Goal: Transaction & Acquisition: Purchase product/service

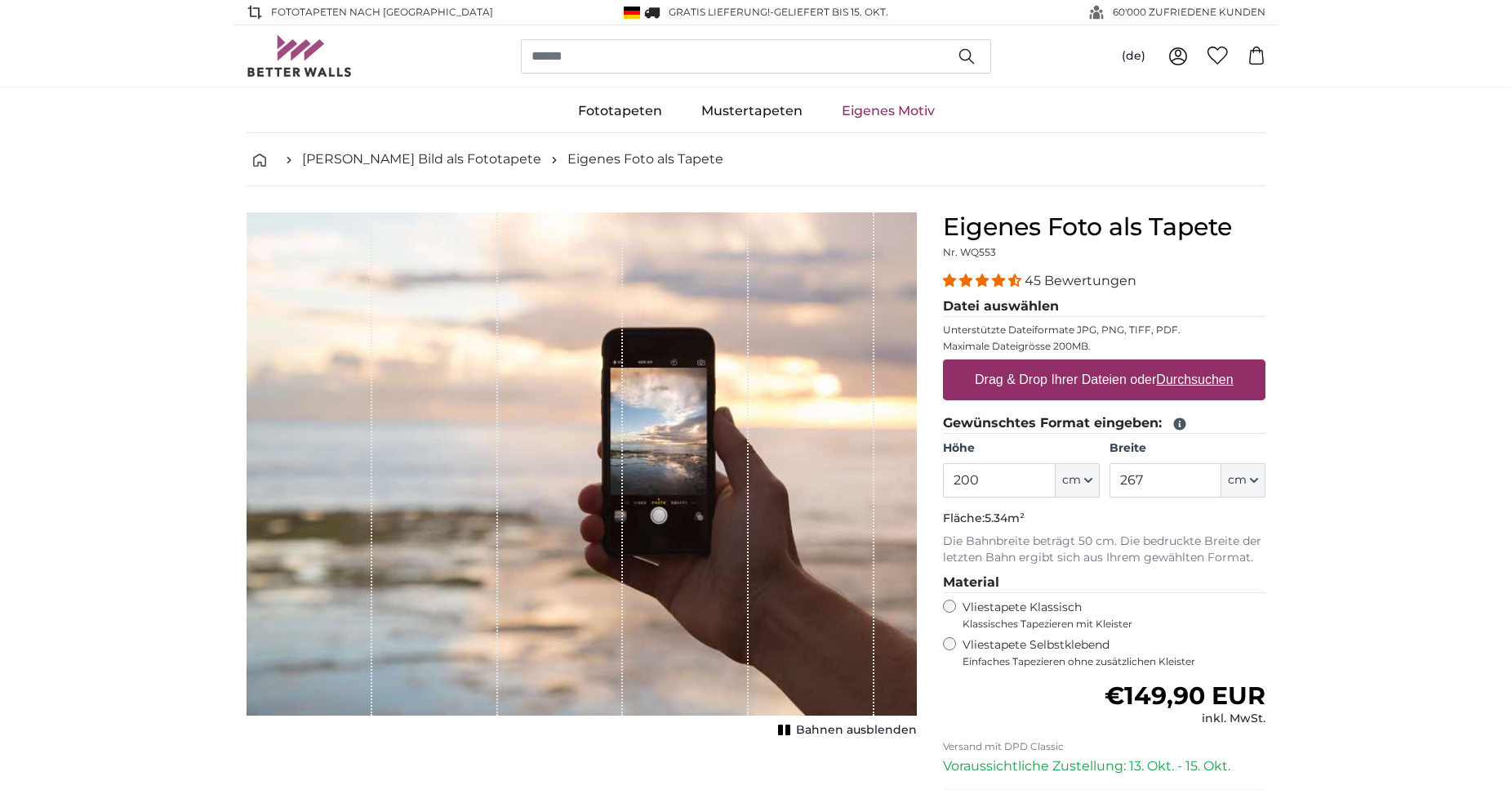
drag, startPoint x: 992, startPoint y: 476, endPoint x: 865, endPoint y: 481, distance: 127.1
click at [943, 481] on input "200" at bounding box center [999, 480] width 112 height 34
type input "60"
drag, startPoint x: 1147, startPoint y: 476, endPoint x: 1078, endPoint y: 483, distance: 69.4
click at [1110, 483] on input "267" at bounding box center [1165, 480] width 112 height 34
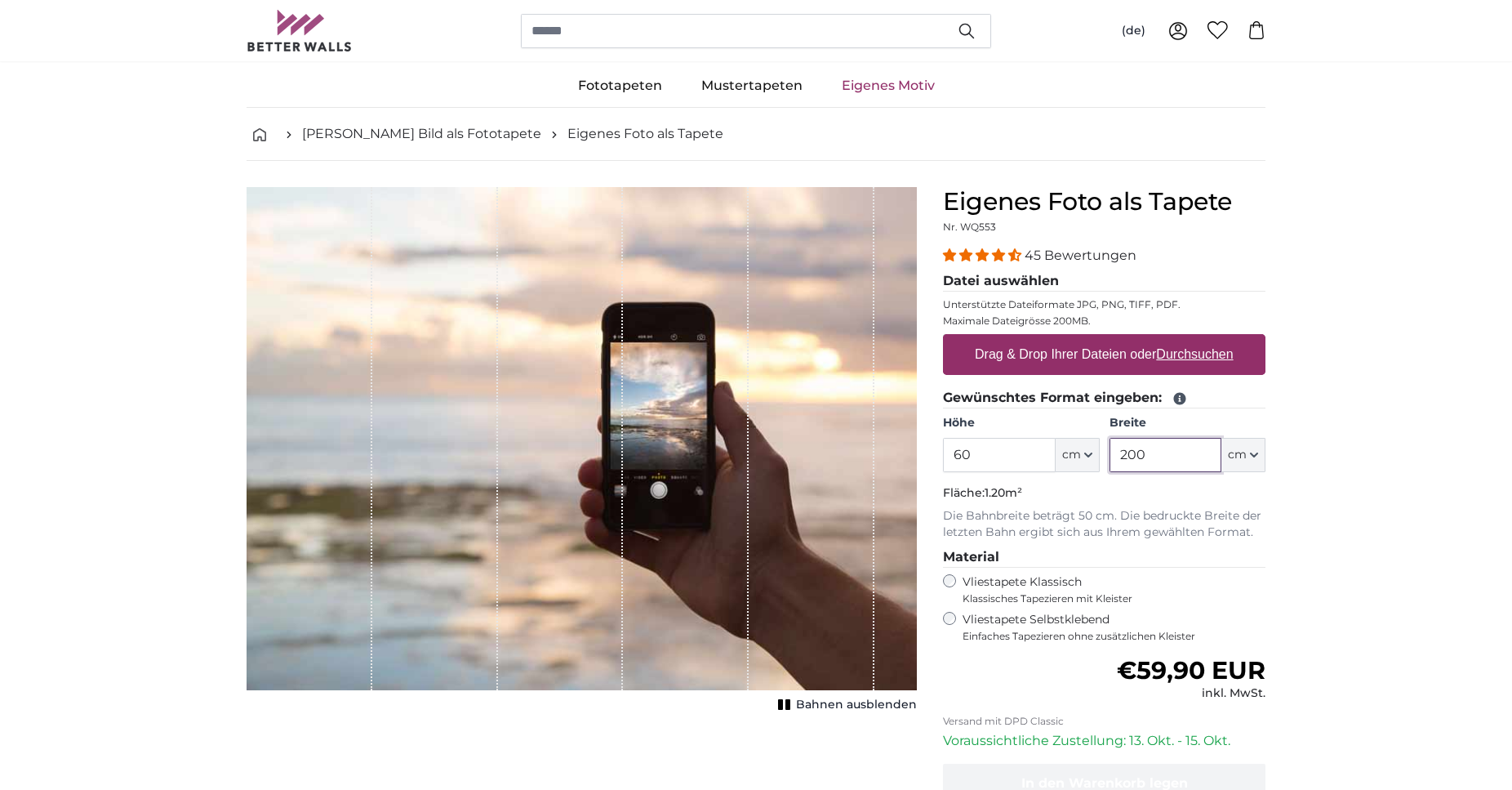
scroll to position [166, 0]
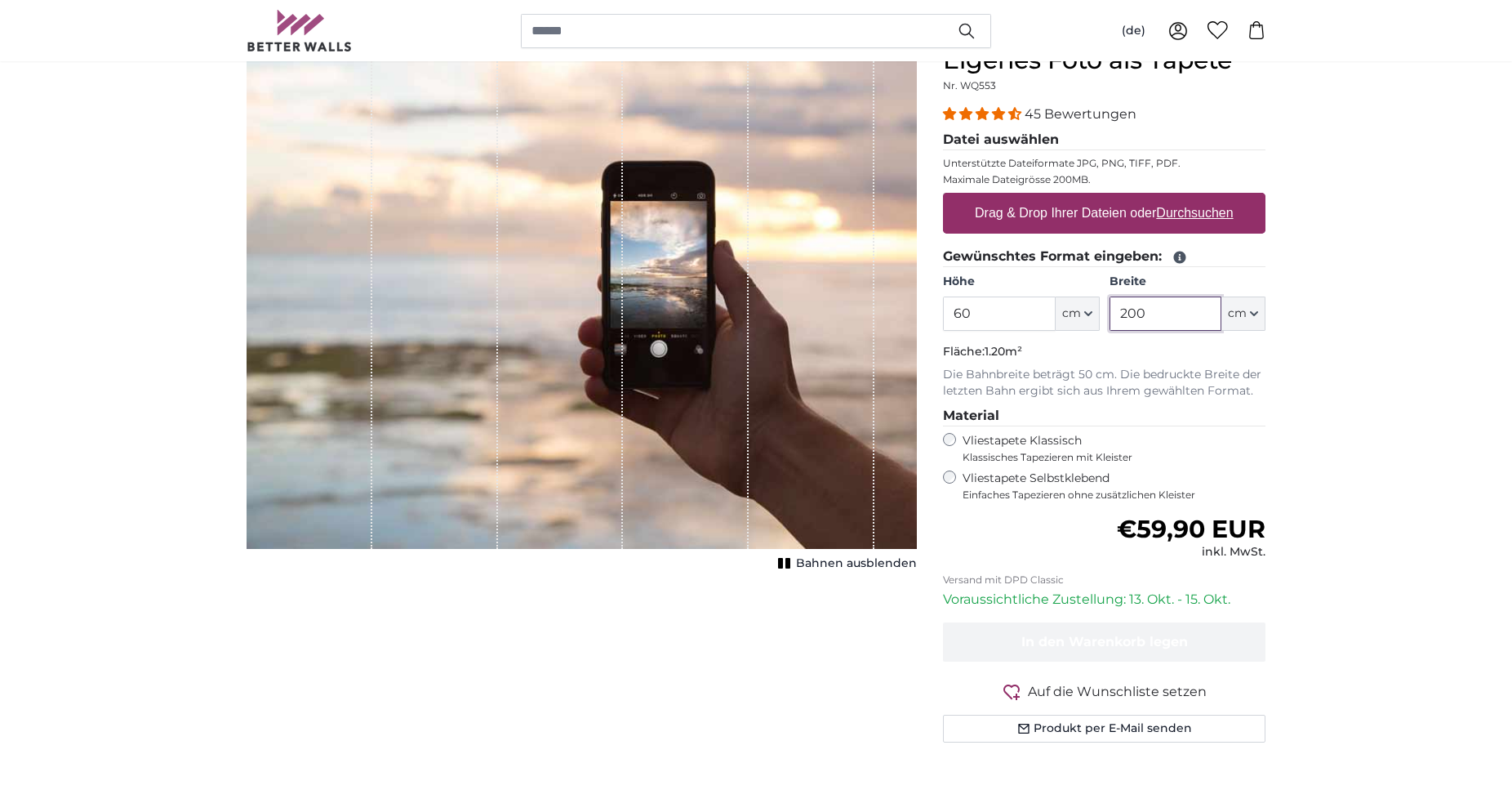
type input "200"
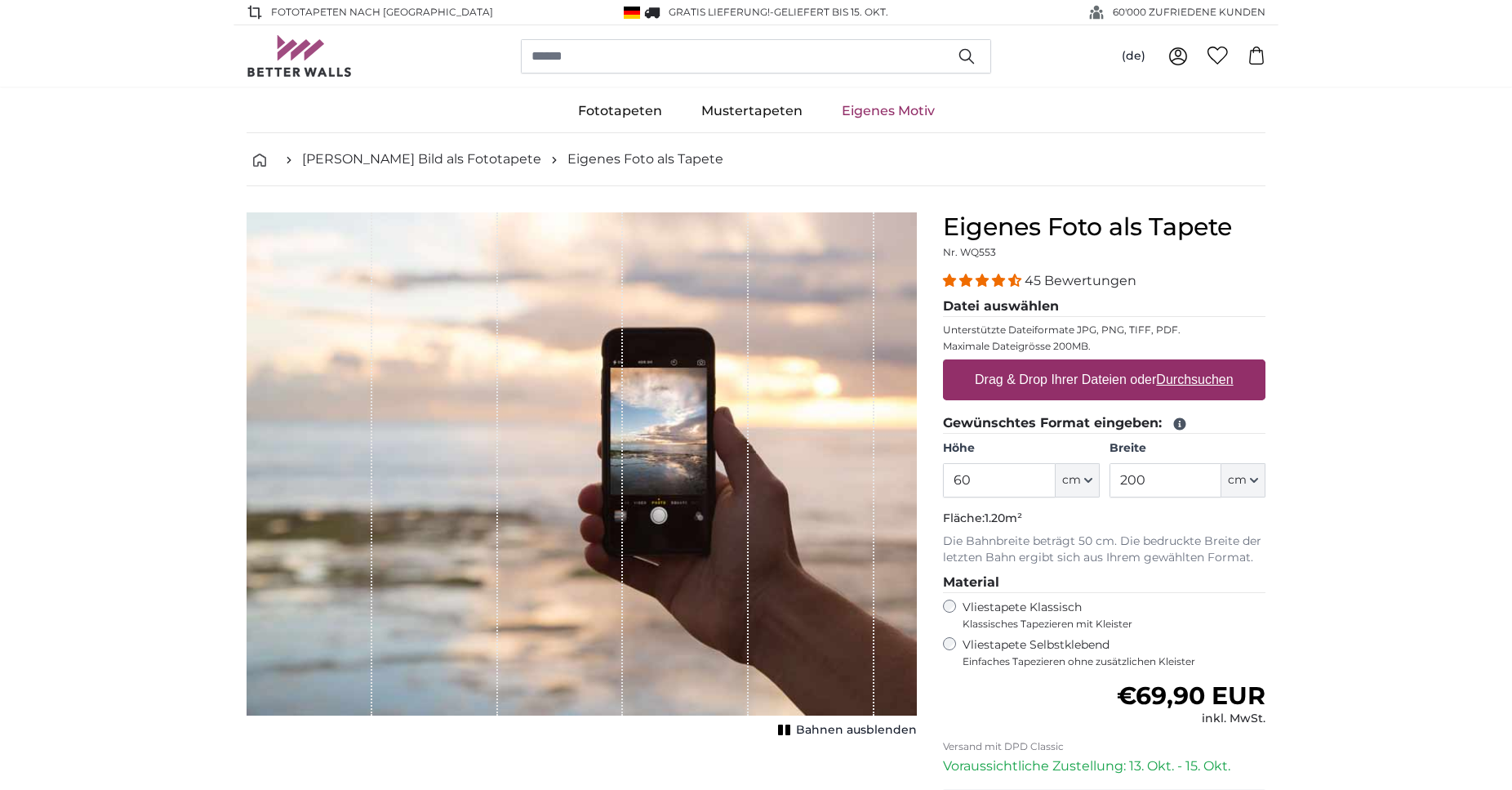
click at [1060, 383] on label "Drag & Drop Ihrer Dateien oder Durchsuchen" at bounding box center [1104, 379] width 272 height 32
click at [1060, 364] on input "Drag & Drop Ihrer Dateien oder Durchsuchen" at bounding box center [1105, 362] width 323 height 5
type input "**********"
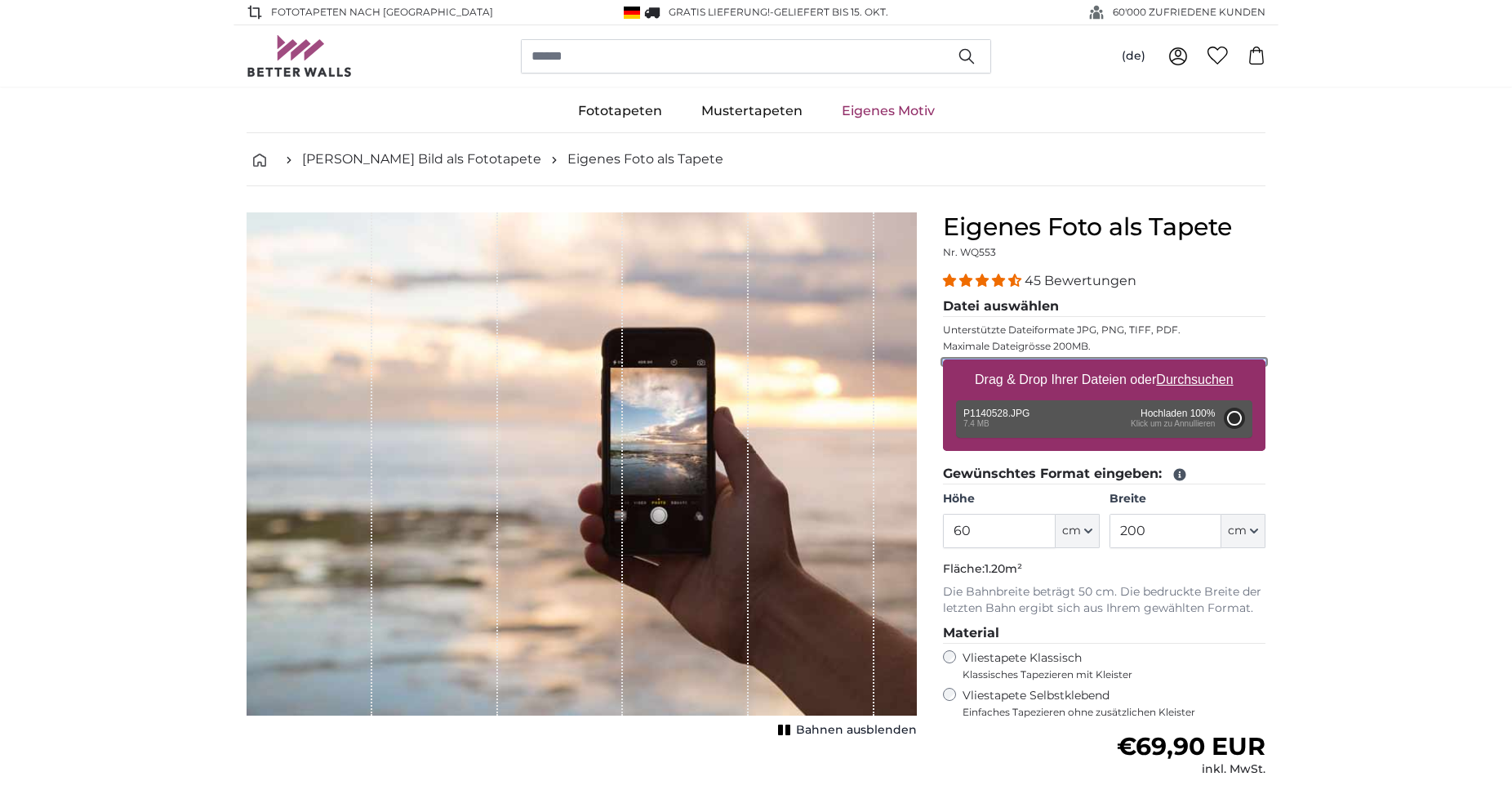
type input "200"
type input "266"
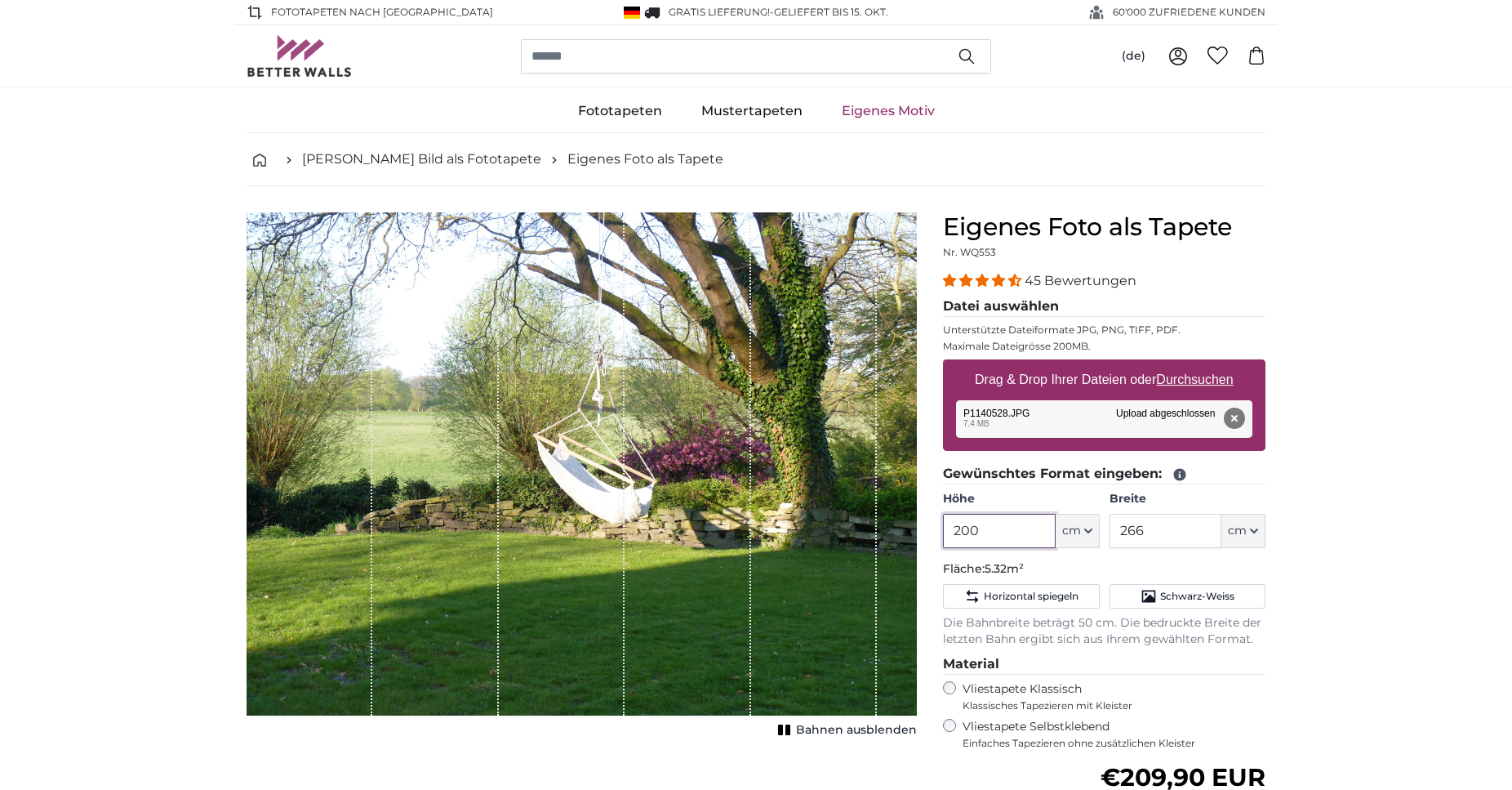
drag, startPoint x: 984, startPoint y: 531, endPoint x: 898, endPoint y: 533, distance: 86.0
click at [943, 533] on input "200" at bounding box center [999, 531] width 112 height 34
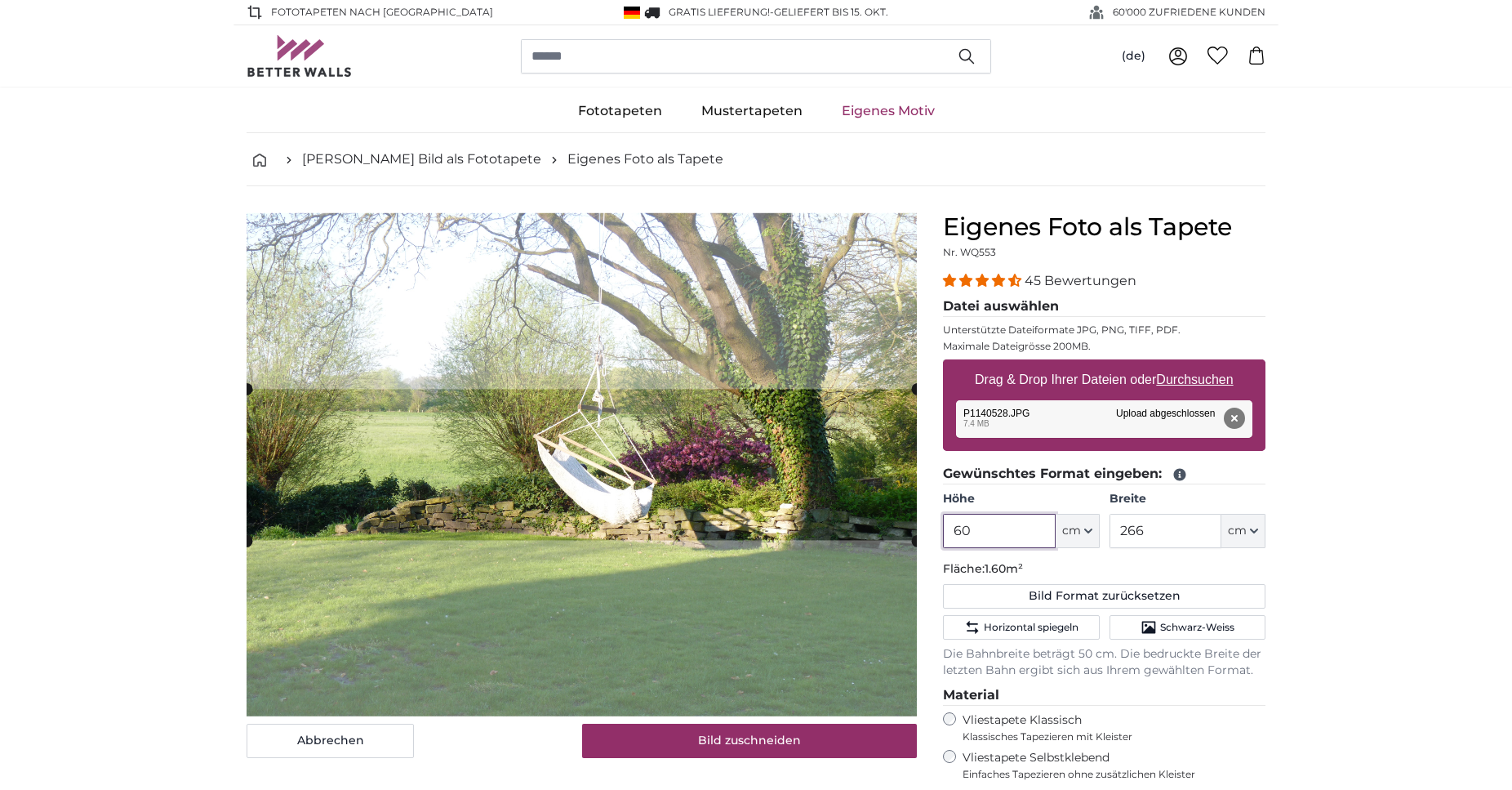
type input "60"
drag, startPoint x: 1153, startPoint y: 536, endPoint x: 1108, endPoint y: 532, distance: 45.2
click at [1110, 532] on input "266" at bounding box center [1165, 531] width 112 height 34
type input "200"
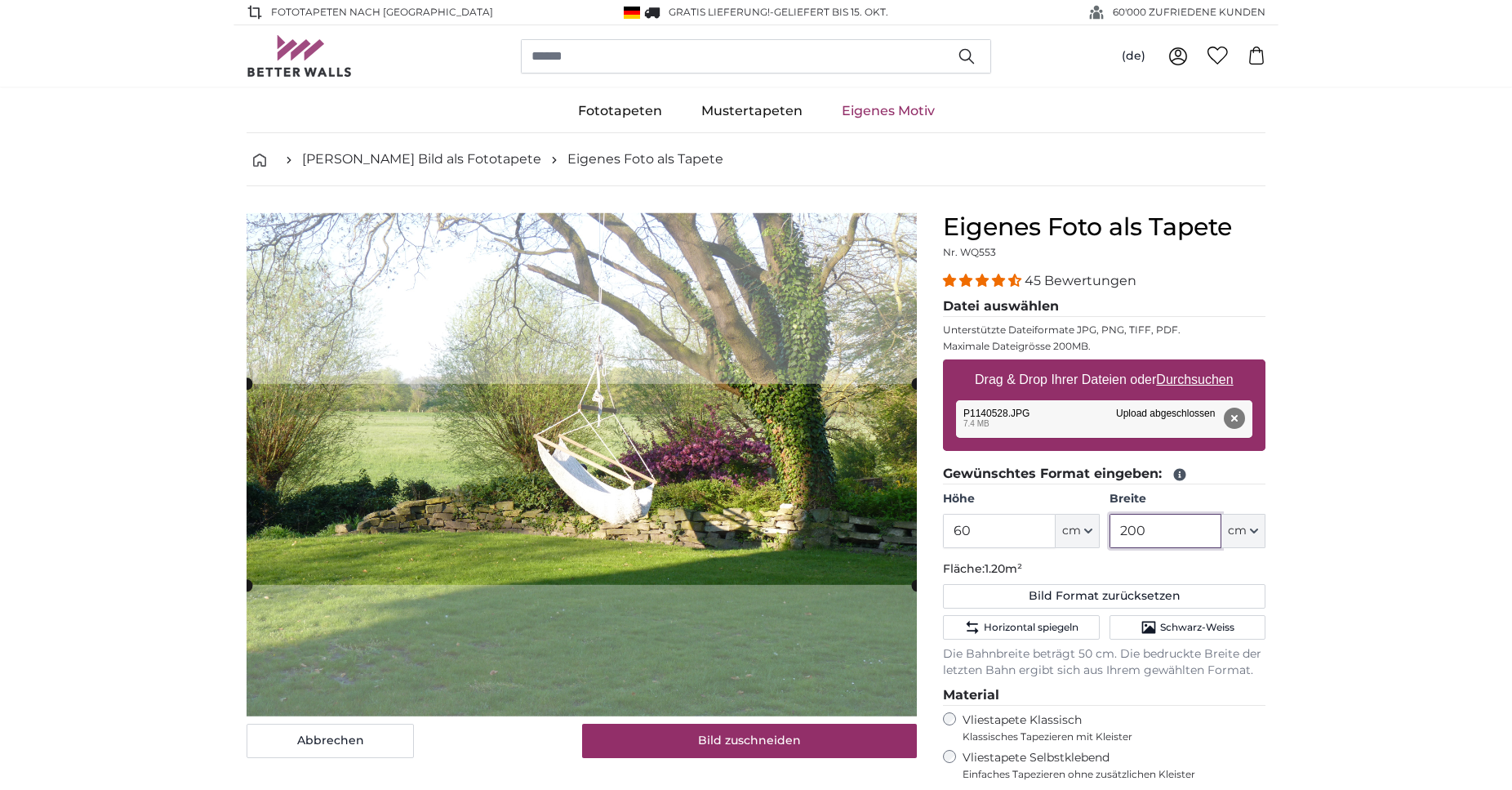
click at [837, 501] on cropper-handle at bounding box center [582, 485] width 670 height 201
type input "200"
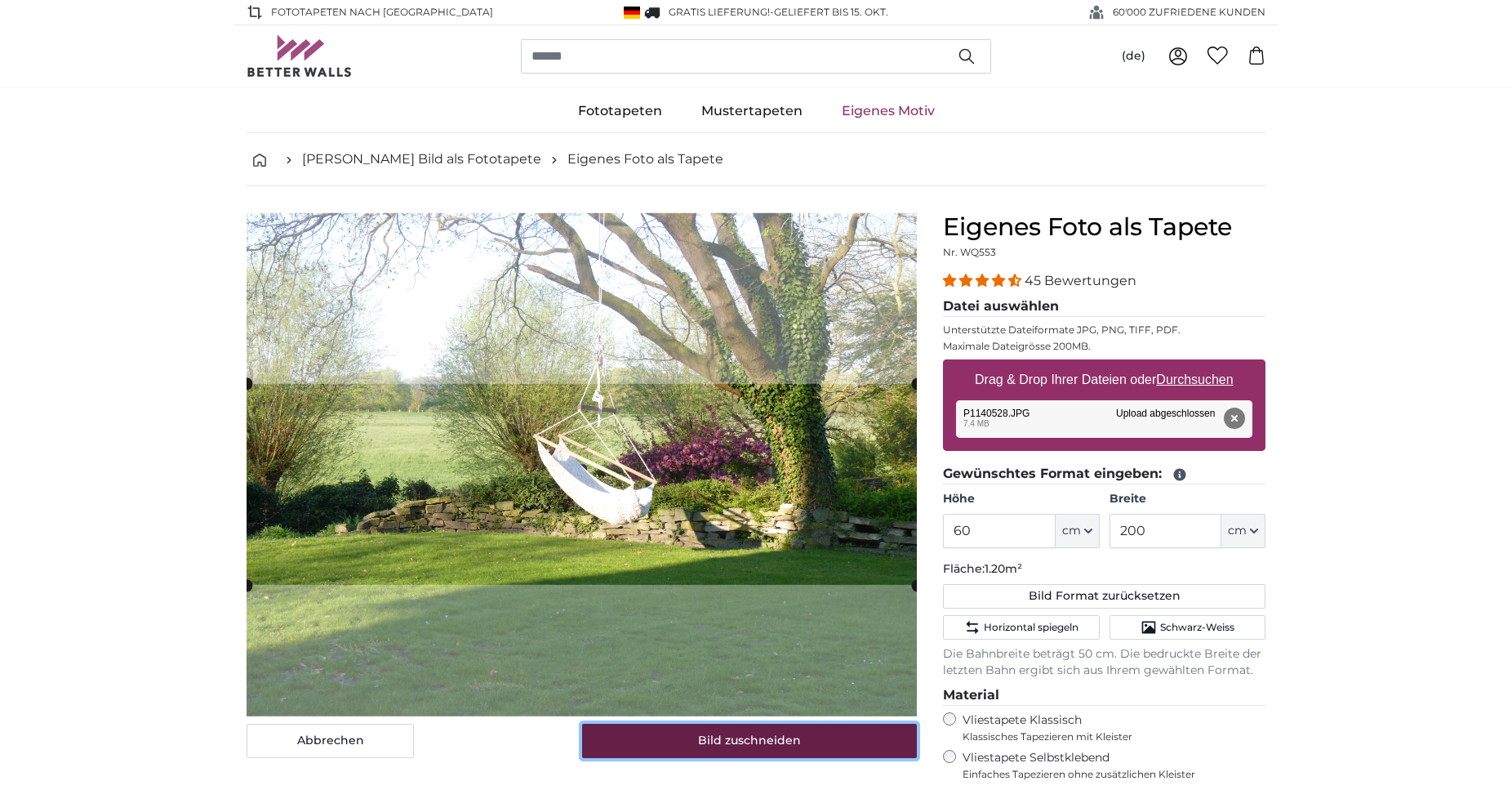
click at [746, 738] on button "Bild zuschneiden" at bounding box center [750, 740] width 336 height 34
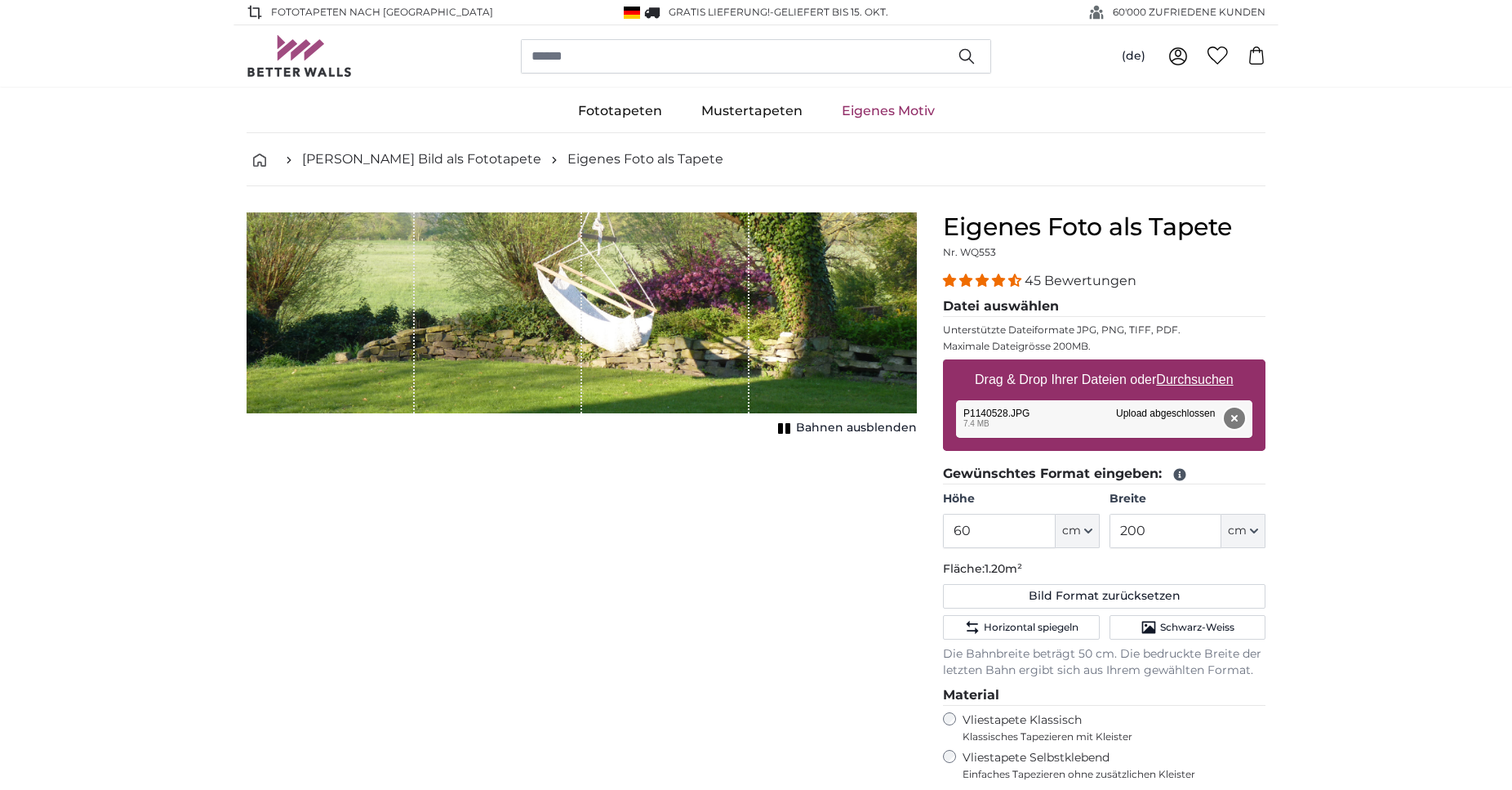
click at [1237, 411] on button "Entfernen" at bounding box center [1234, 418] width 22 height 22
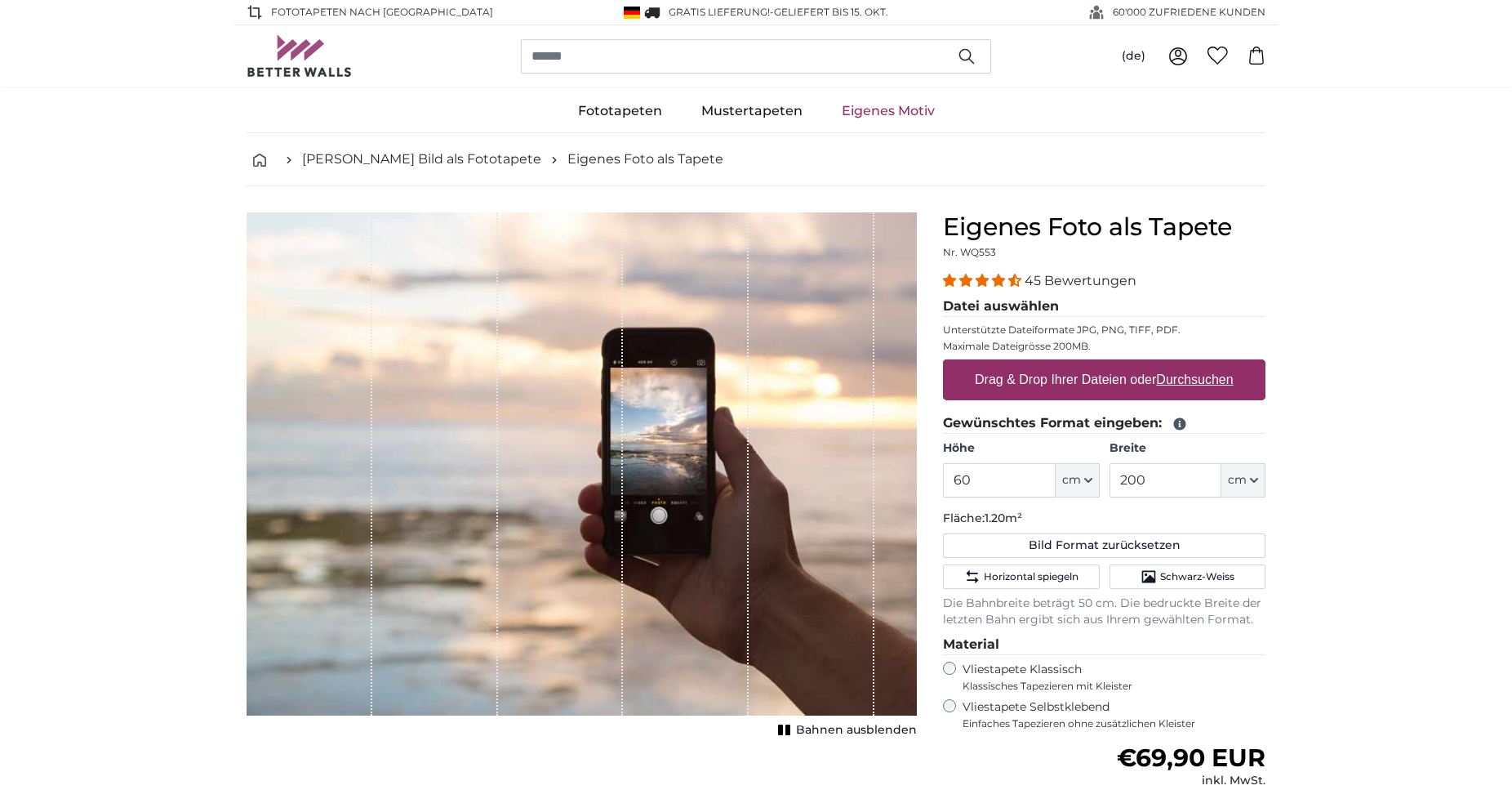
click at [1103, 380] on label "Drag & Drop Ihrer Dateien oder Durchsuchen" at bounding box center [1104, 379] width 272 height 32
click at [1103, 364] on input "Drag & Drop Ihrer Dateien oder Durchsuchen" at bounding box center [1105, 362] width 323 height 5
type input "**********"
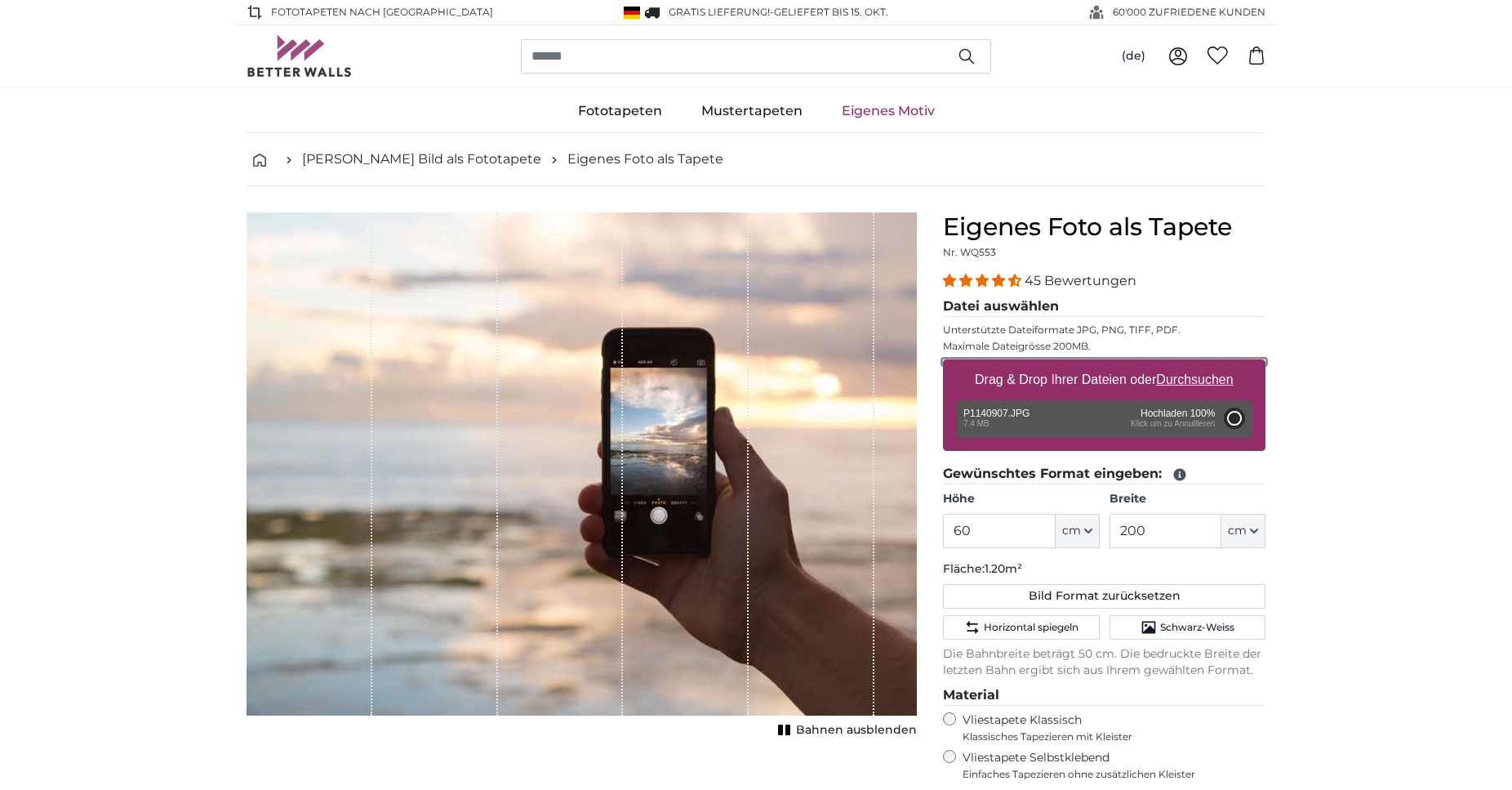
type input "200"
type input "266"
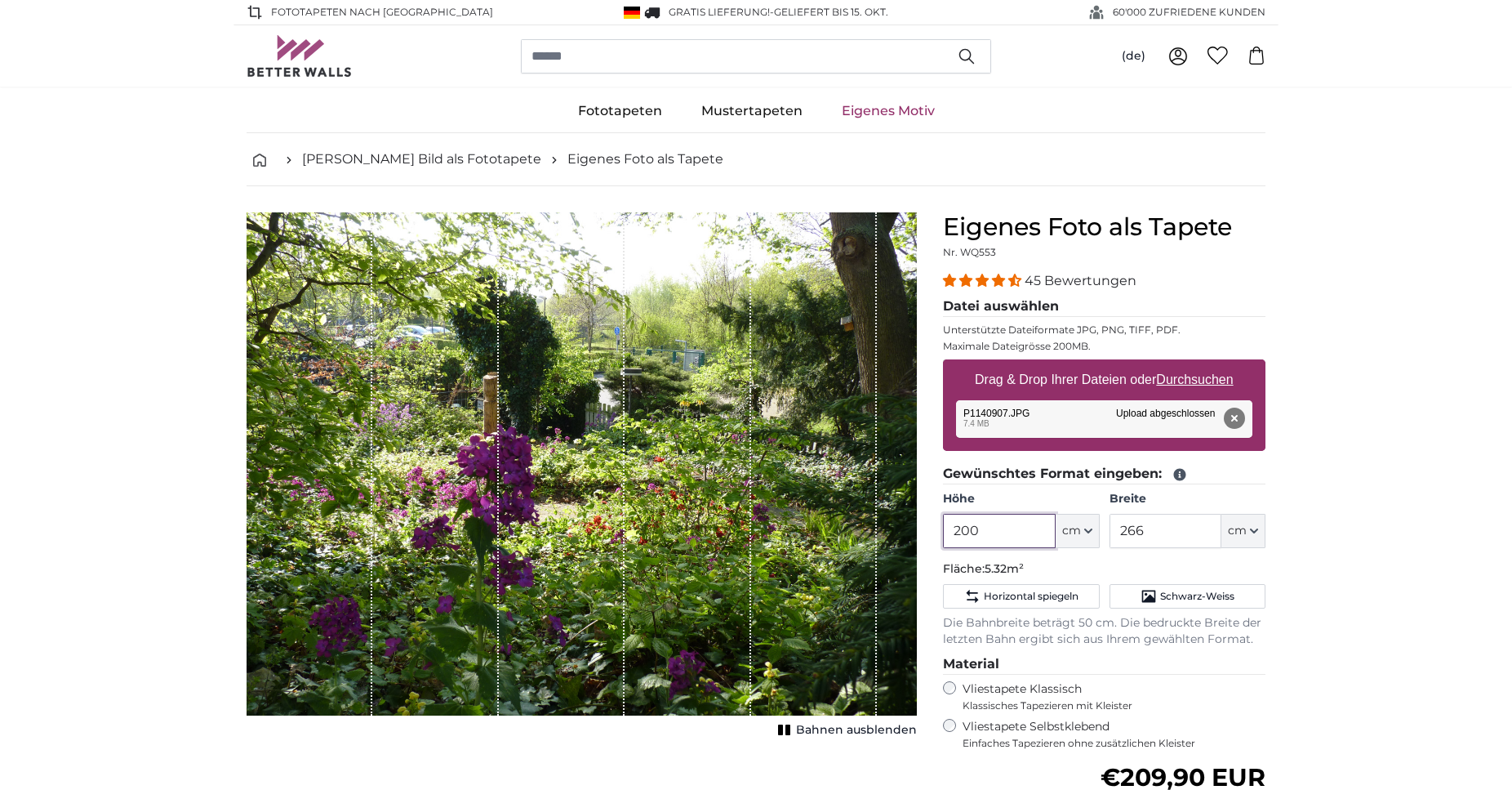
drag, startPoint x: 1002, startPoint y: 538, endPoint x: 910, endPoint y: 529, distance: 92.4
click at [943, 529] on input "200" at bounding box center [999, 531] width 112 height 34
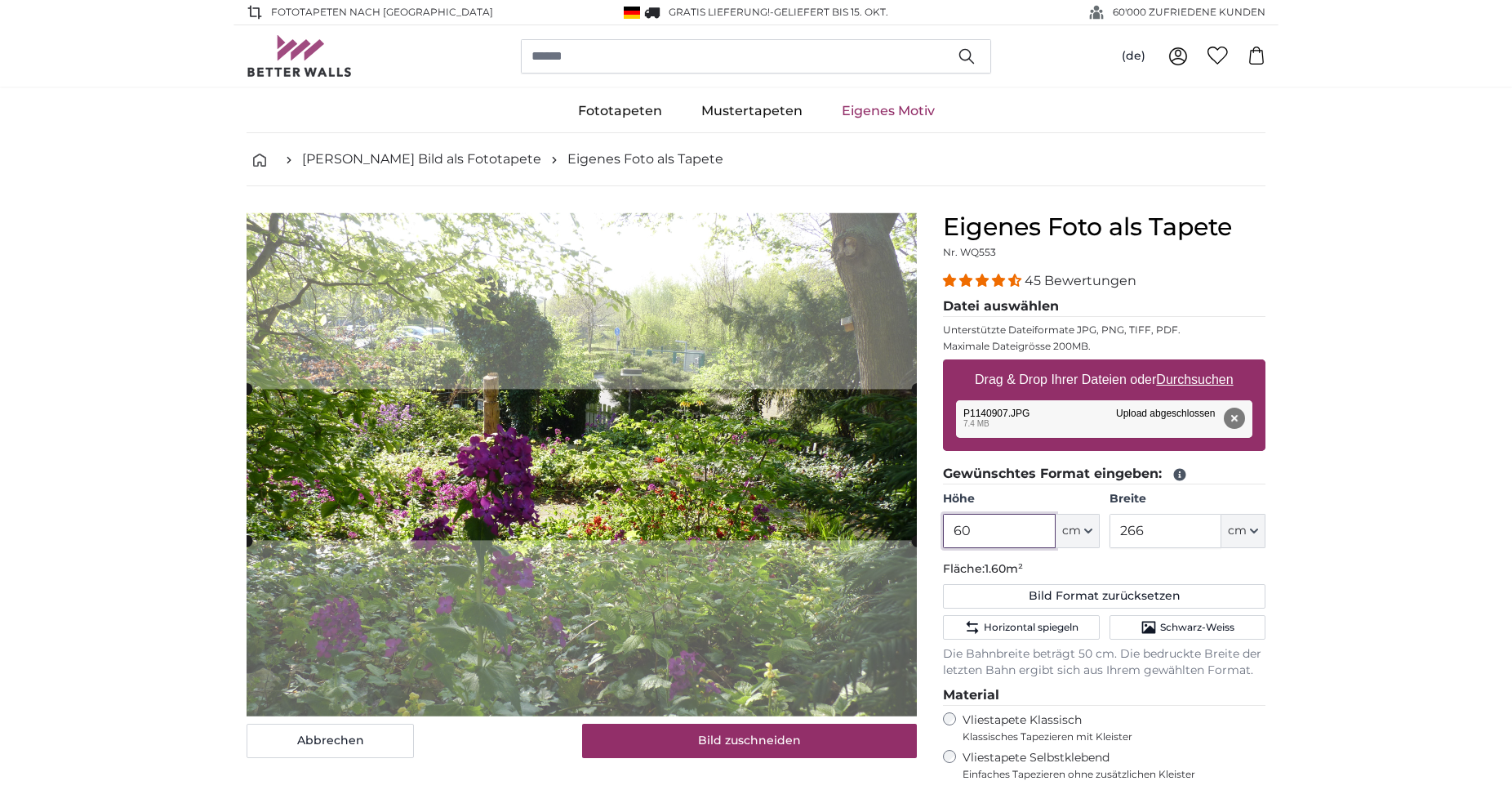
type input "60"
drag, startPoint x: 1163, startPoint y: 530, endPoint x: 1107, endPoint y: 530, distance: 56.0
click at [1110, 530] on input "266" at bounding box center [1165, 531] width 112 height 34
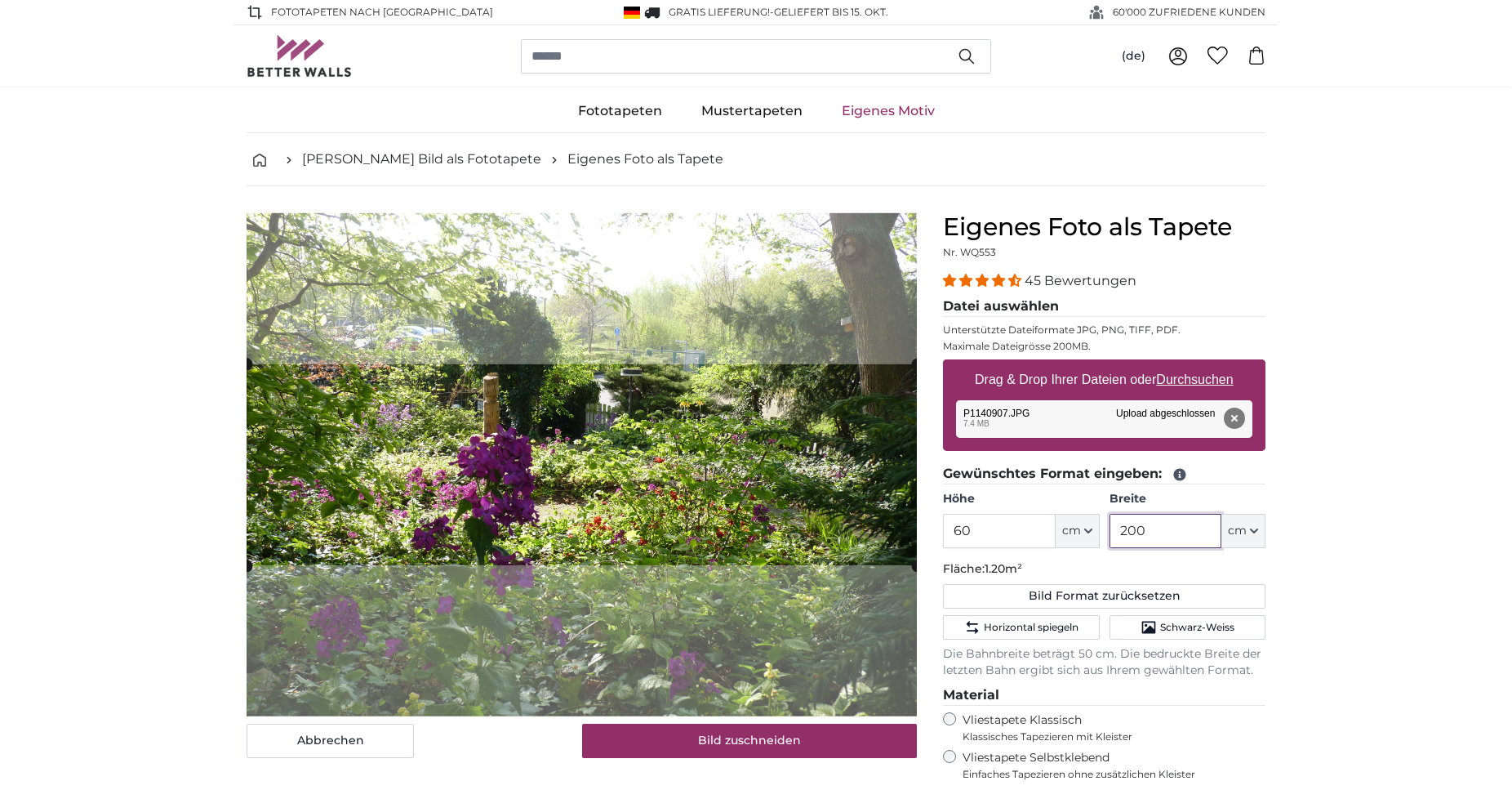
type input "200"
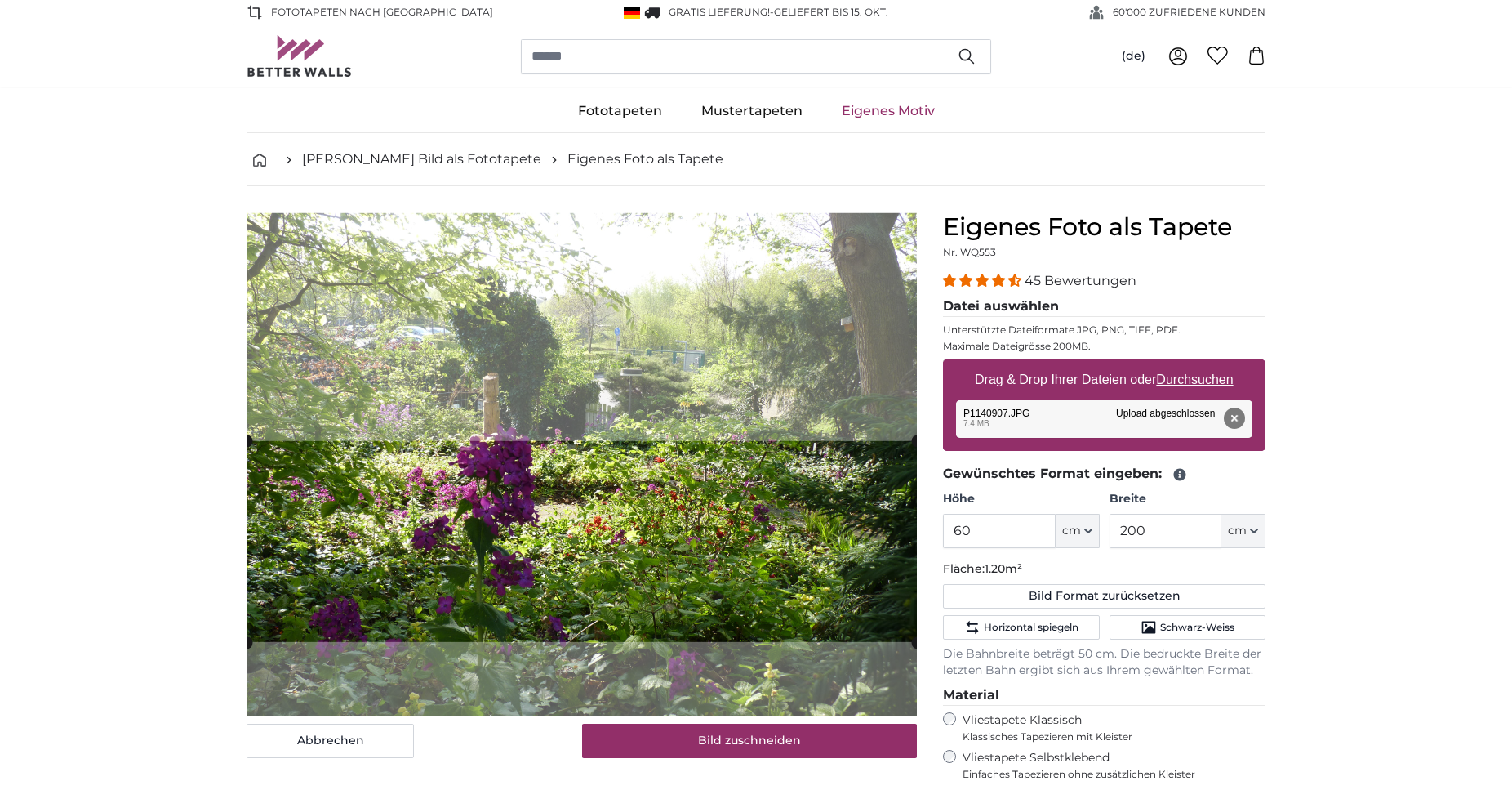
click at [675, 581] on cropper-handle at bounding box center [582, 541] width 670 height 201
click at [1231, 417] on button "Entfernen" at bounding box center [1234, 418] width 22 height 22
type input "200"
type input "266"
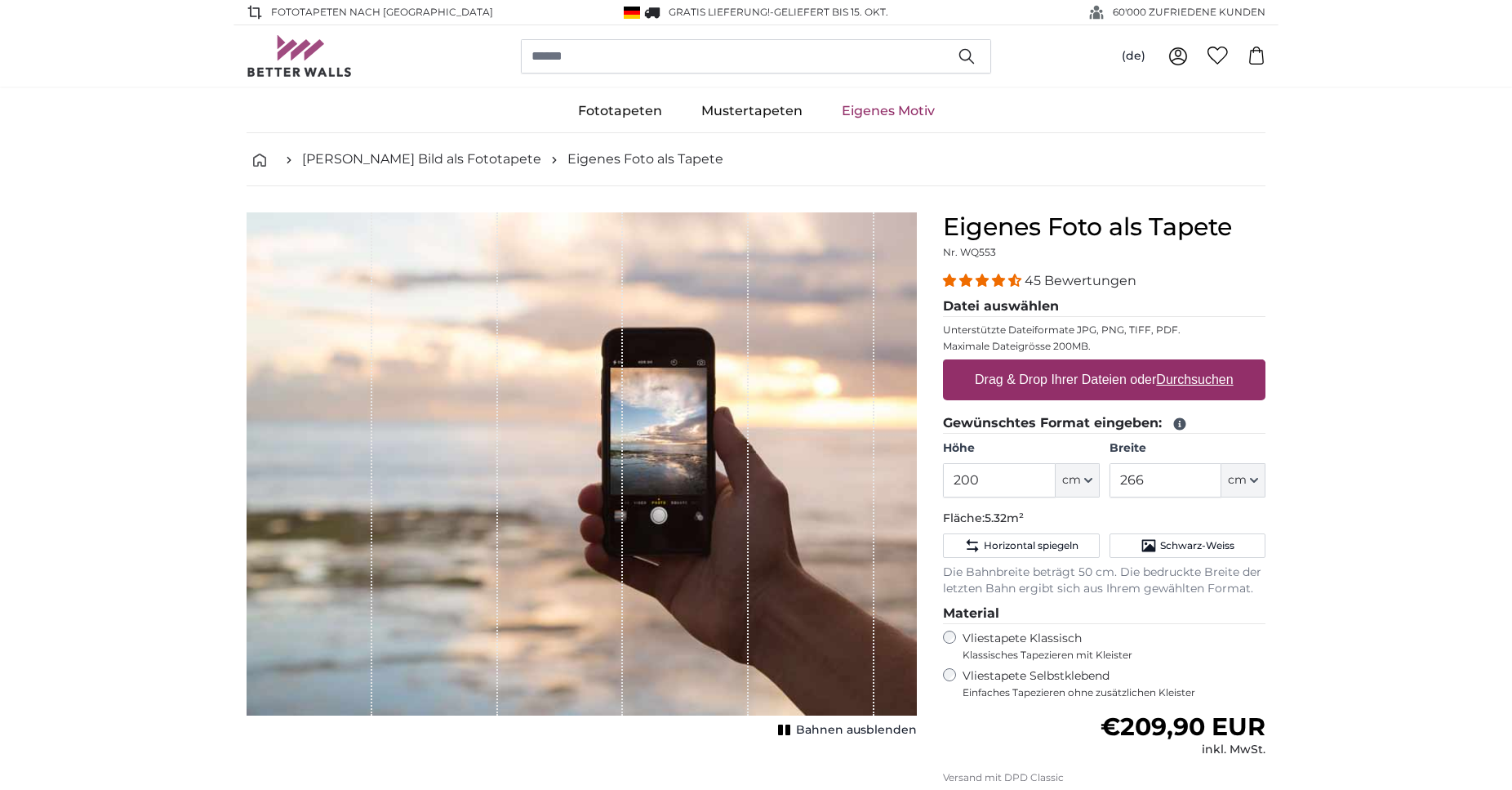
click at [1101, 381] on label "Drag & Drop Ihrer Dateien oder Durchsuchen" at bounding box center [1104, 379] width 272 height 32
click at [1101, 364] on input "Drag & Drop Ihrer Dateien oder Durchsuchen" at bounding box center [1105, 362] width 323 height 5
type input "**********"
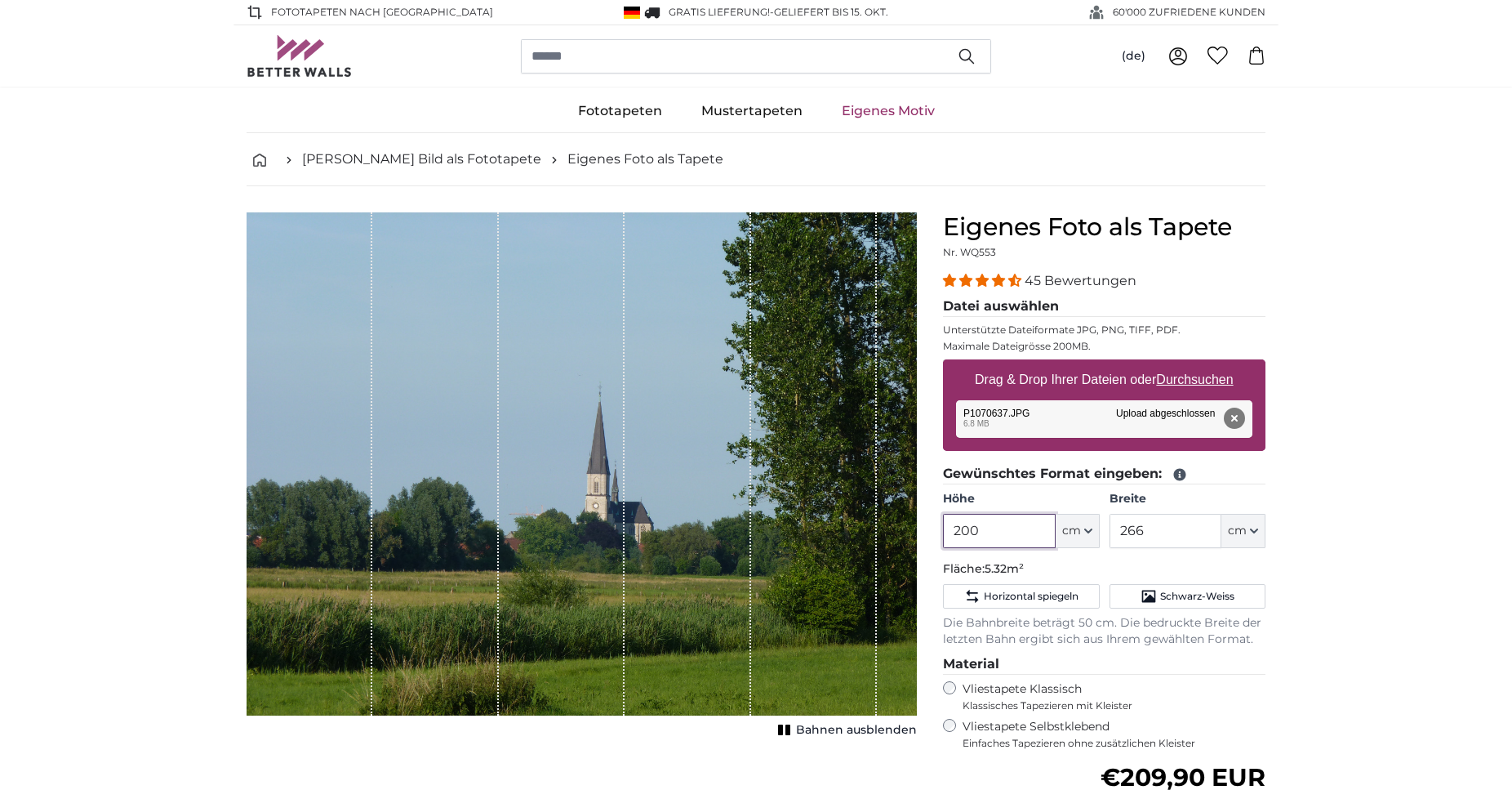
drag, startPoint x: 1003, startPoint y: 531, endPoint x: 894, endPoint y: 537, distance: 109.2
click at [943, 537] on input "200" at bounding box center [999, 531] width 112 height 34
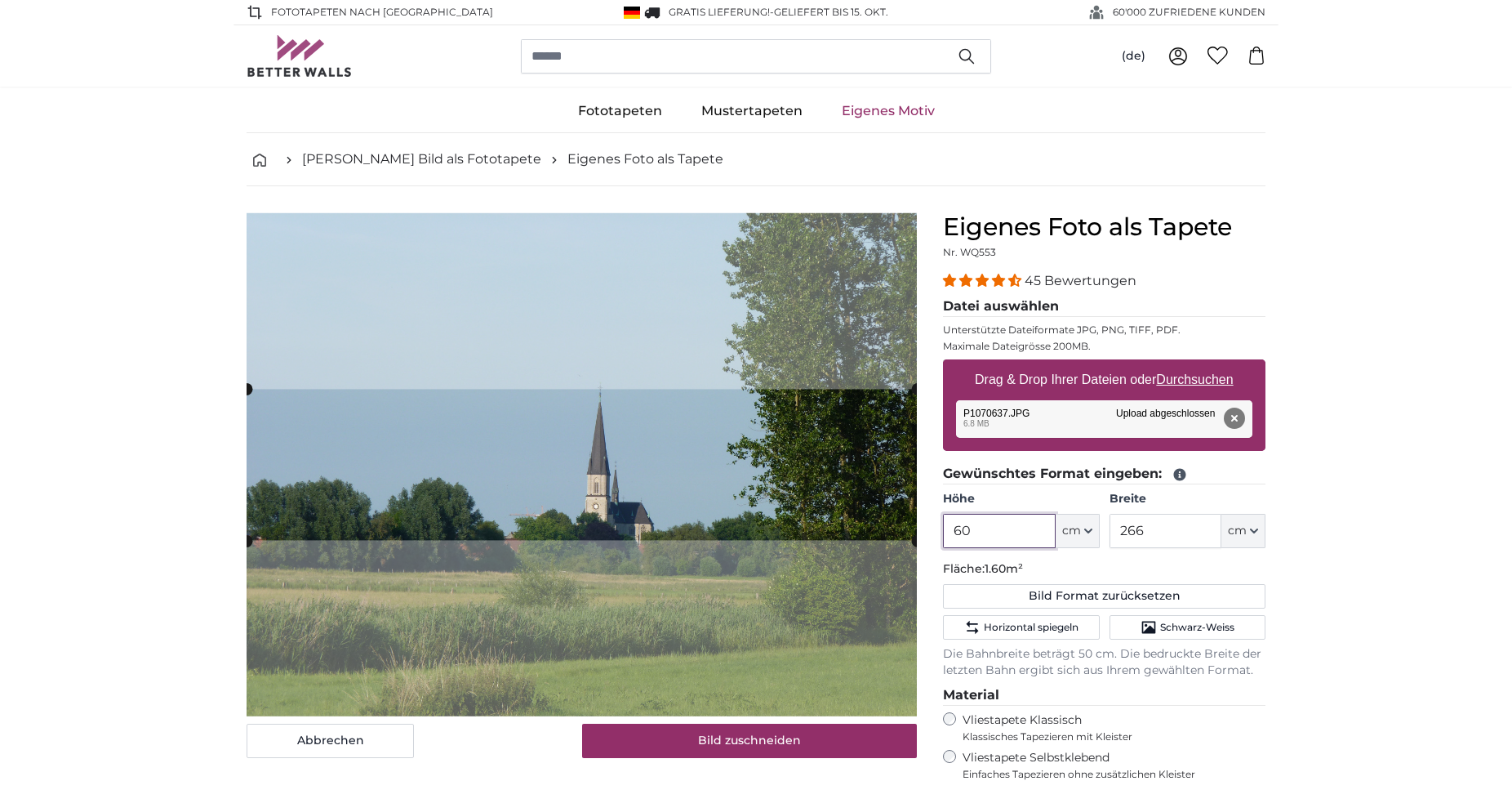
type input "60"
drag, startPoint x: 1156, startPoint y: 534, endPoint x: 1060, endPoint y: 517, distance: 97.5
click at [1110, 517] on input "266" at bounding box center [1165, 531] width 112 height 34
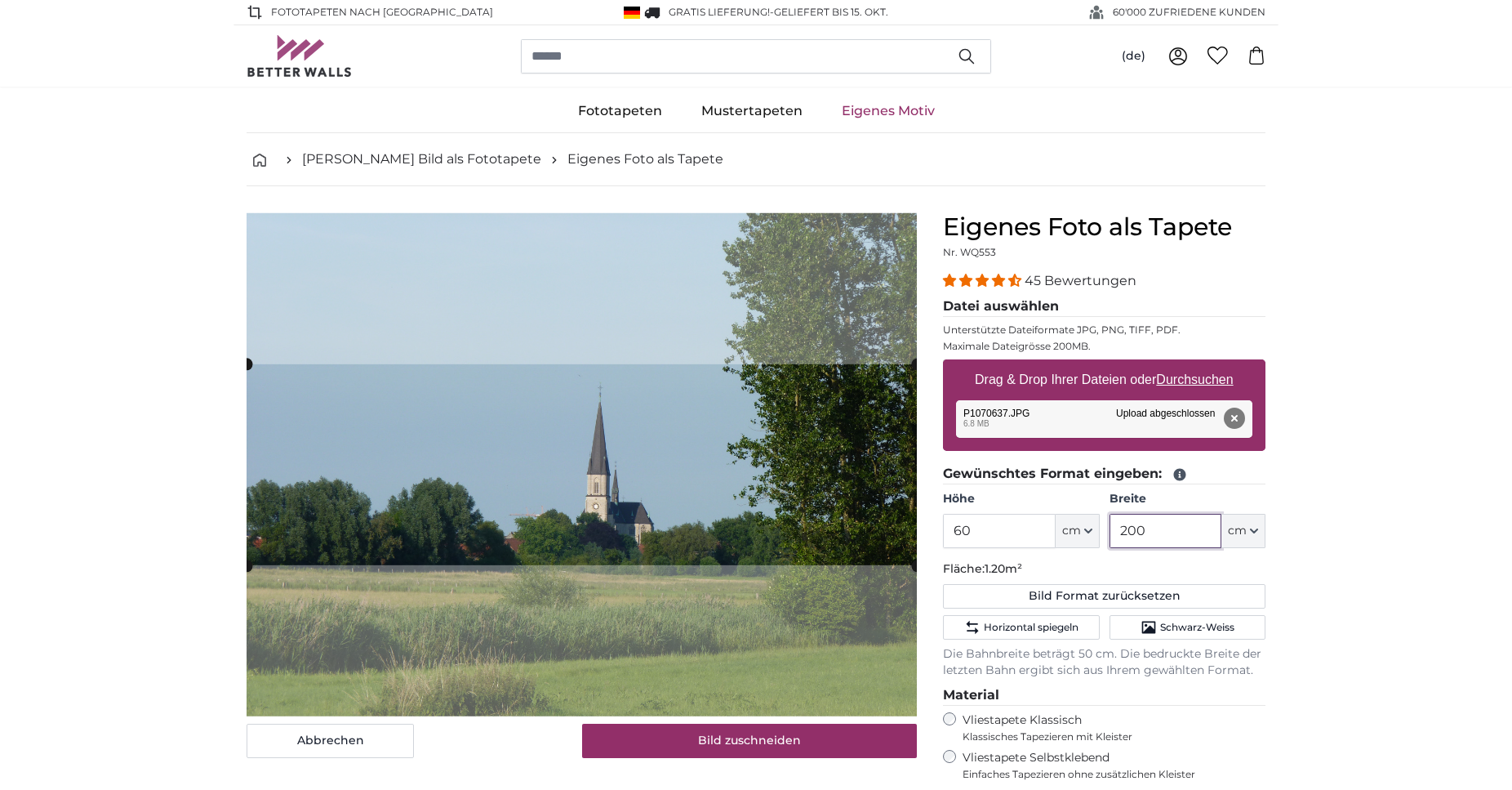
type input "200"
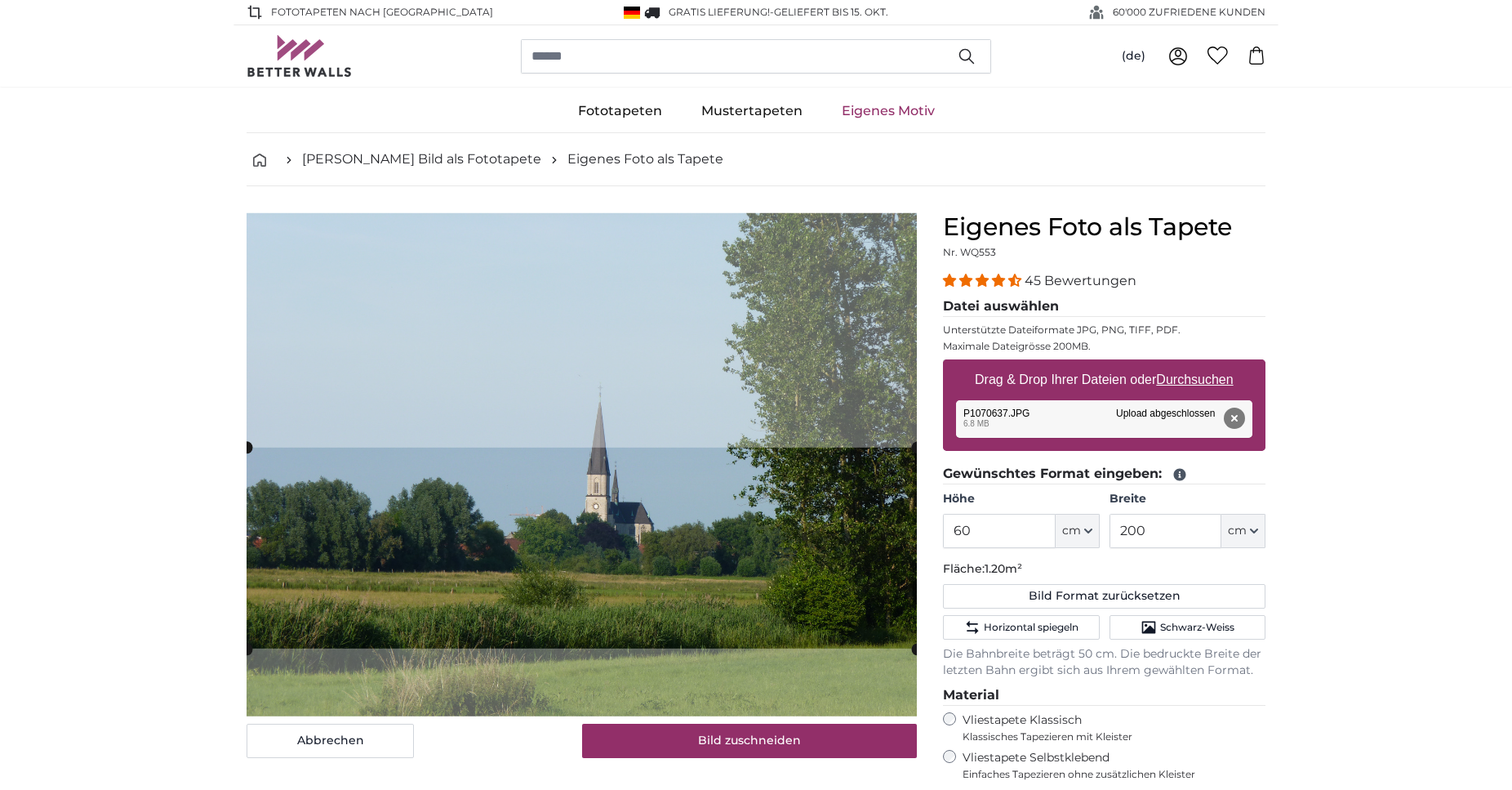
click at [805, 584] on cropper-handle at bounding box center [582, 548] width 670 height 201
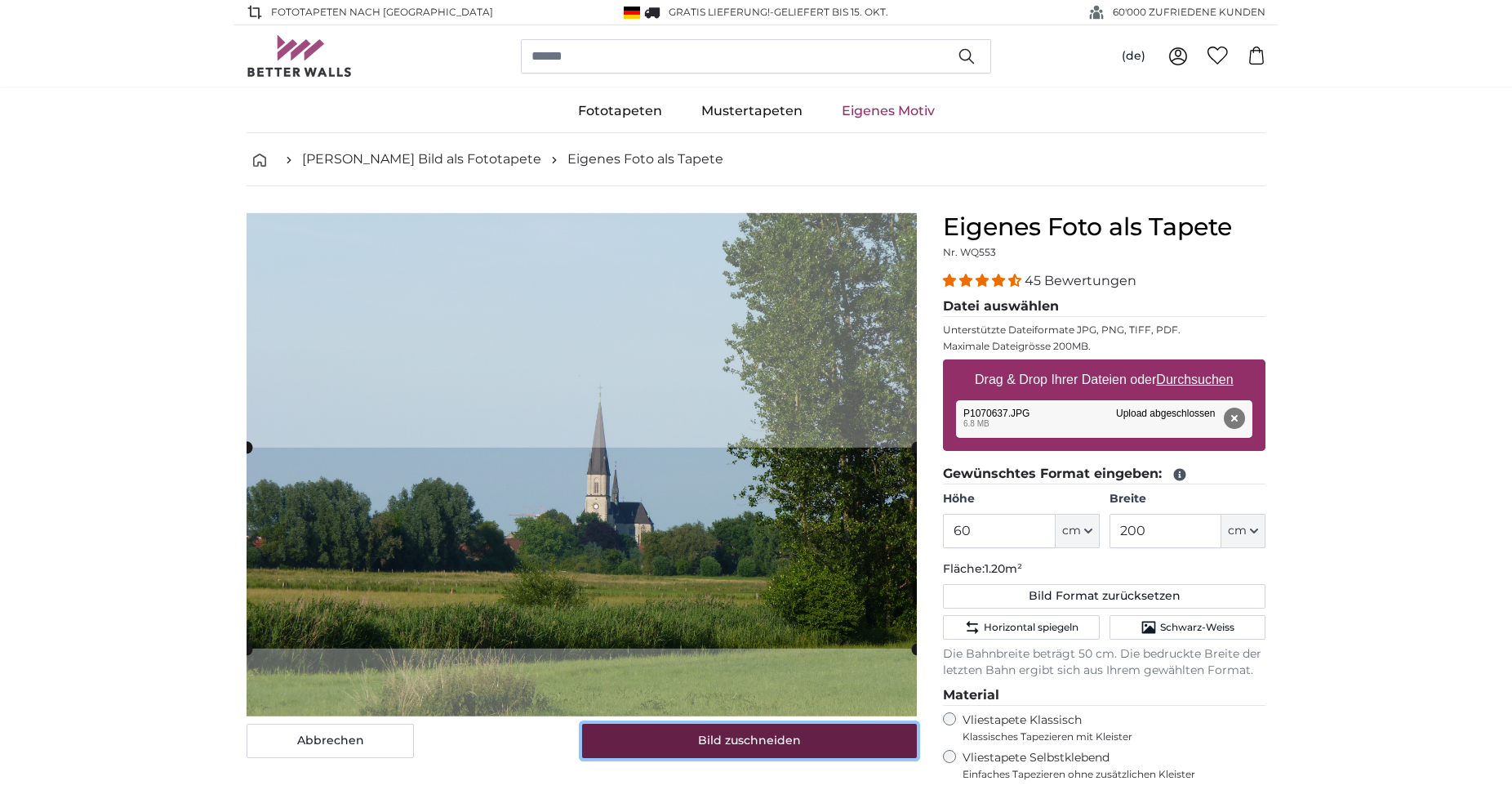
click at [766, 735] on button "Bild zuschneiden" at bounding box center [750, 740] width 336 height 34
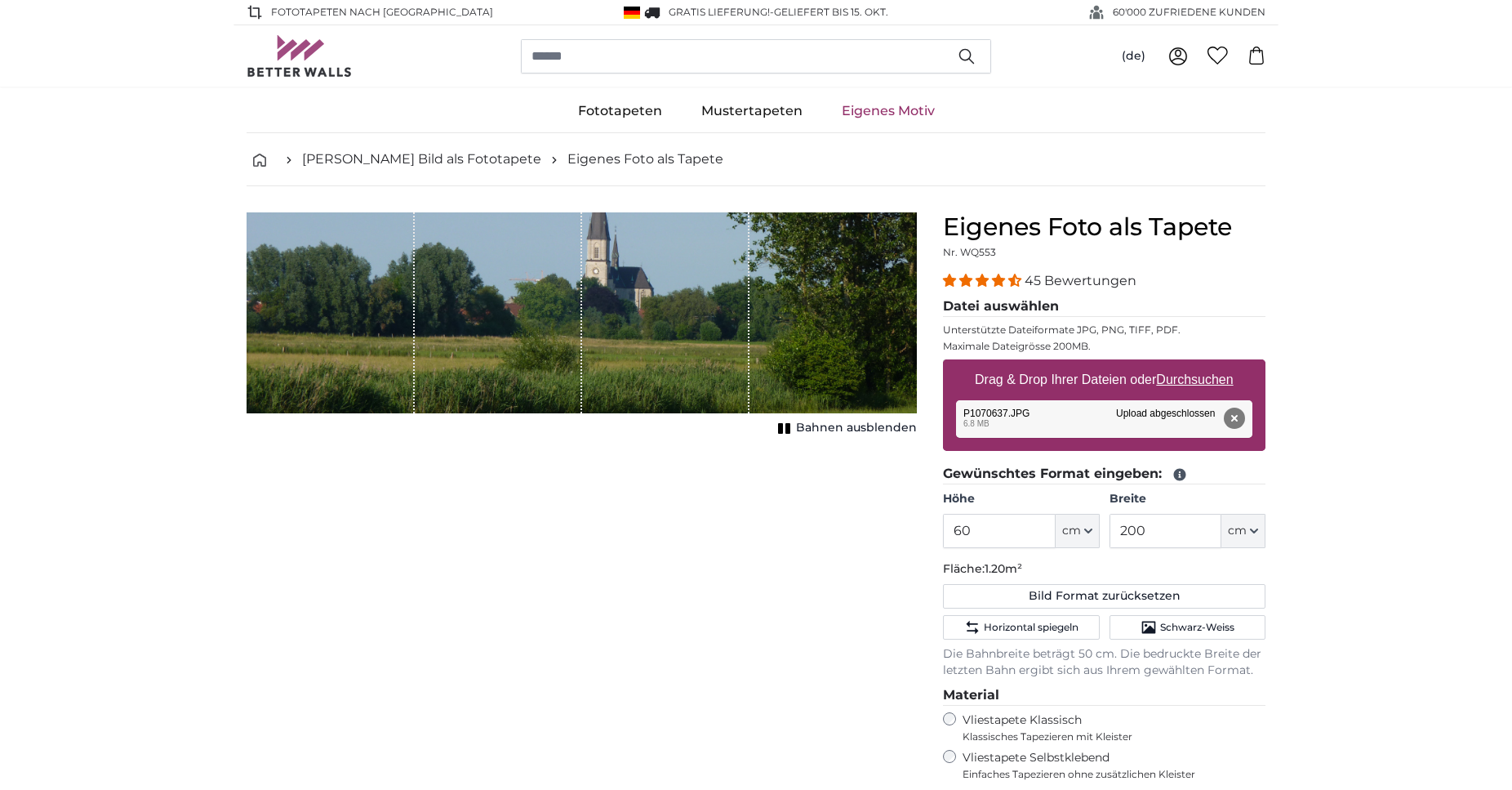
click at [787, 348] on div "1 of 1" at bounding box center [582, 313] width 669 height 201
click at [1235, 419] on button "Entfernen" at bounding box center [1234, 418] width 22 height 22
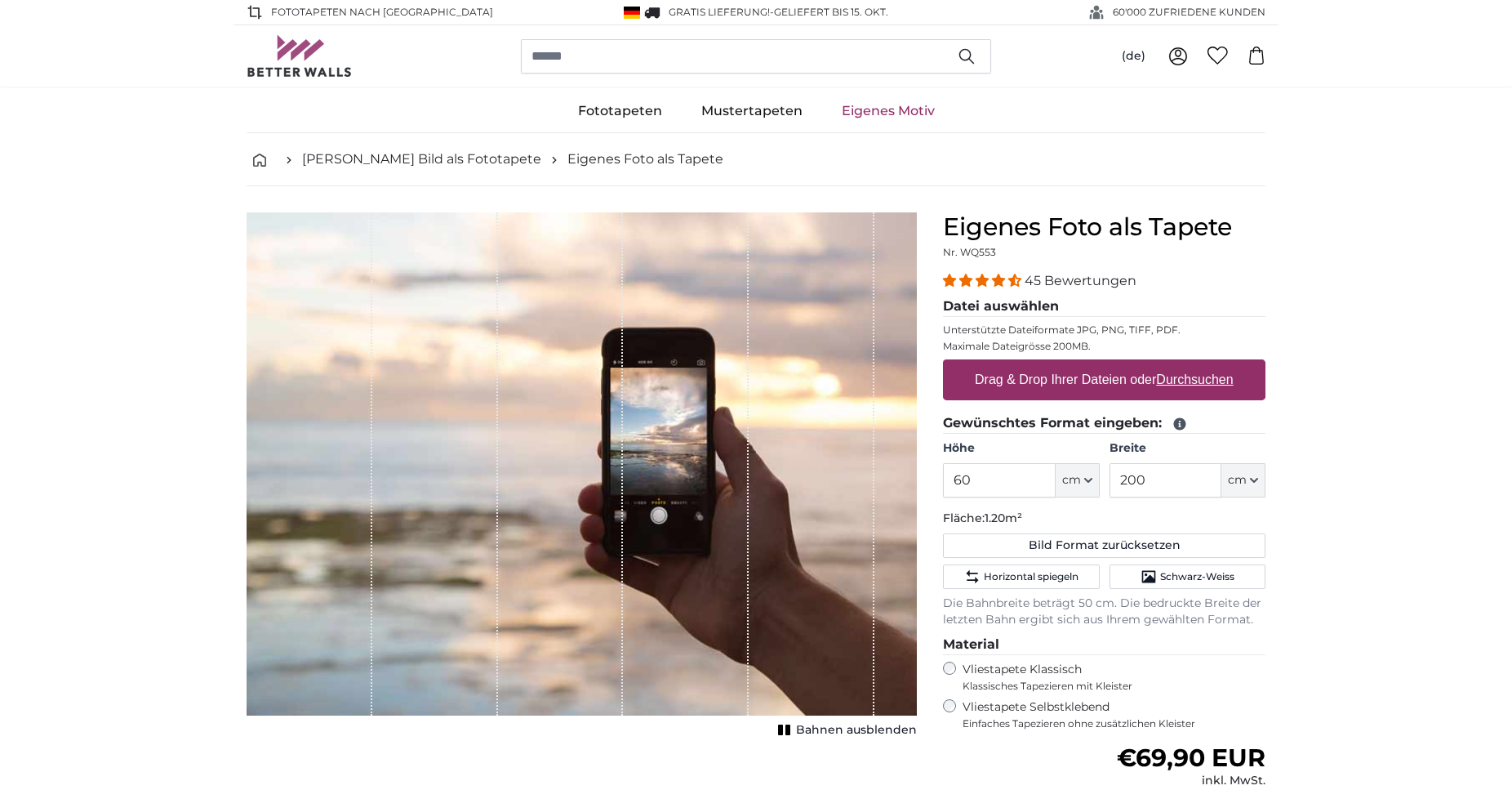
click at [1119, 373] on label "Drag & Drop Ihrer Dateien oder Durchsuchen" at bounding box center [1104, 379] width 272 height 32
click at [1119, 364] on input "Drag & Drop Ihrer Dateien oder Durchsuchen" at bounding box center [1105, 362] width 323 height 5
type input "**********"
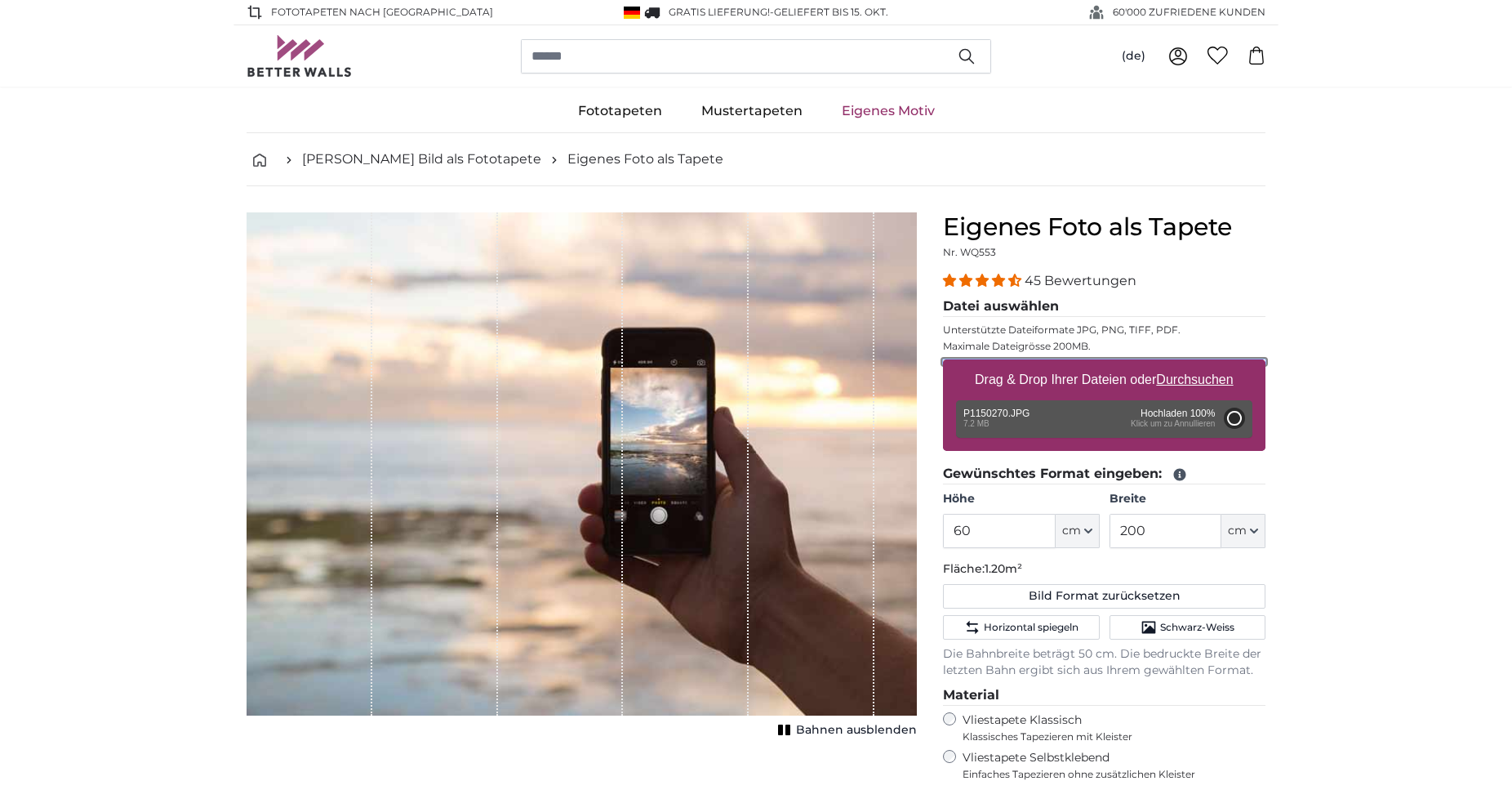
type input "200"
type input "266"
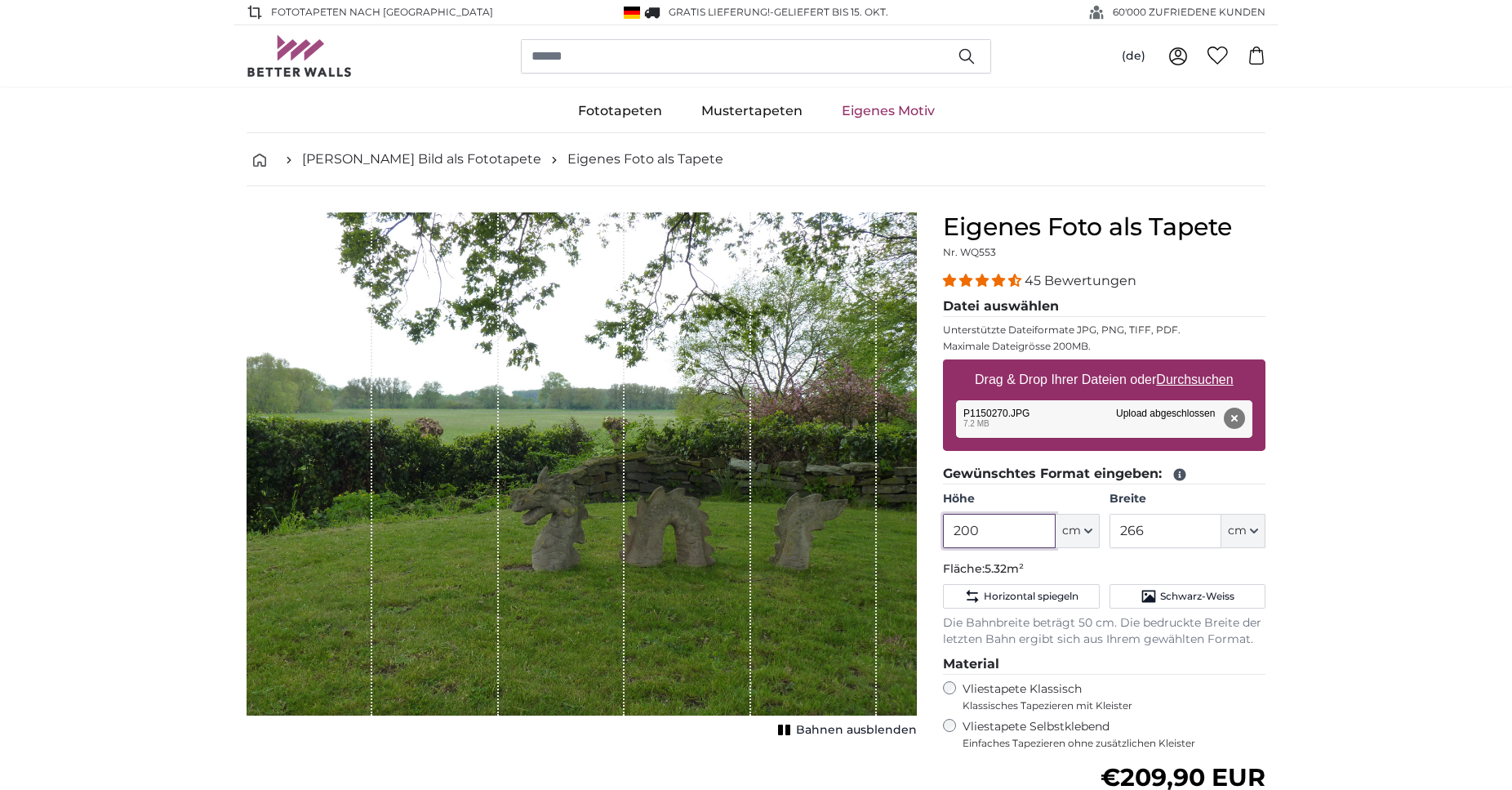
drag, startPoint x: 990, startPoint y: 530, endPoint x: 850, endPoint y: 531, distance: 140.0
click at [943, 530] on input "200" at bounding box center [999, 531] width 112 height 34
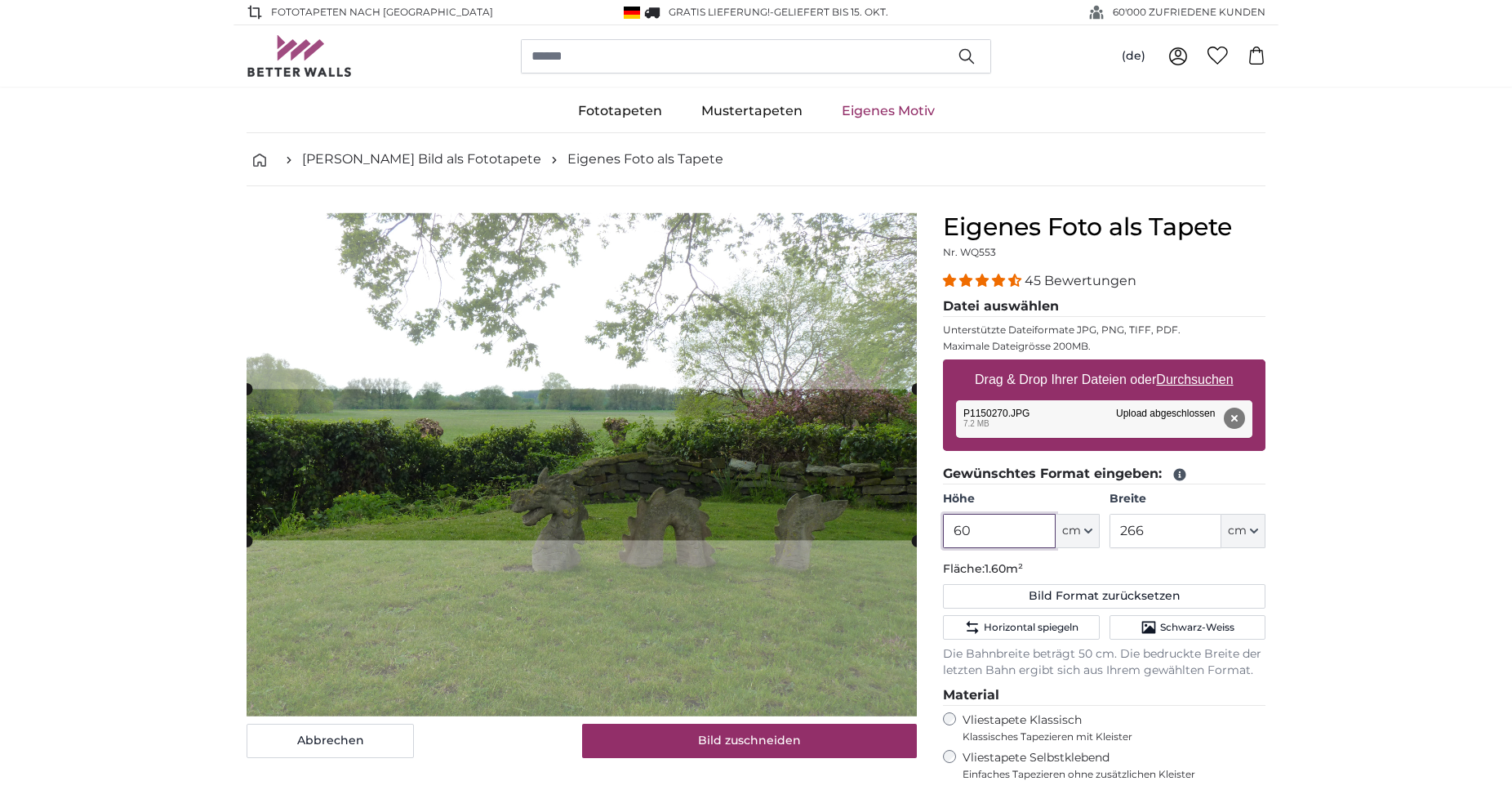
type input "60"
drag, startPoint x: 1178, startPoint y: 531, endPoint x: 1103, endPoint y: 530, distance: 75.0
click at [1110, 530] on input "266" at bounding box center [1165, 531] width 112 height 34
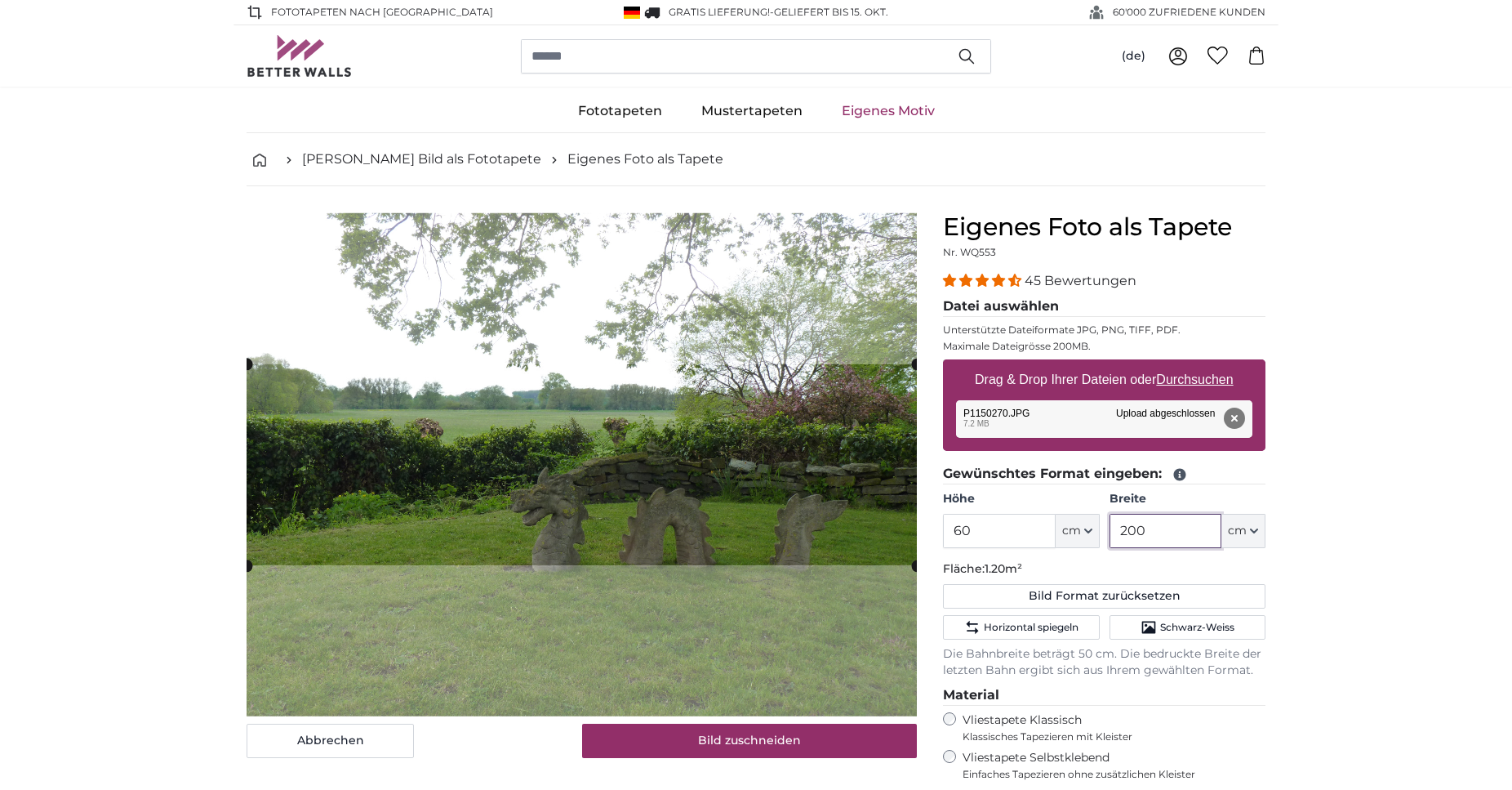
type input "200"
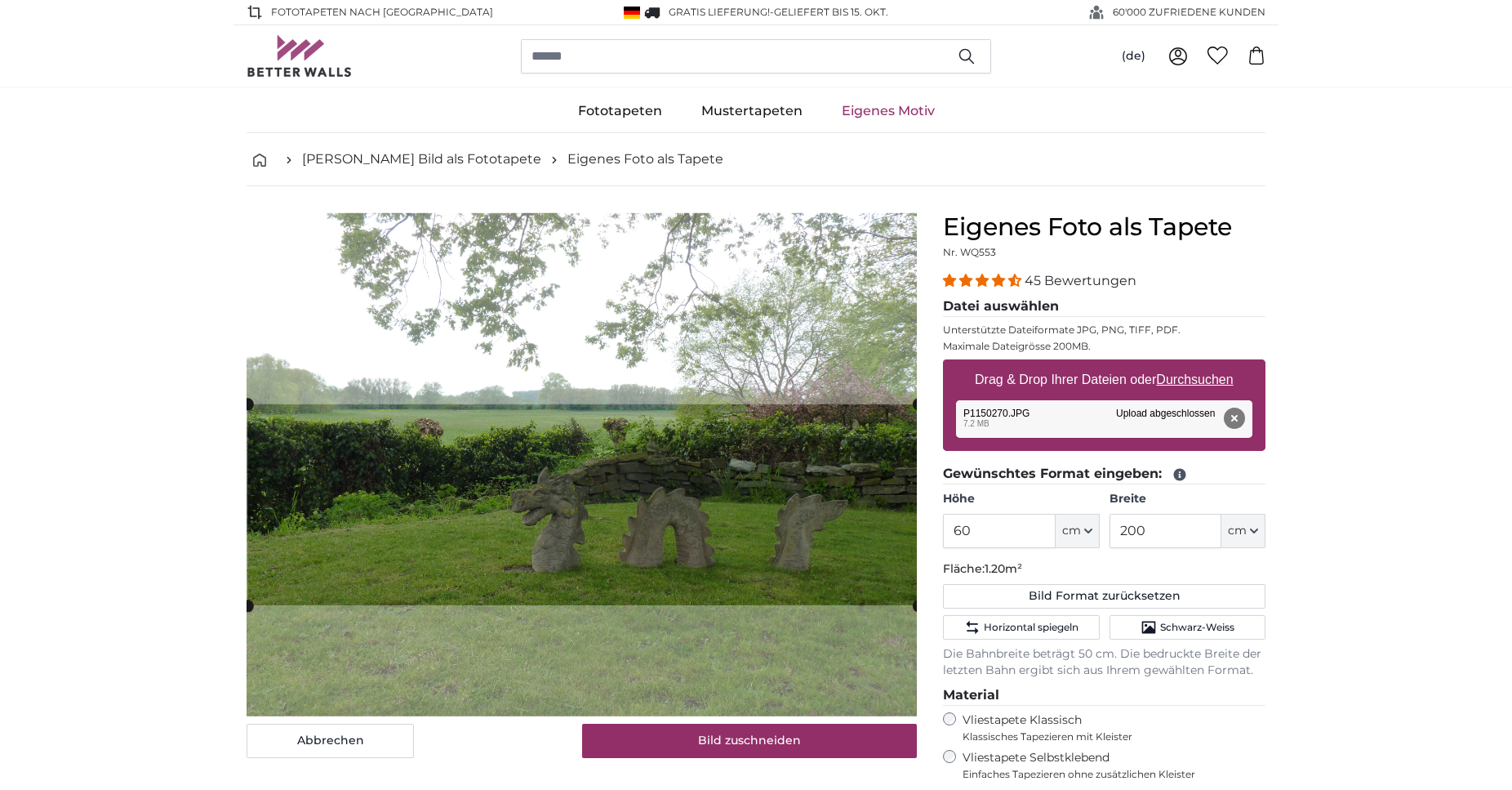
click at [848, 531] on cropper-handle at bounding box center [583, 505] width 670 height 201
click at [721, 744] on button "Bild zuschneiden" at bounding box center [750, 740] width 336 height 34
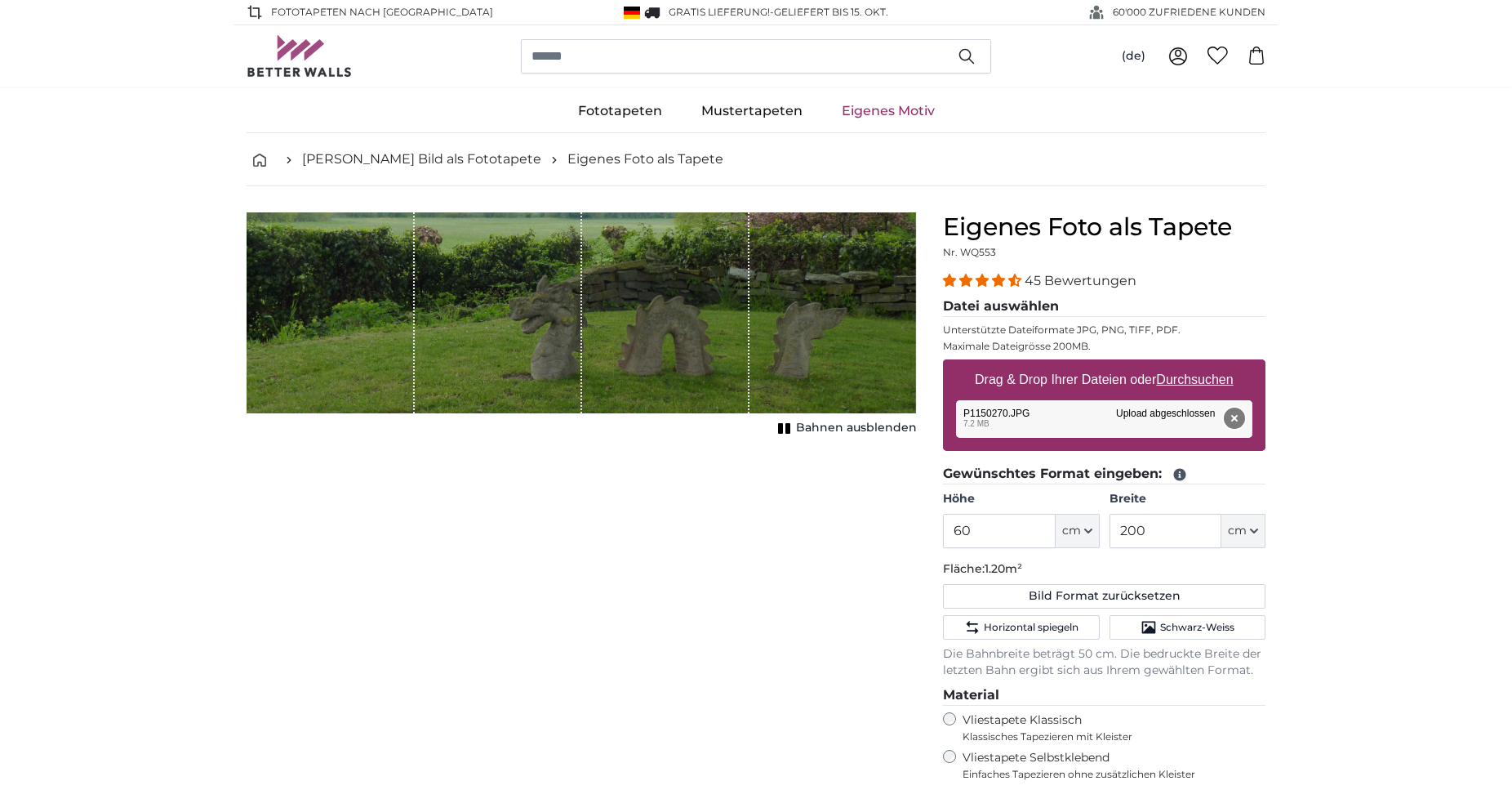
click at [1230, 418] on button "Entfernen" at bounding box center [1234, 418] width 22 height 22
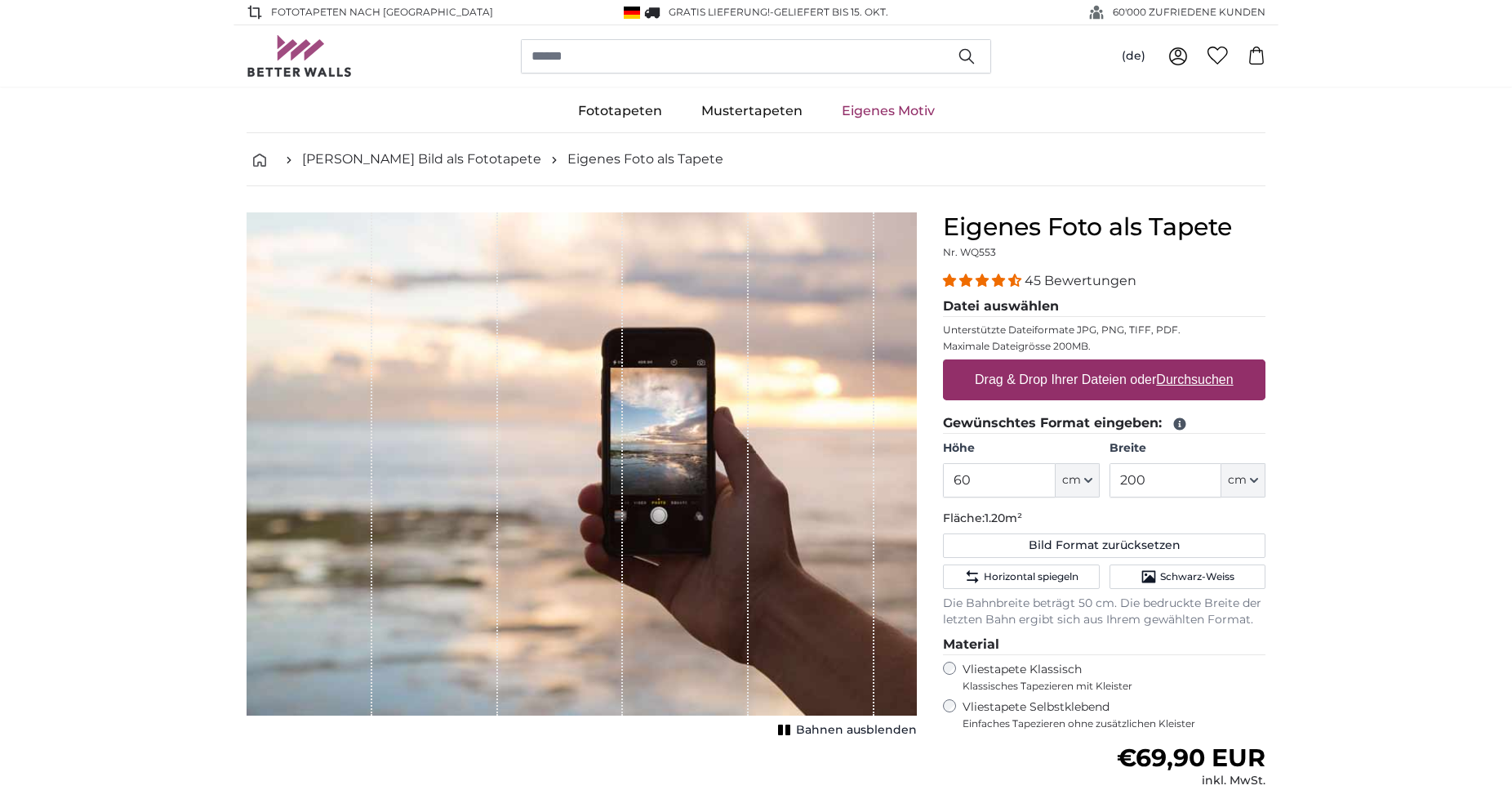
click at [1111, 382] on label "Drag & Drop Ihrer Dateien oder Durchsuchen" at bounding box center [1104, 379] width 272 height 32
click at [1111, 364] on input "Drag & Drop Ihrer Dateien oder Durchsuchen" at bounding box center [1105, 362] width 323 height 5
type input "**********"
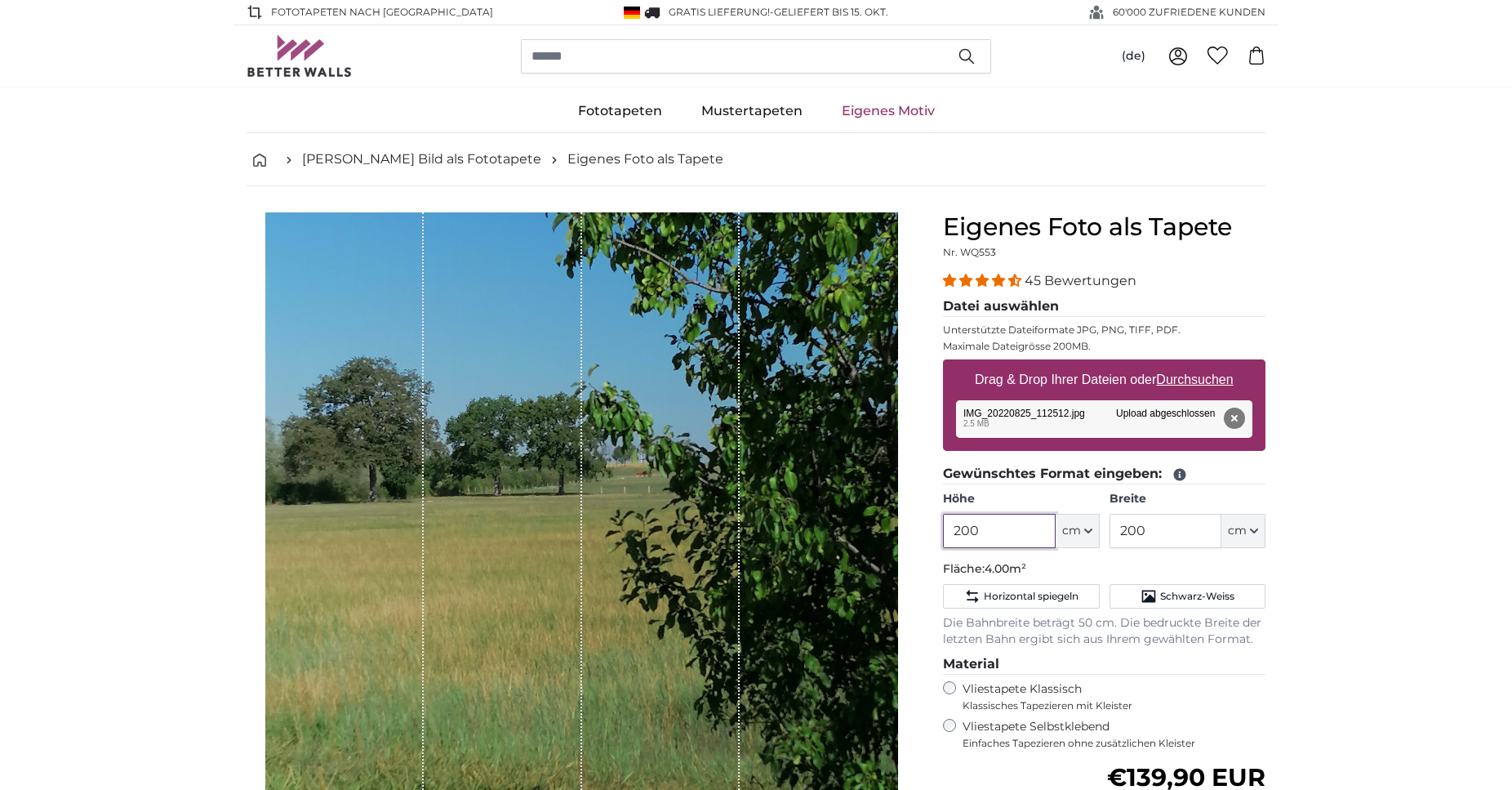
drag, startPoint x: 996, startPoint y: 528, endPoint x: 852, endPoint y: 532, distance: 144.1
click at [943, 532] on input "200" at bounding box center [999, 531] width 112 height 34
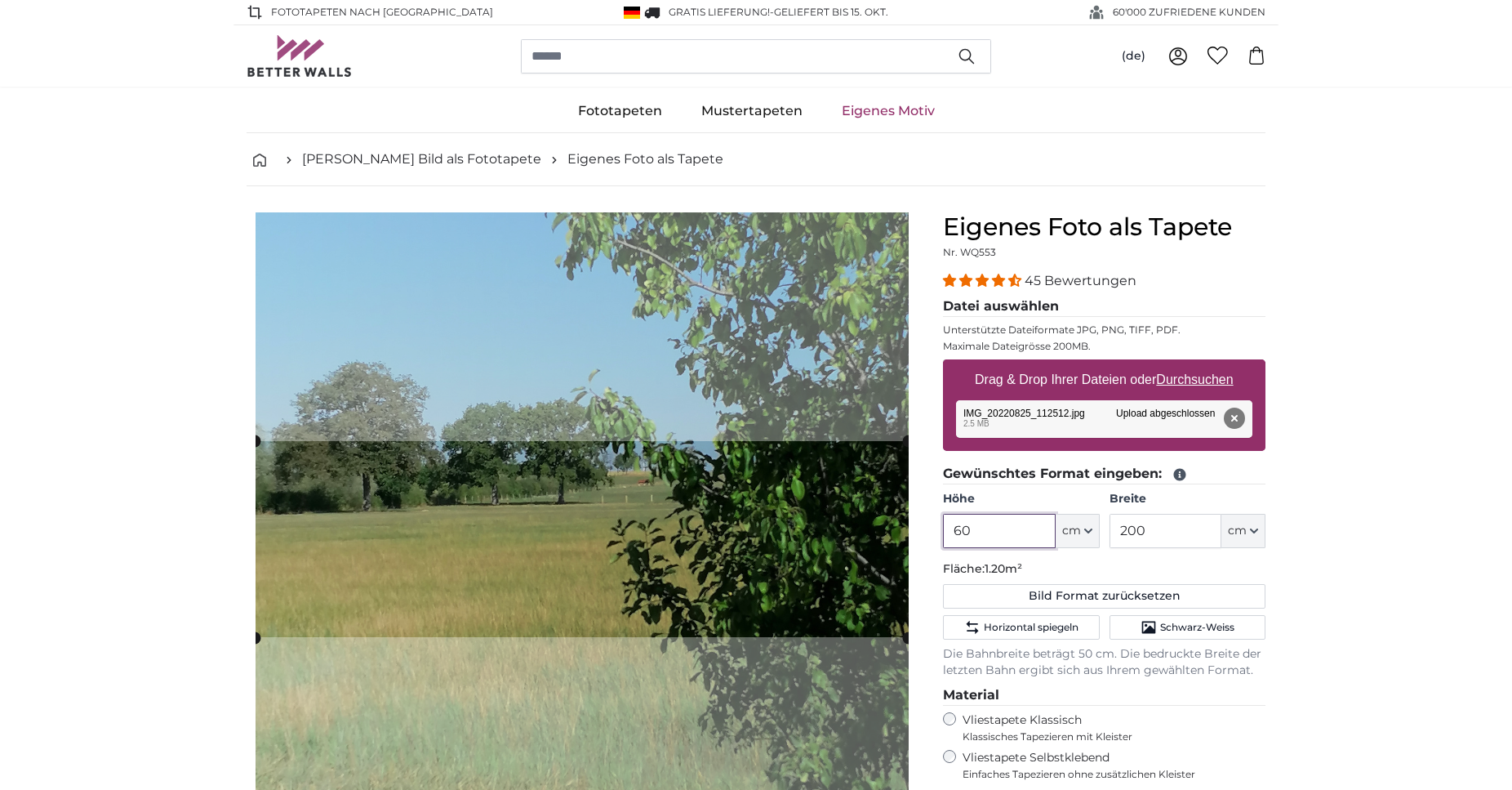
type input "60"
click at [1175, 524] on input "200" at bounding box center [1165, 531] width 112 height 34
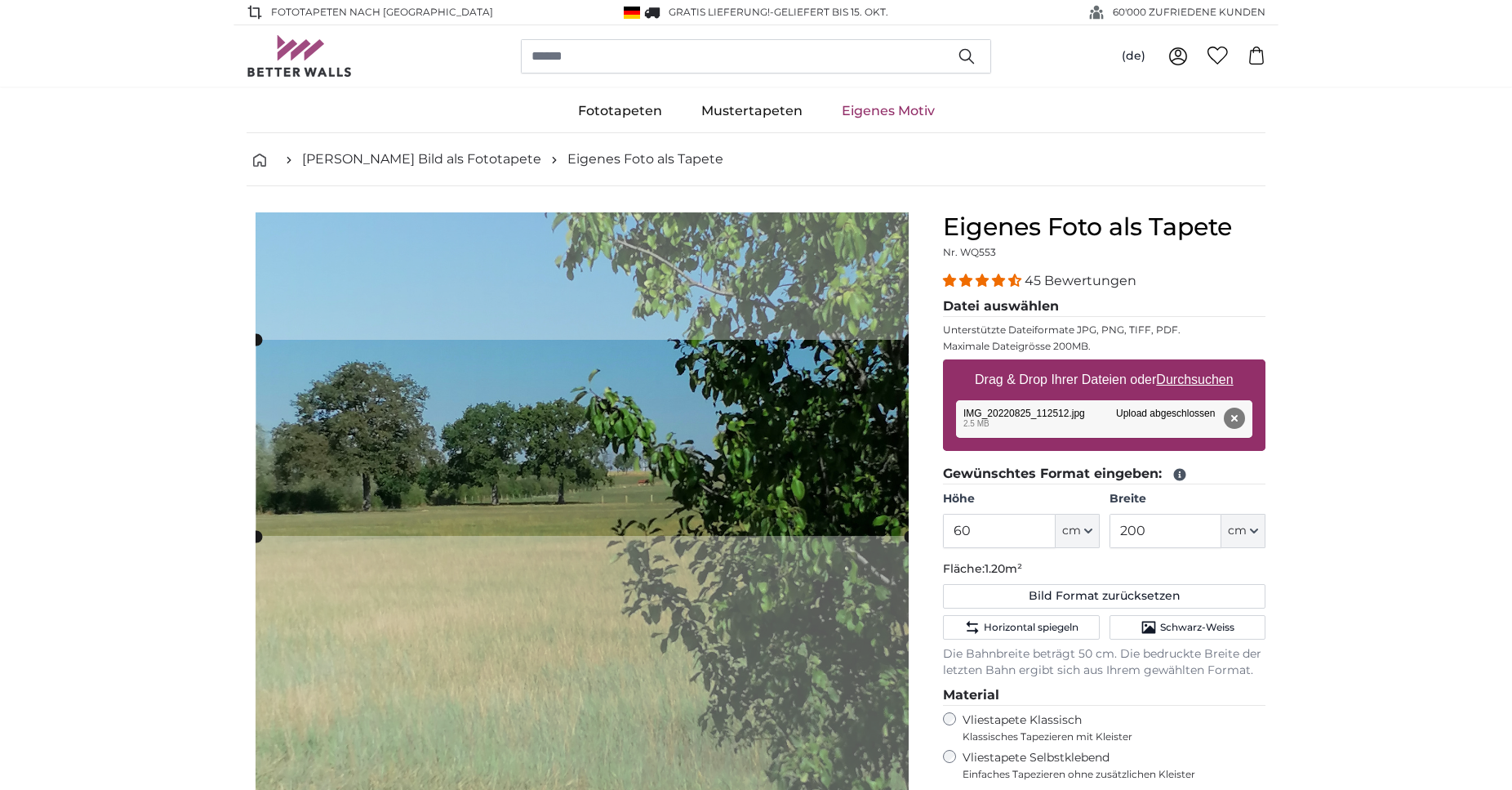
click at [840, 431] on cropper-handle at bounding box center [583, 438] width 653 height 196
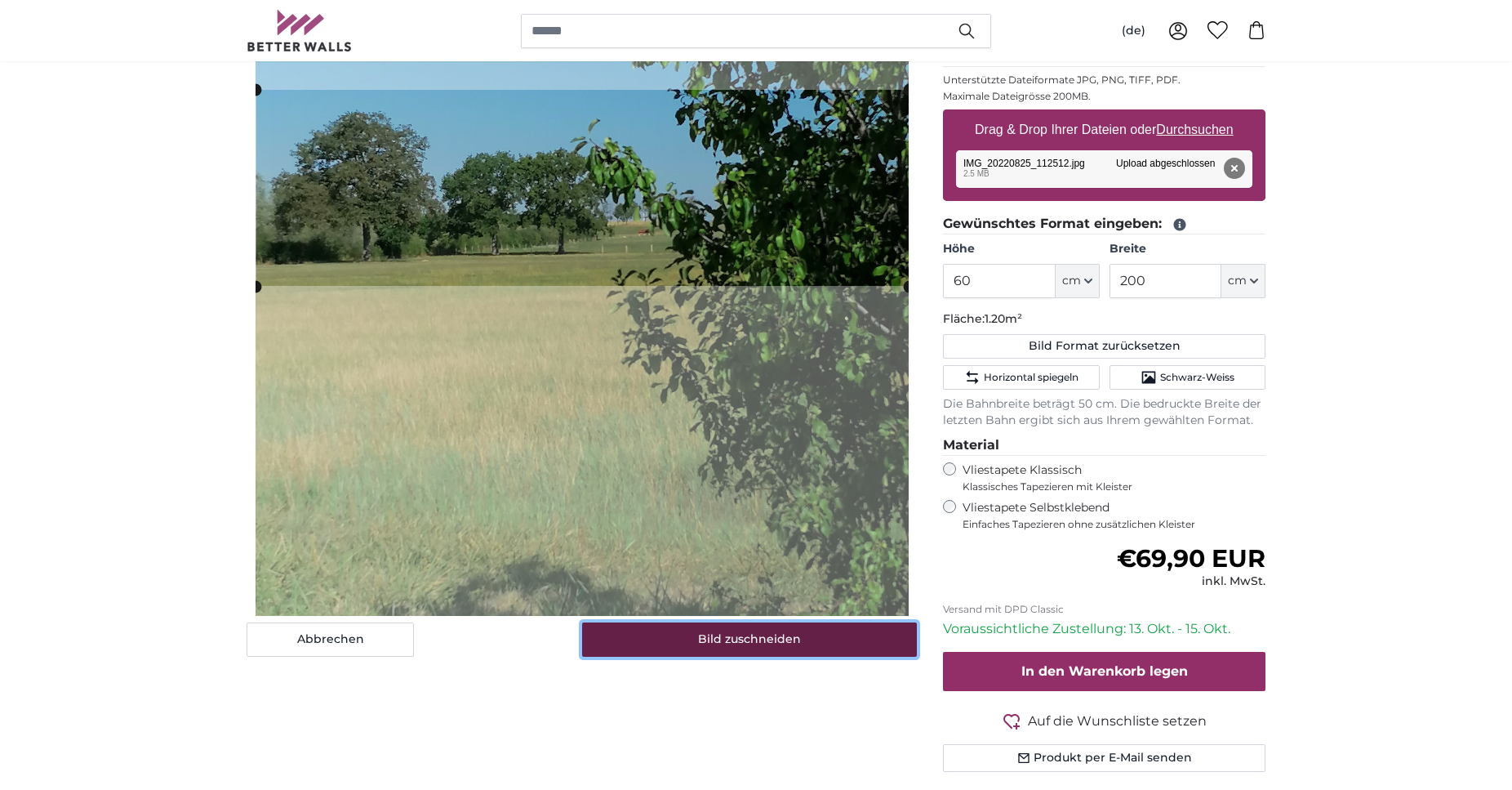
click at [791, 639] on button "Bild zuschneiden" at bounding box center [750, 639] width 336 height 34
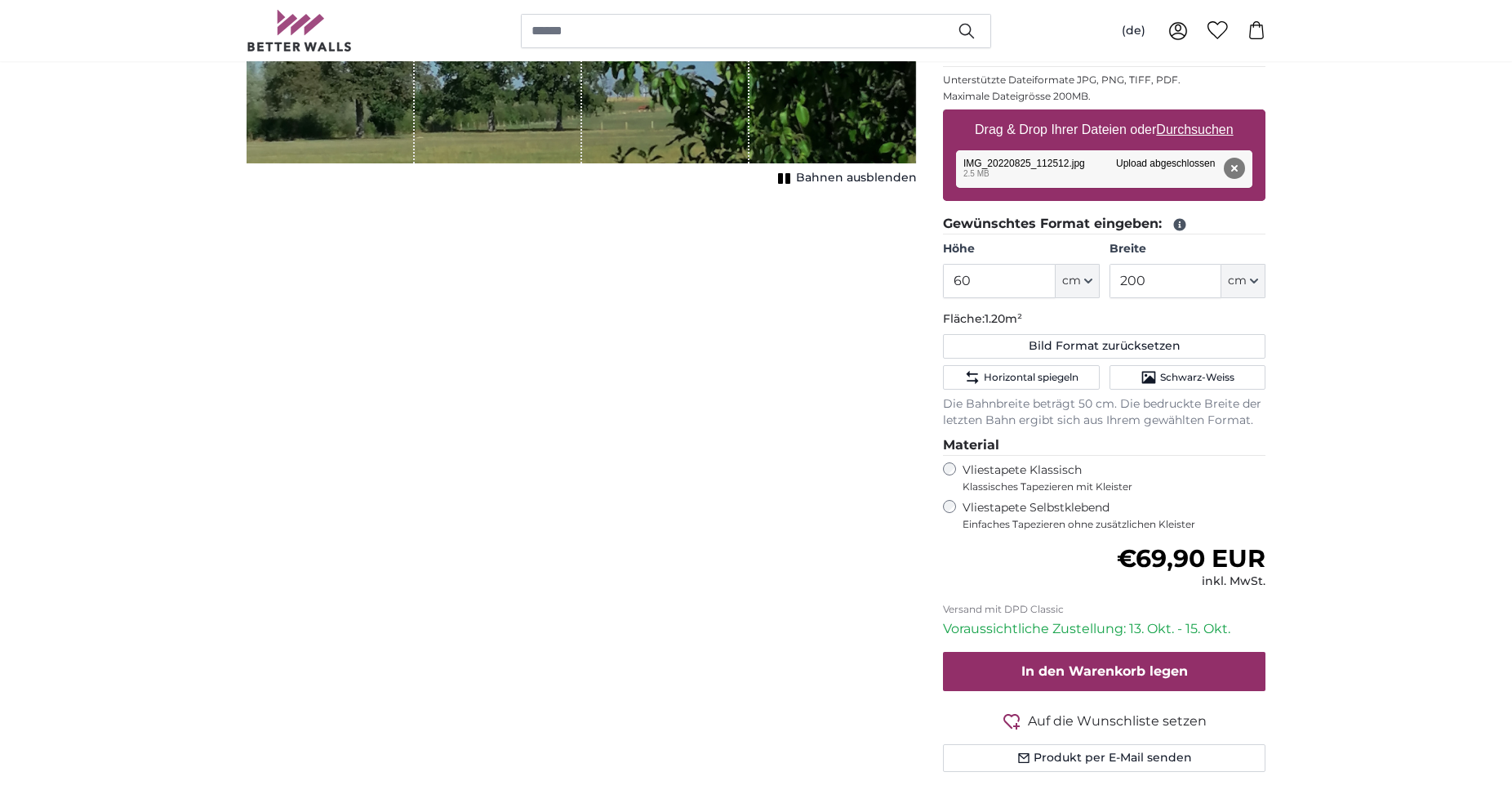
scroll to position [0, 0]
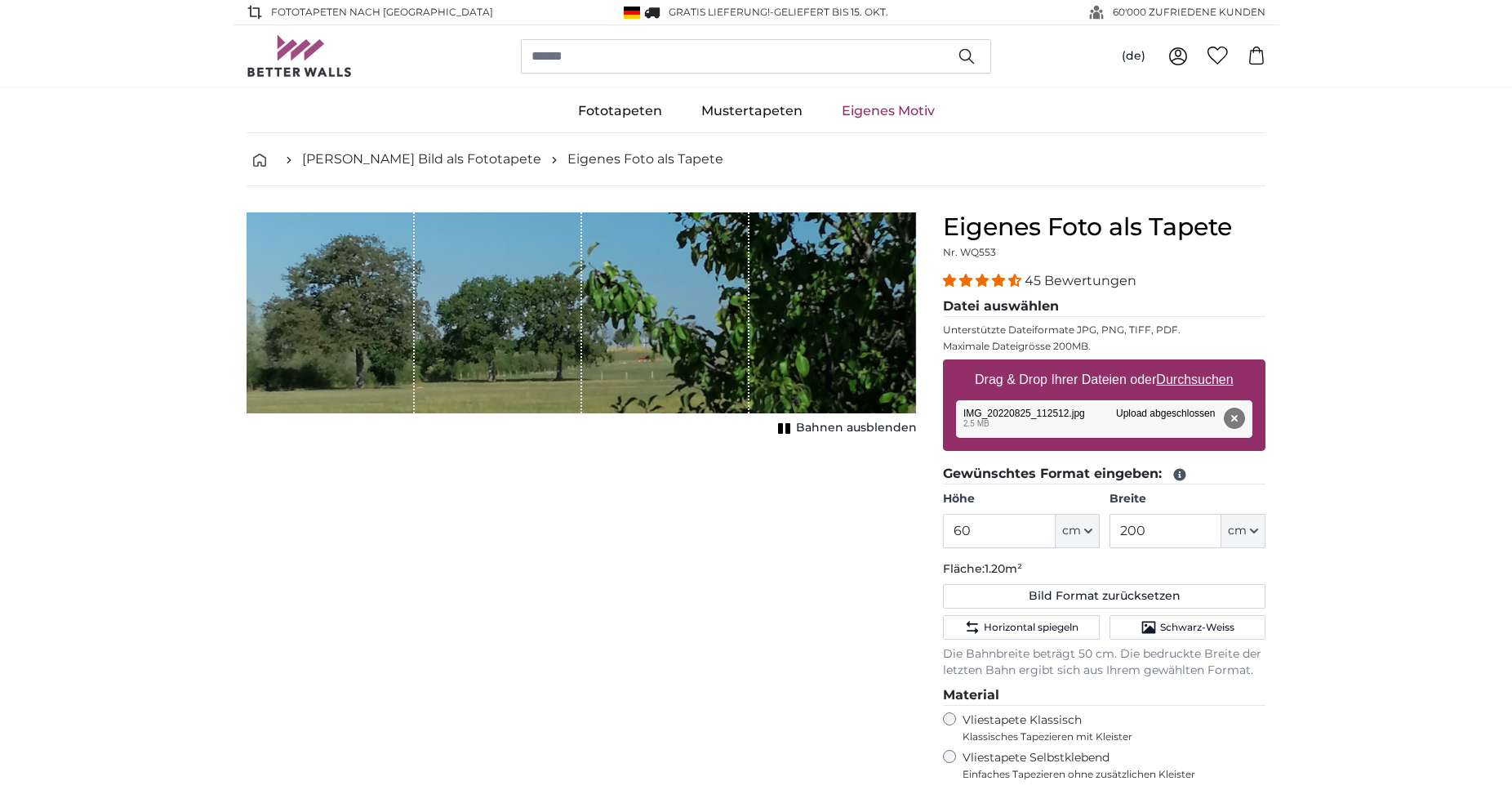
click at [1238, 417] on button "Entfernen" at bounding box center [1234, 418] width 22 height 22
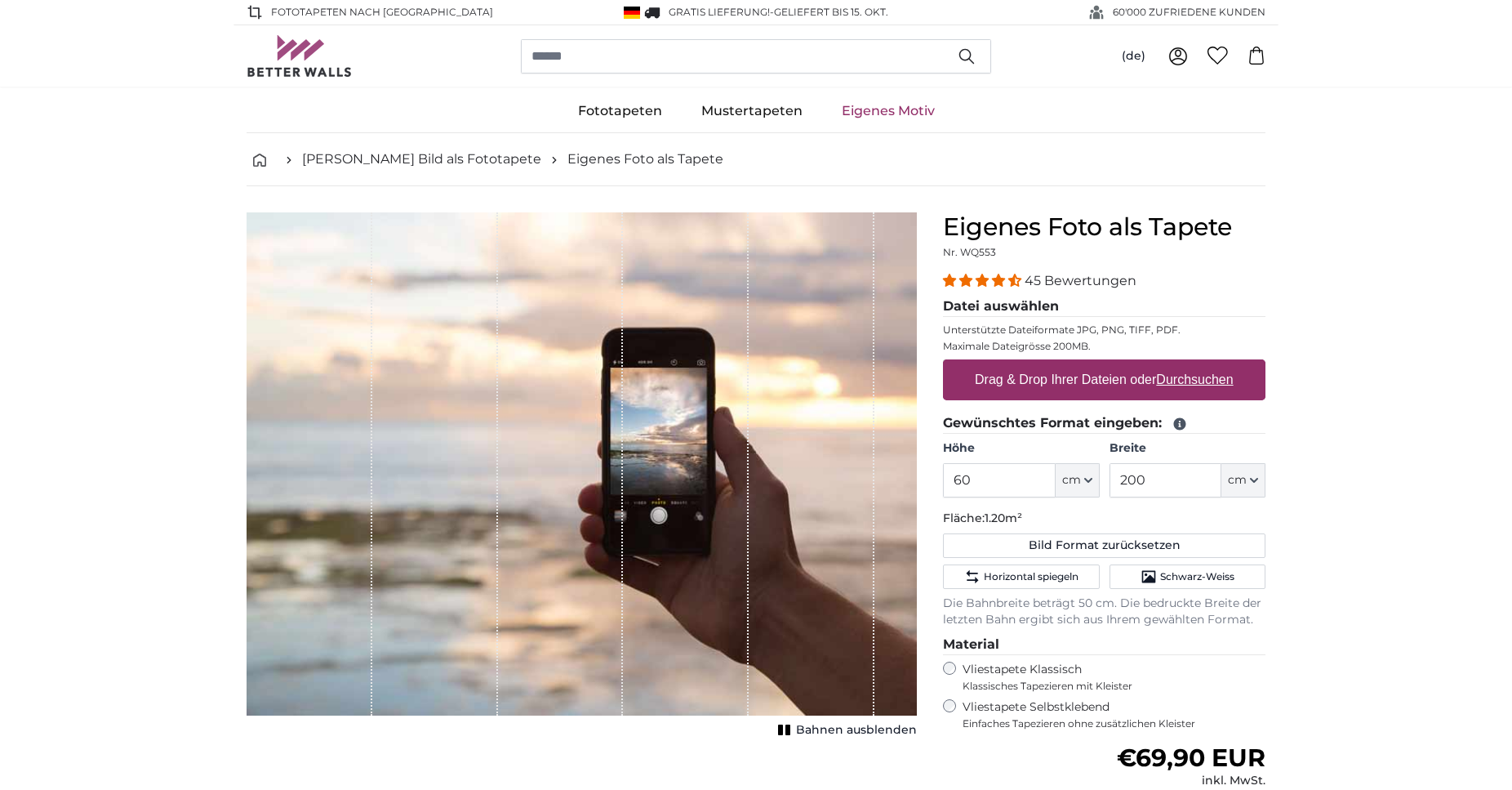
click at [1038, 378] on label "Drag & Drop Ihrer Dateien oder Durchsuchen" at bounding box center [1104, 379] width 272 height 32
click at [1038, 364] on input "Drag & Drop Ihrer Dateien oder Durchsuchen" at bounding box center [1105, 362] width 323 height 5
type input "**********"
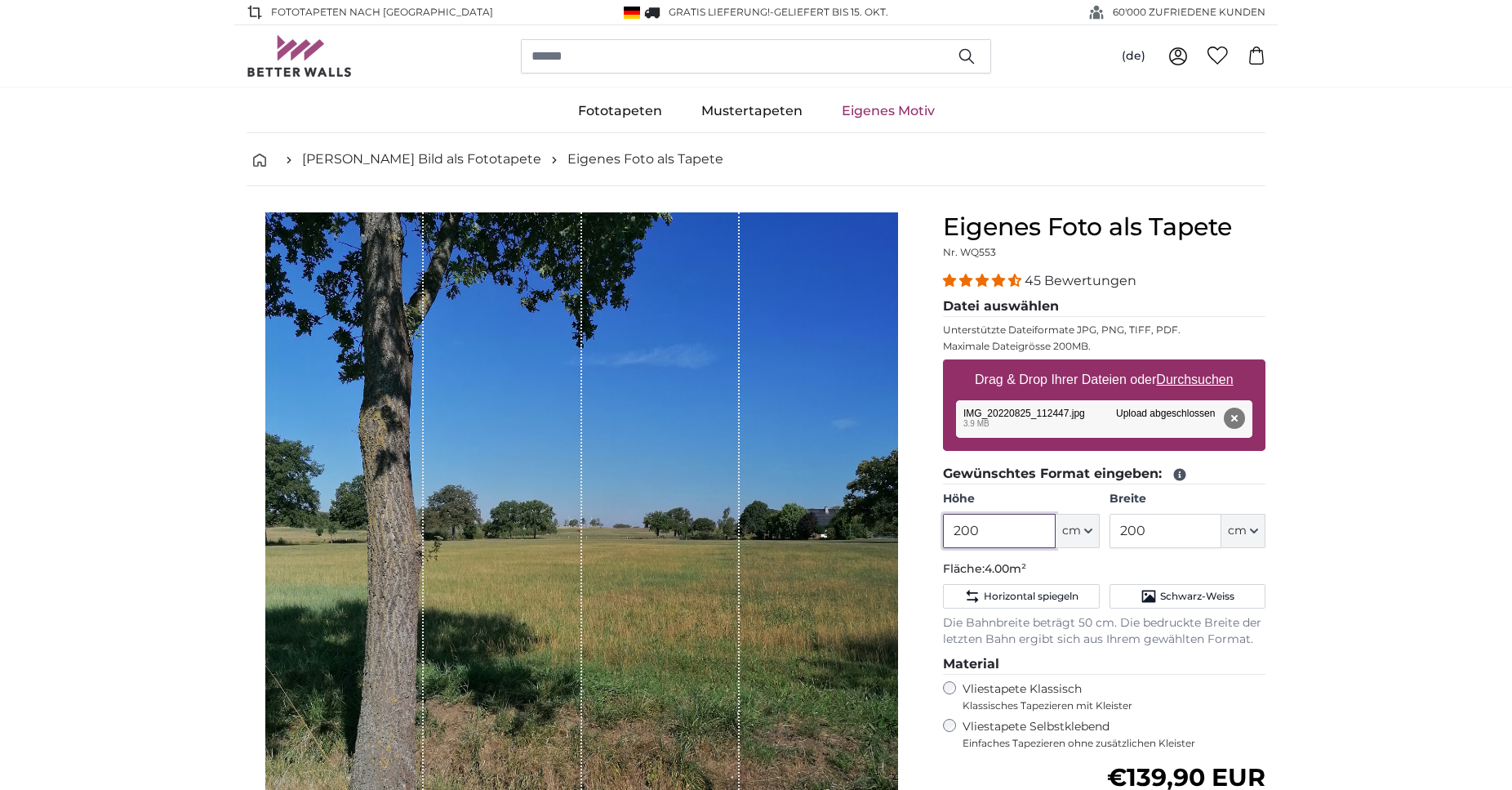
drag, startPoint x: 1020, startPoint y: 531, endPoint x: 874, endPoint y: 544, distance: 146.6
click at [943, 540] on input "200" at bounding box center [999, 531] width 112 height 34
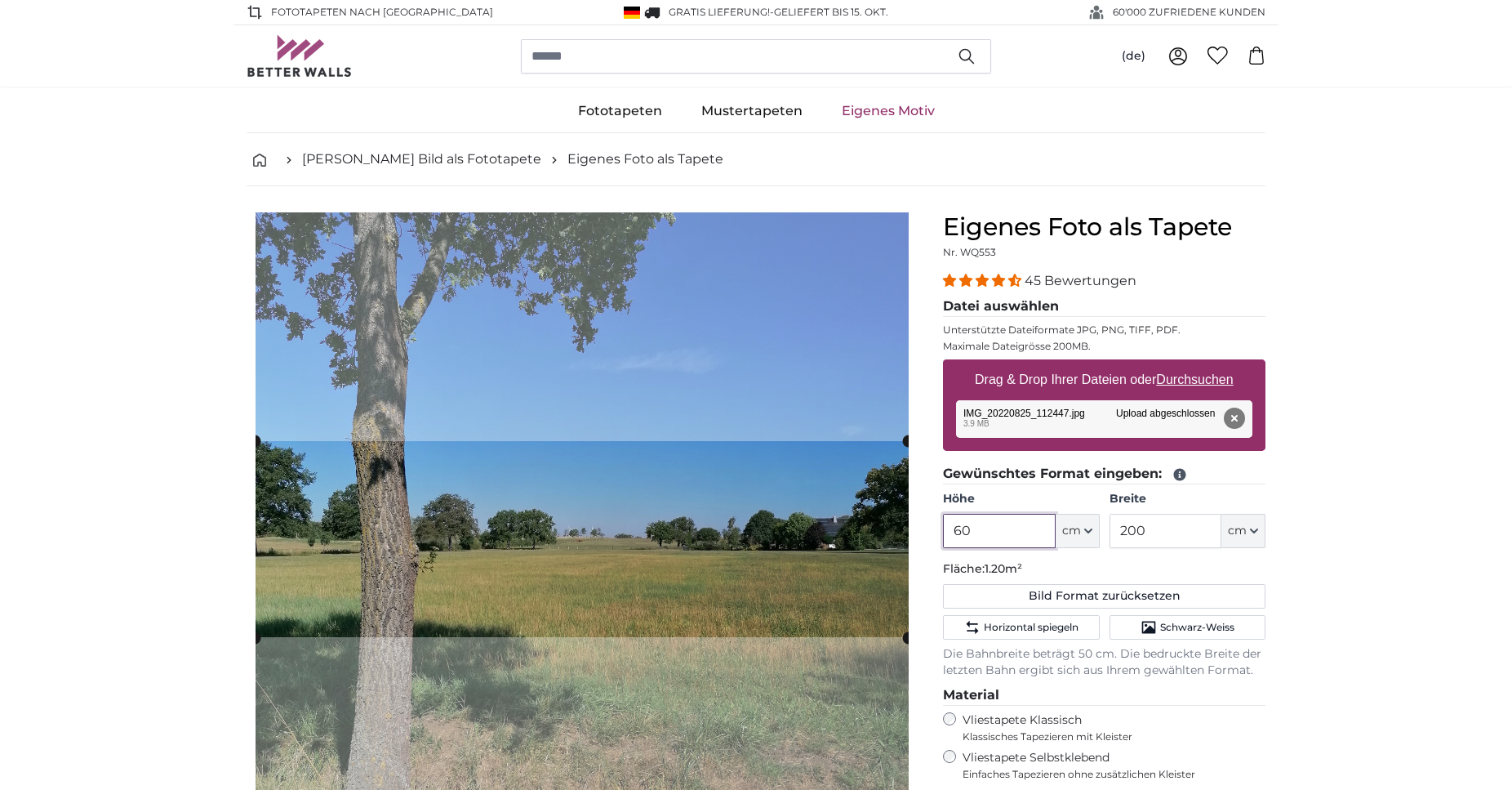
type input "60"
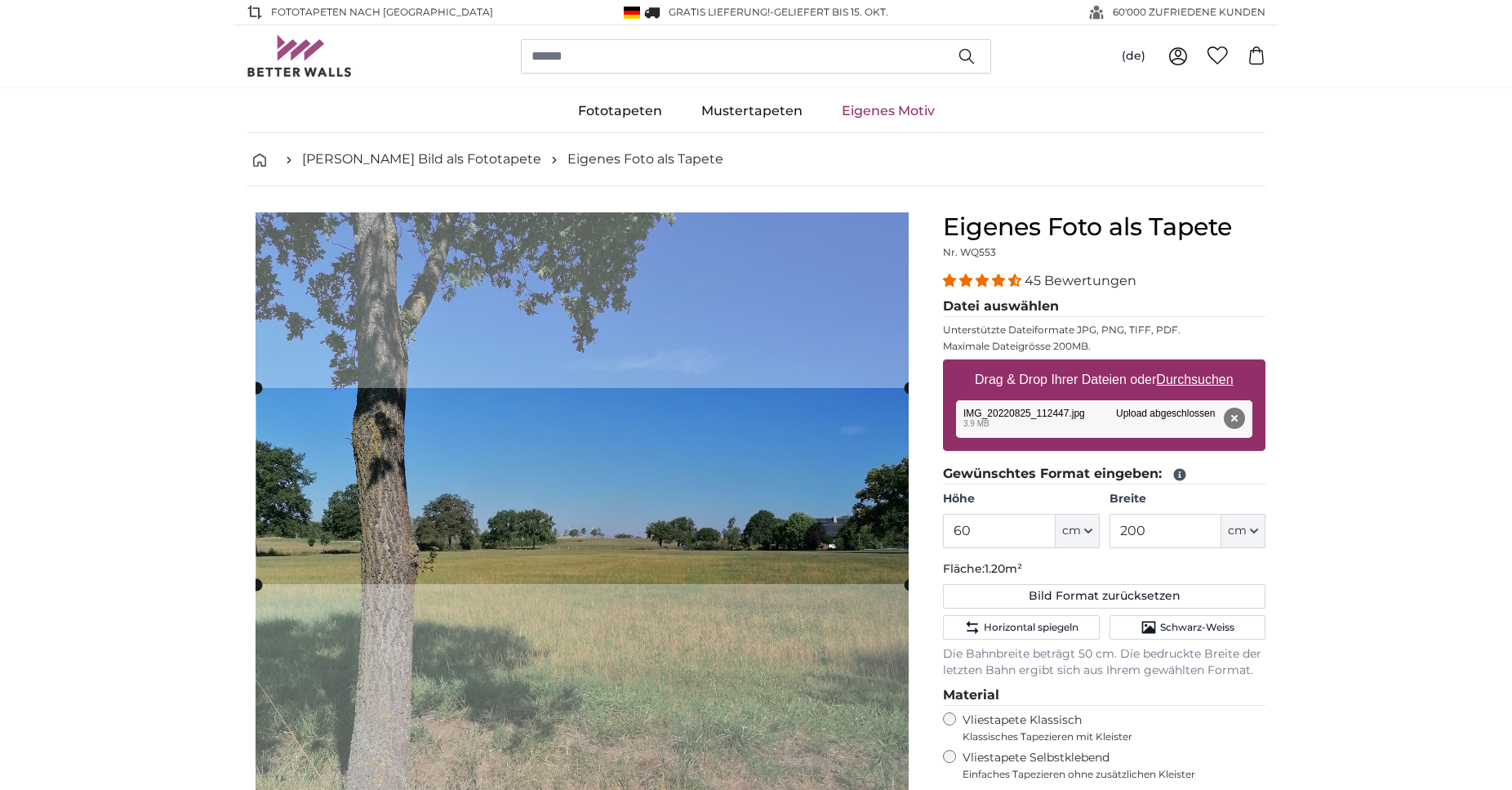
click at [769, 566] on cropper-handle at bounding box center [583, 486] width 653 height 196
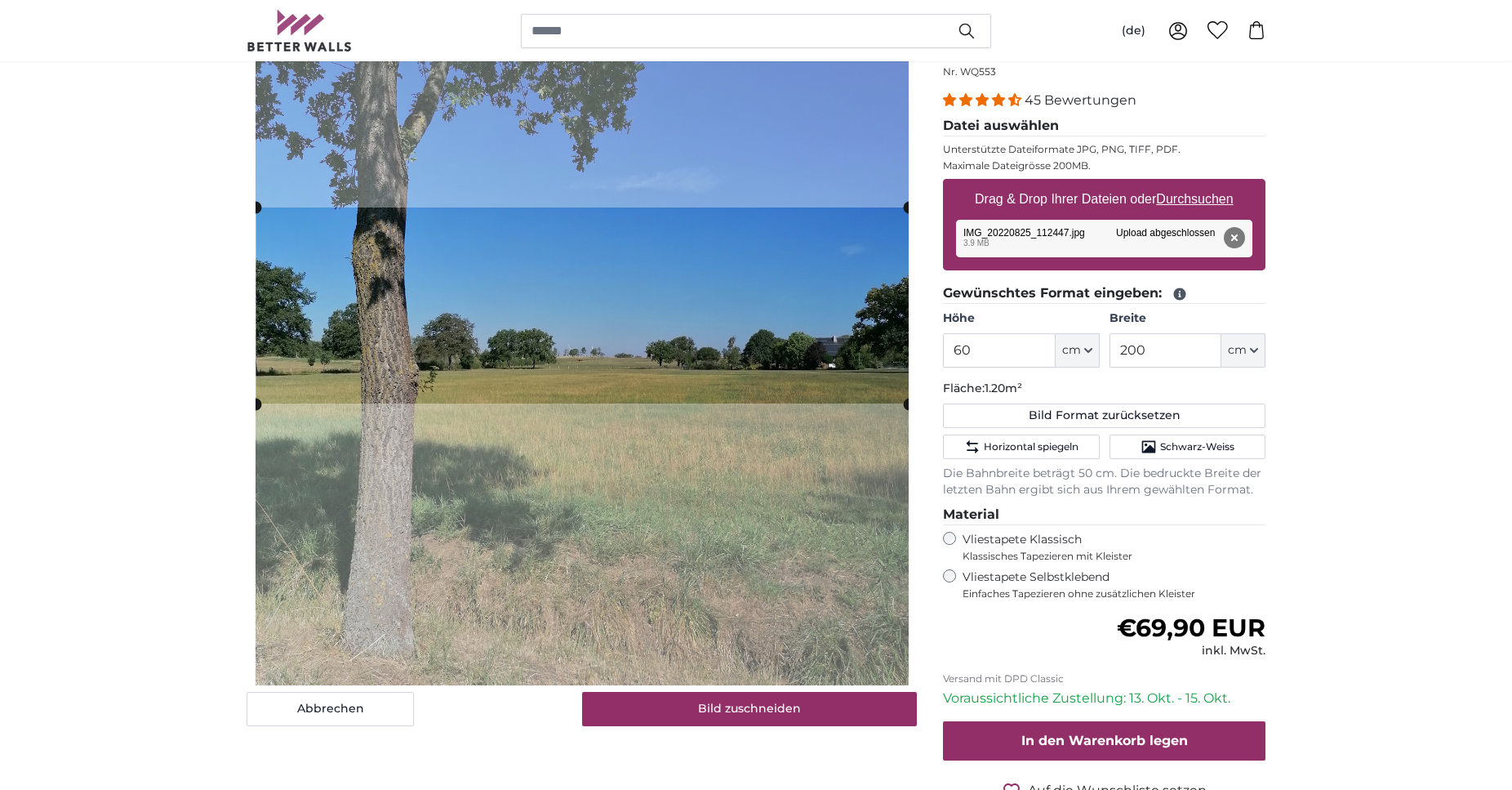
scroll to position [250, 0]
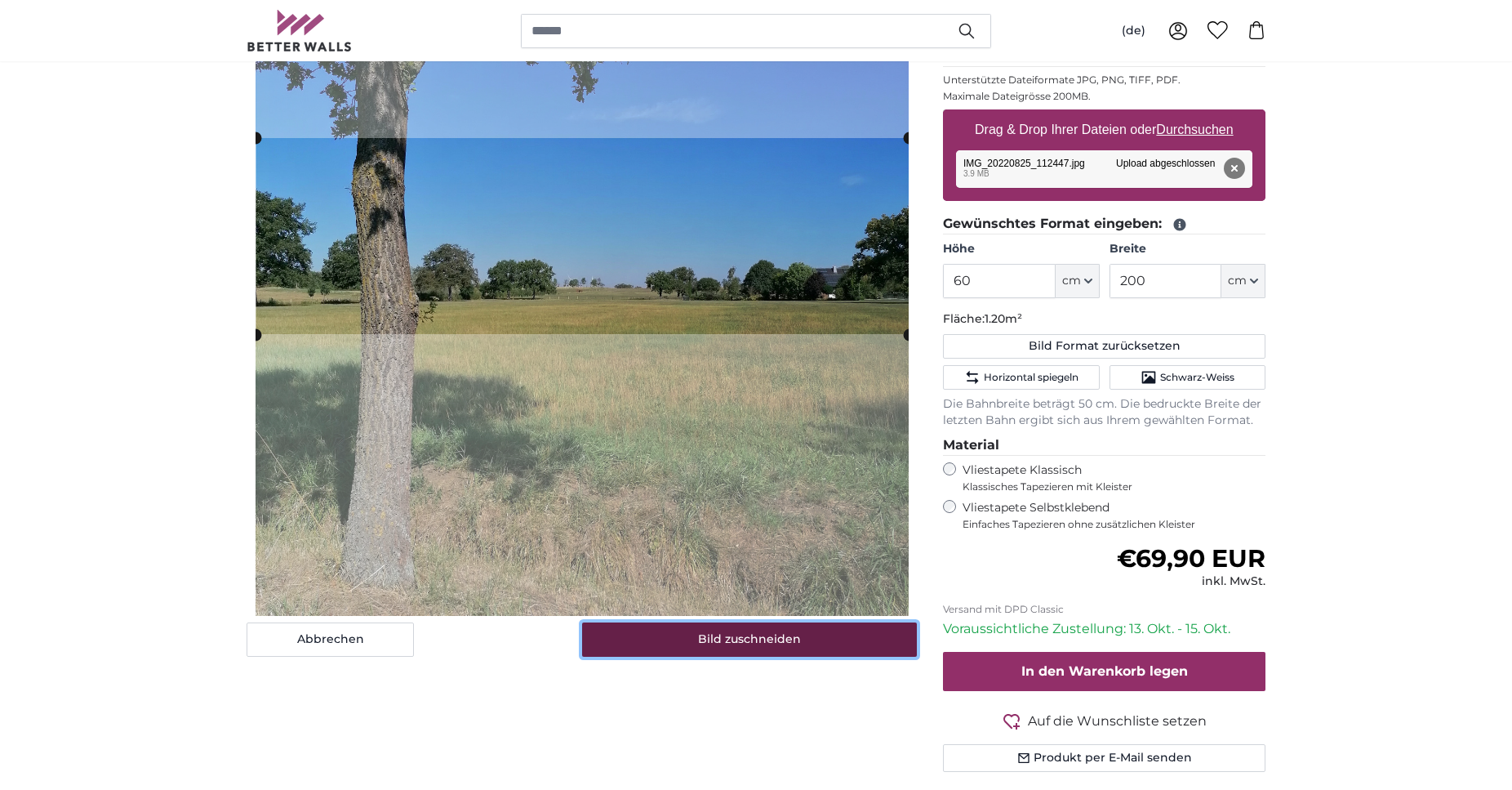
click at [784, 632] on button "Bild zuschneiden" at bounding box center [750, 639] width 336 height 34
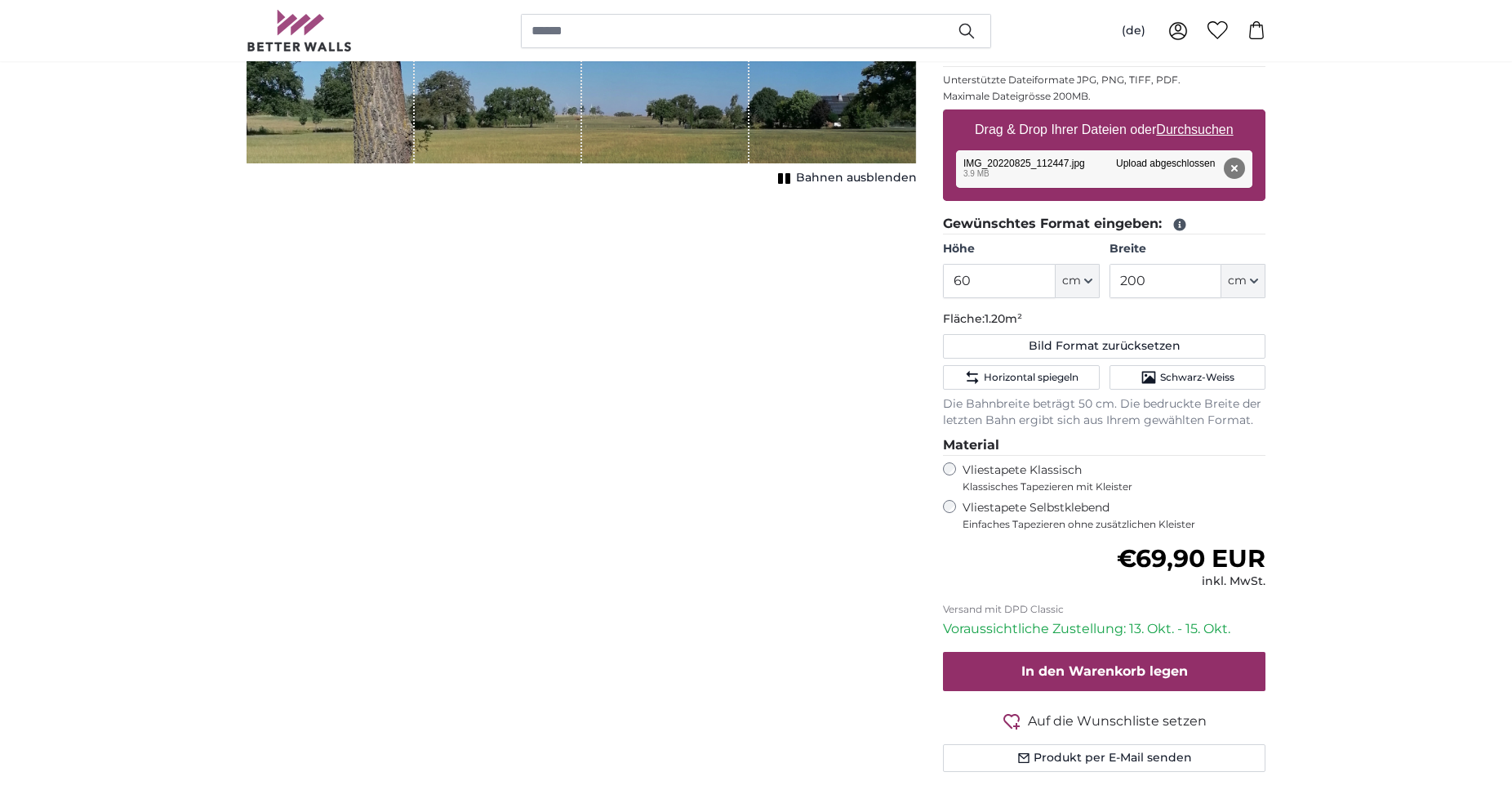
scroll to position [0, 0]
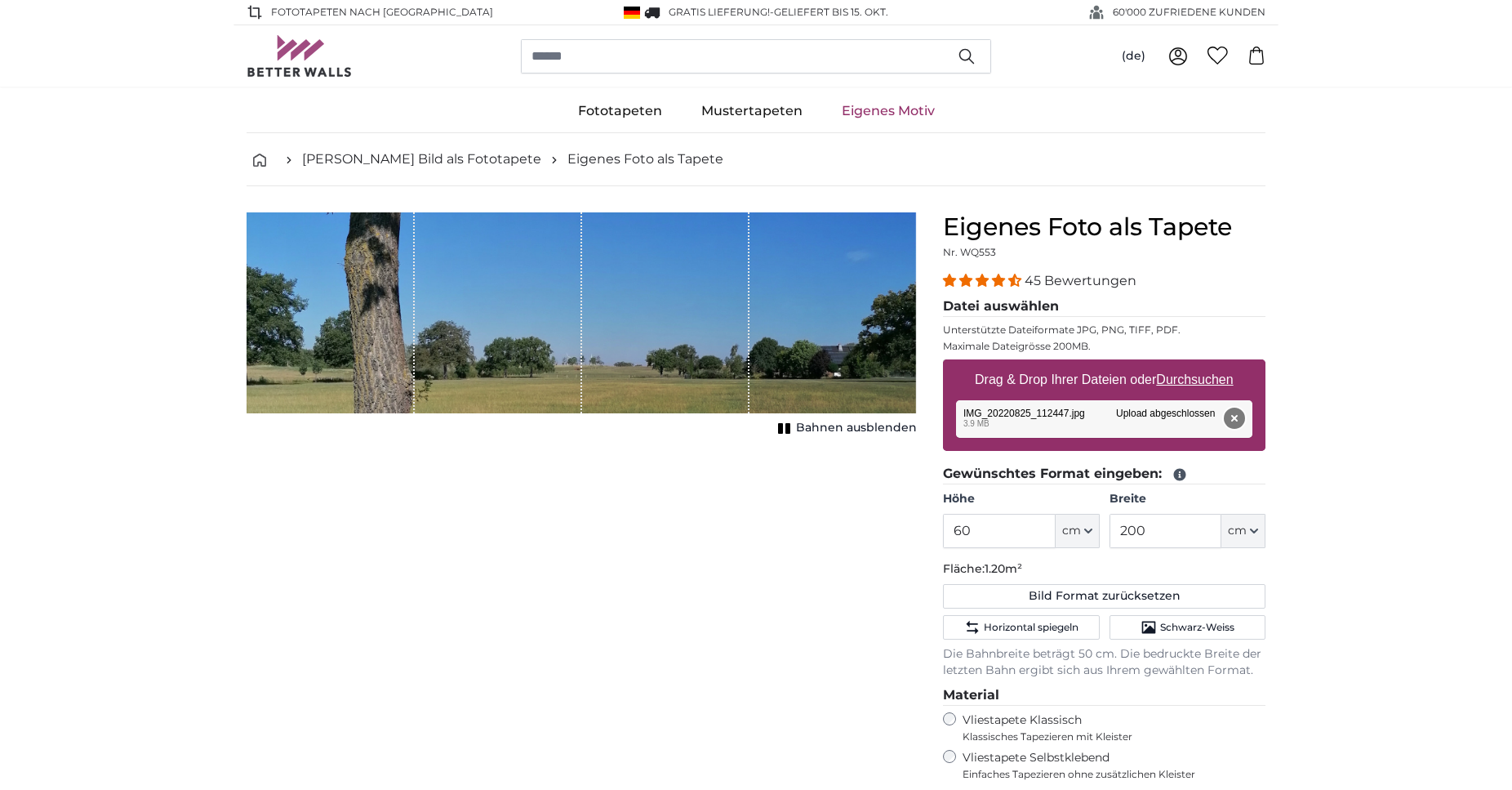
click at [1236, 414] on button "Entfernen" at bounding box center [1234, 418] width 22 height 22
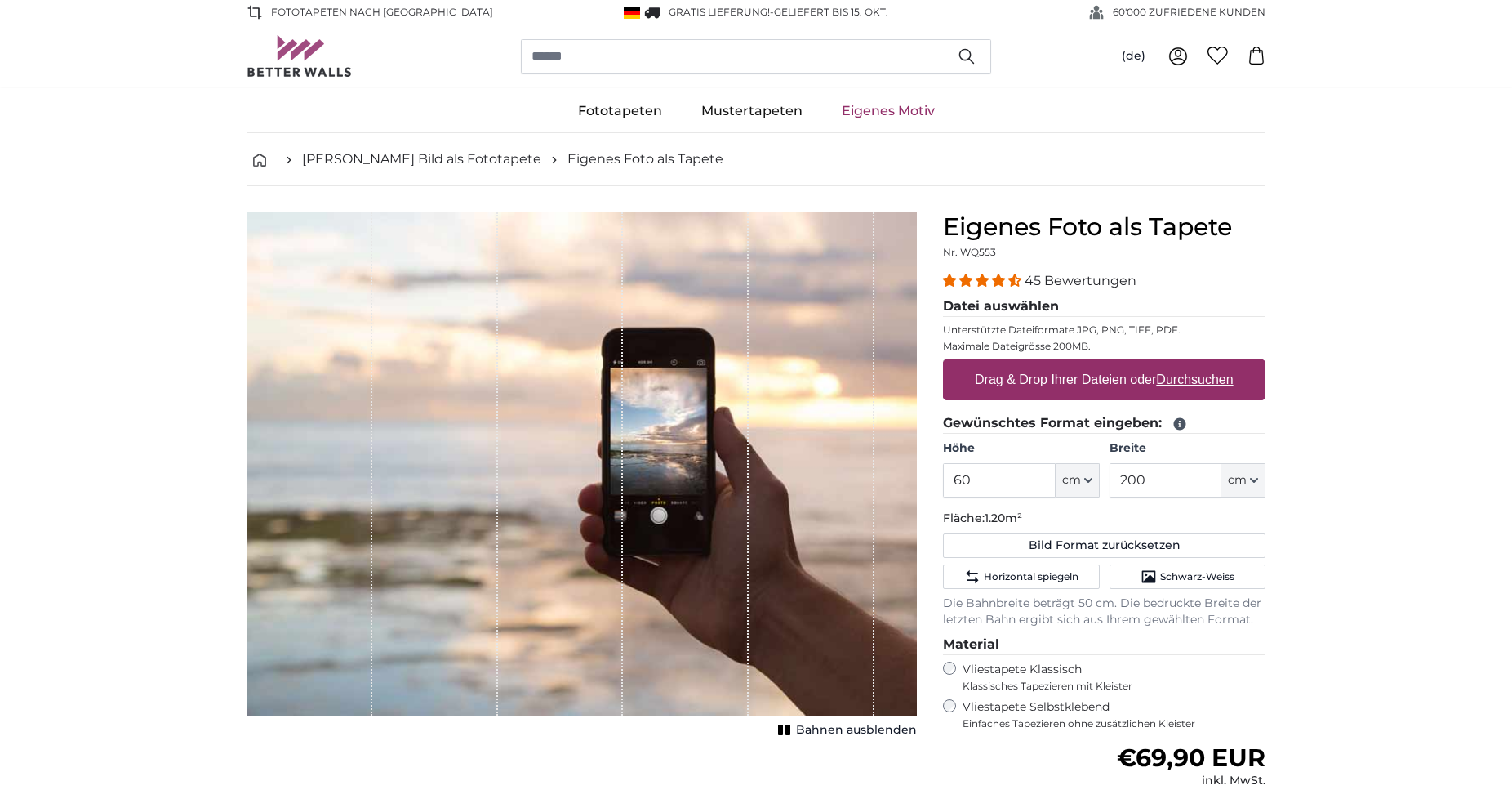
click at [1118, 381] on label "Drag & Drop Ihrer Dateien oder Durchsuchen" at bounding box center [1104, 379] width 272 height 32
click at [1118, 364] on input "Drag & Drop Ihrer Dateien oder Durchsuchen" at bounding box center [1105, 362] width 323 height 5
type input "**********"
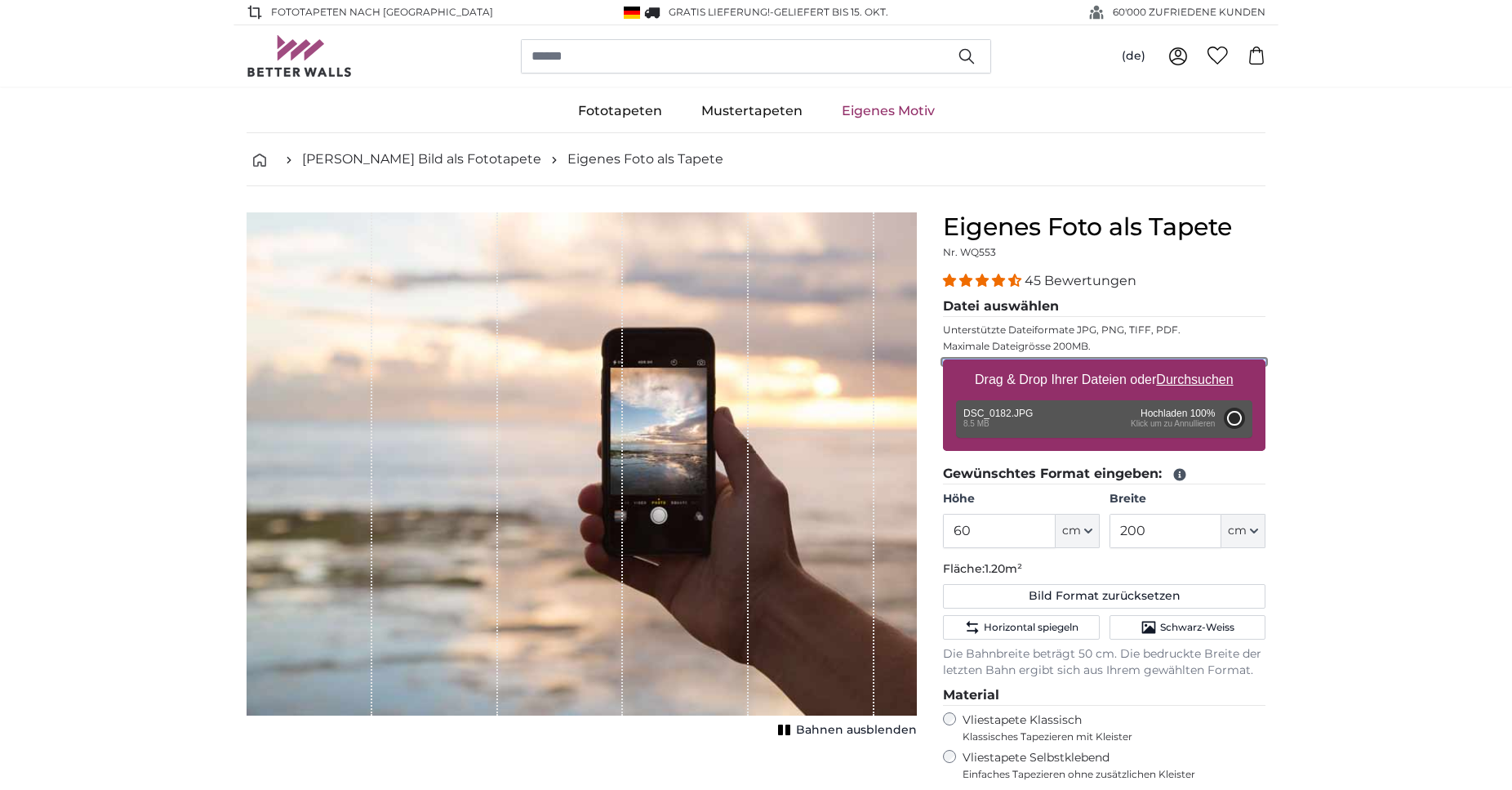
type input "200"
type input "356"
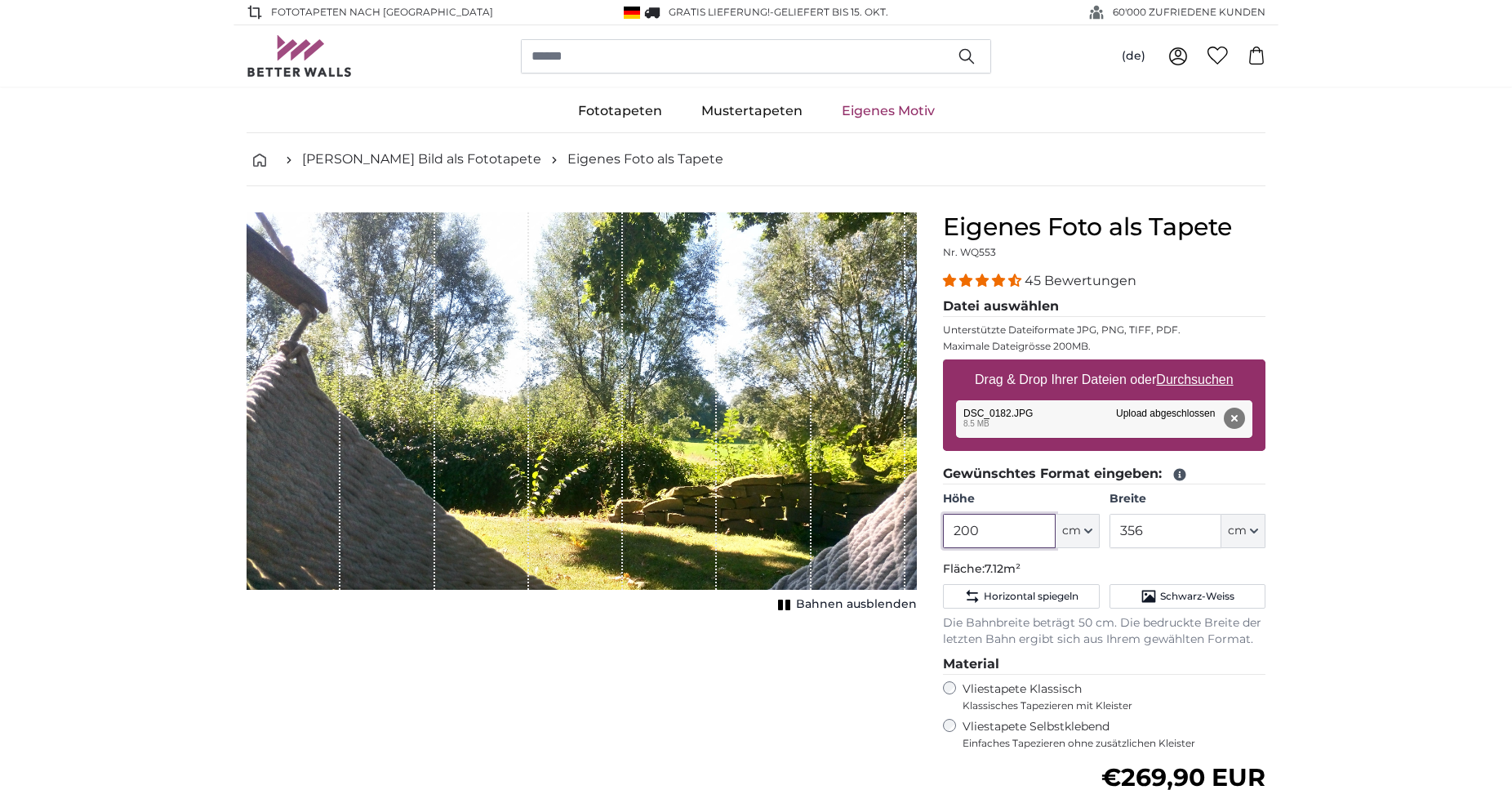
drag, startPoint x: 1004, startPoint y: 530, endPoint x: 790, endPoint y: 514, distance: 214.6
click at [943, 514] on input "200" at bounding box center [999, 531] width 112 height 34
type input "60"
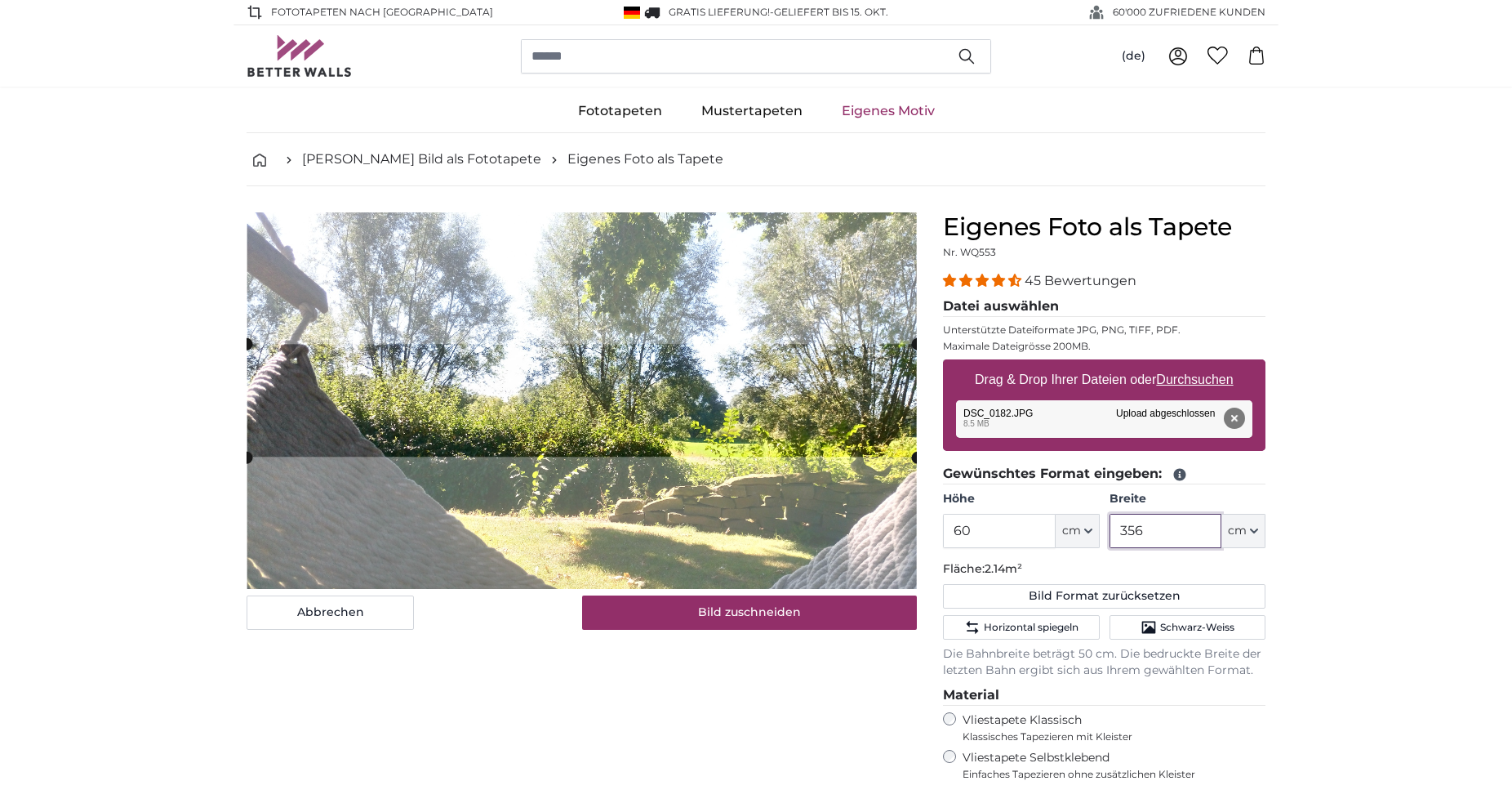
drag, startPoint x: 1175, startPoint y: 537, endPoint x: 1004, endPoint y: 520, distance: 171.8
click at [1110, 520] on input "356" at bounding box center [1165, 531] width 112 height 34
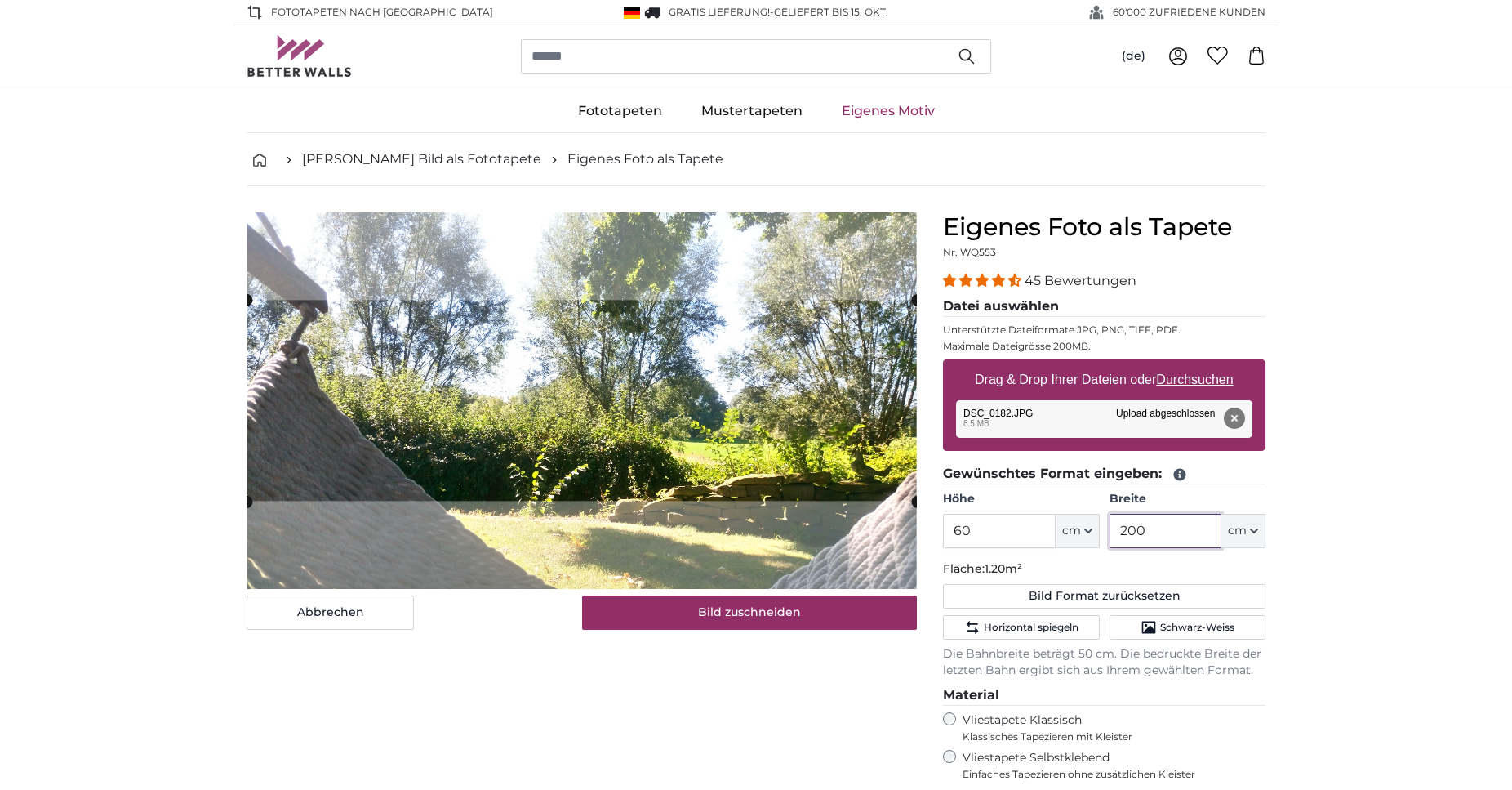
type input "200"
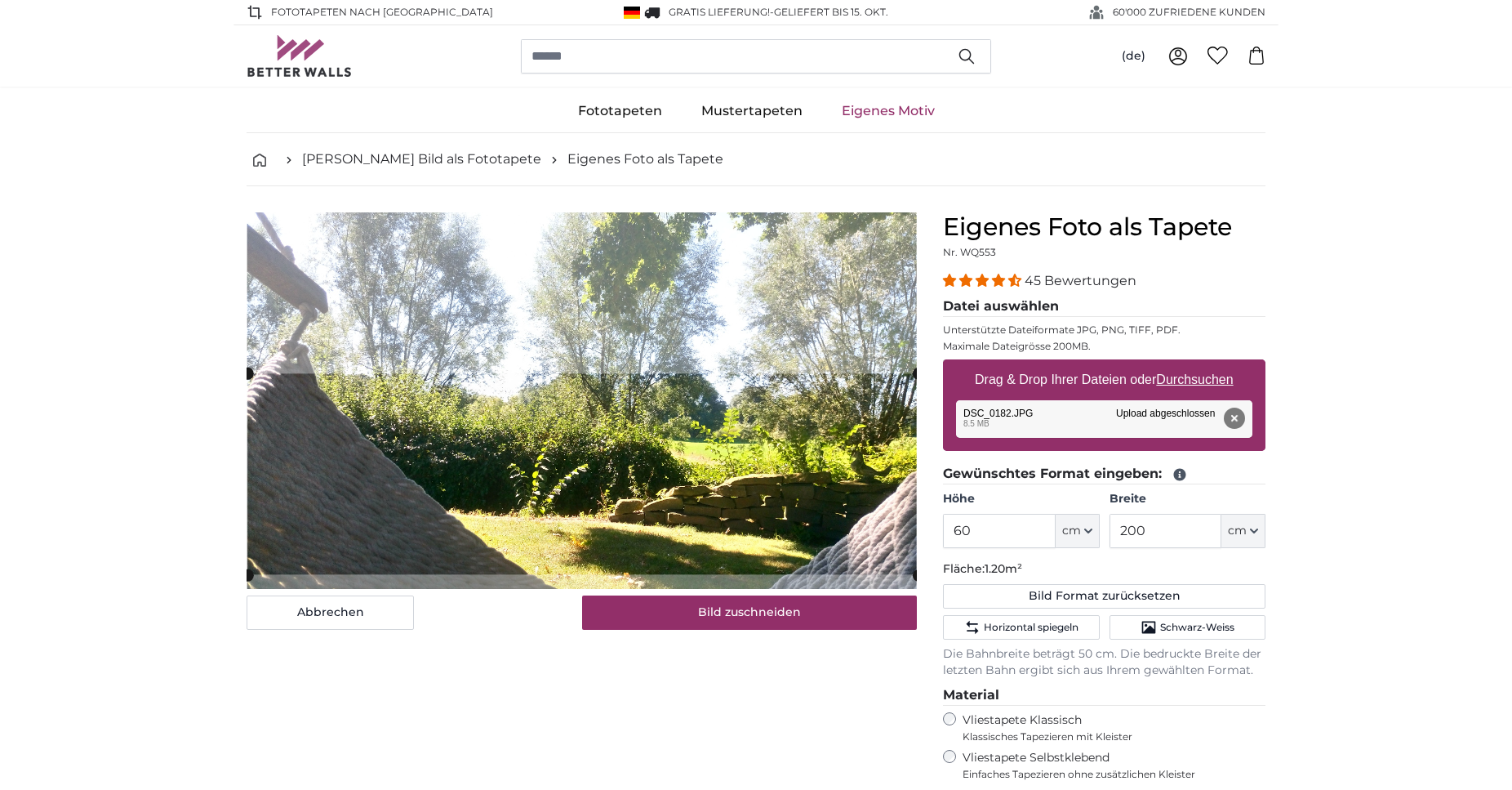
click at [804, 495] on cropper-handle at bounding box center [583, 474] width 670 height 201
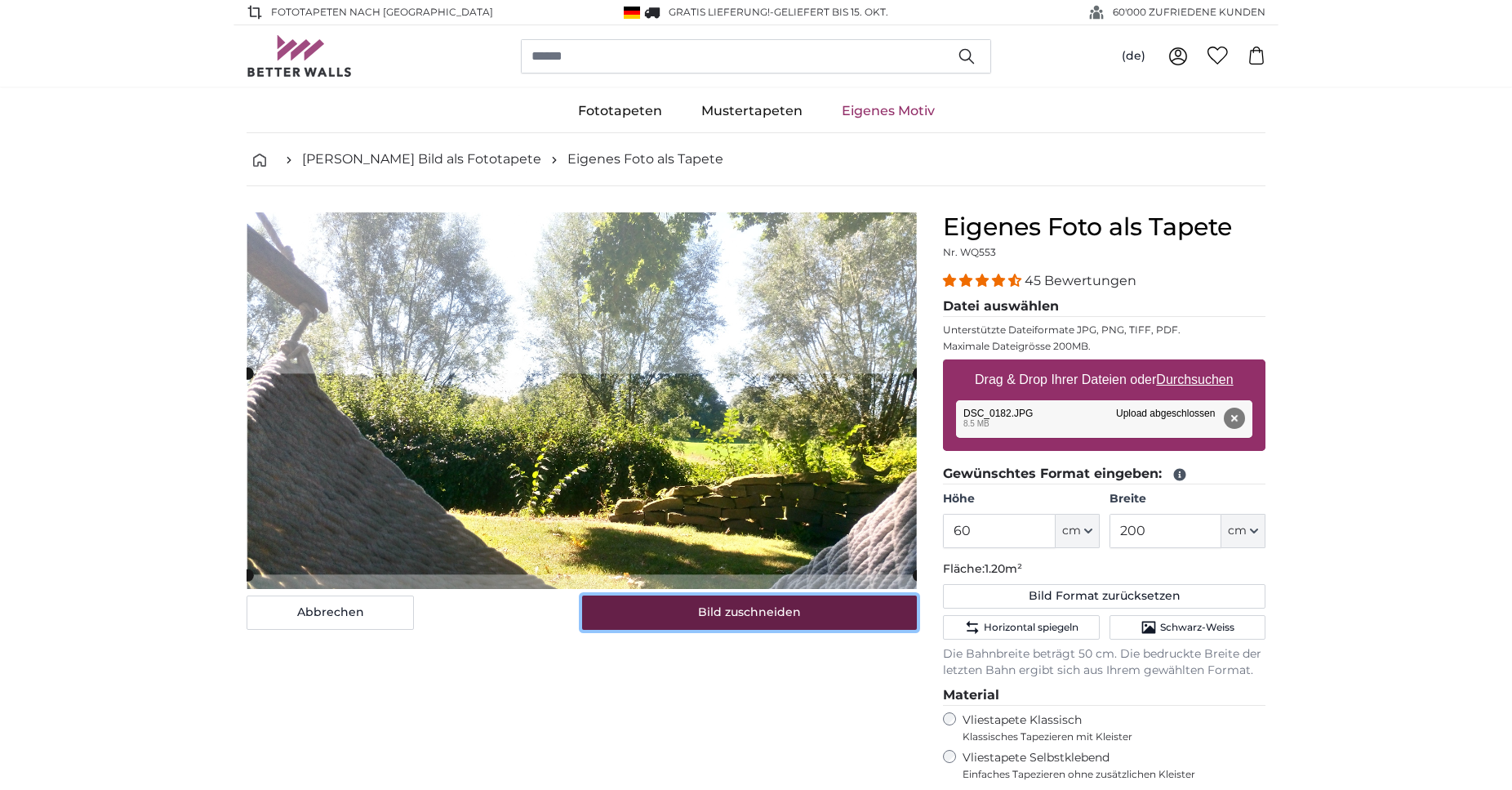
click at [782, 612] on button "Bild zuschneiden" at bounding box center [750, 612] width 336 height 34
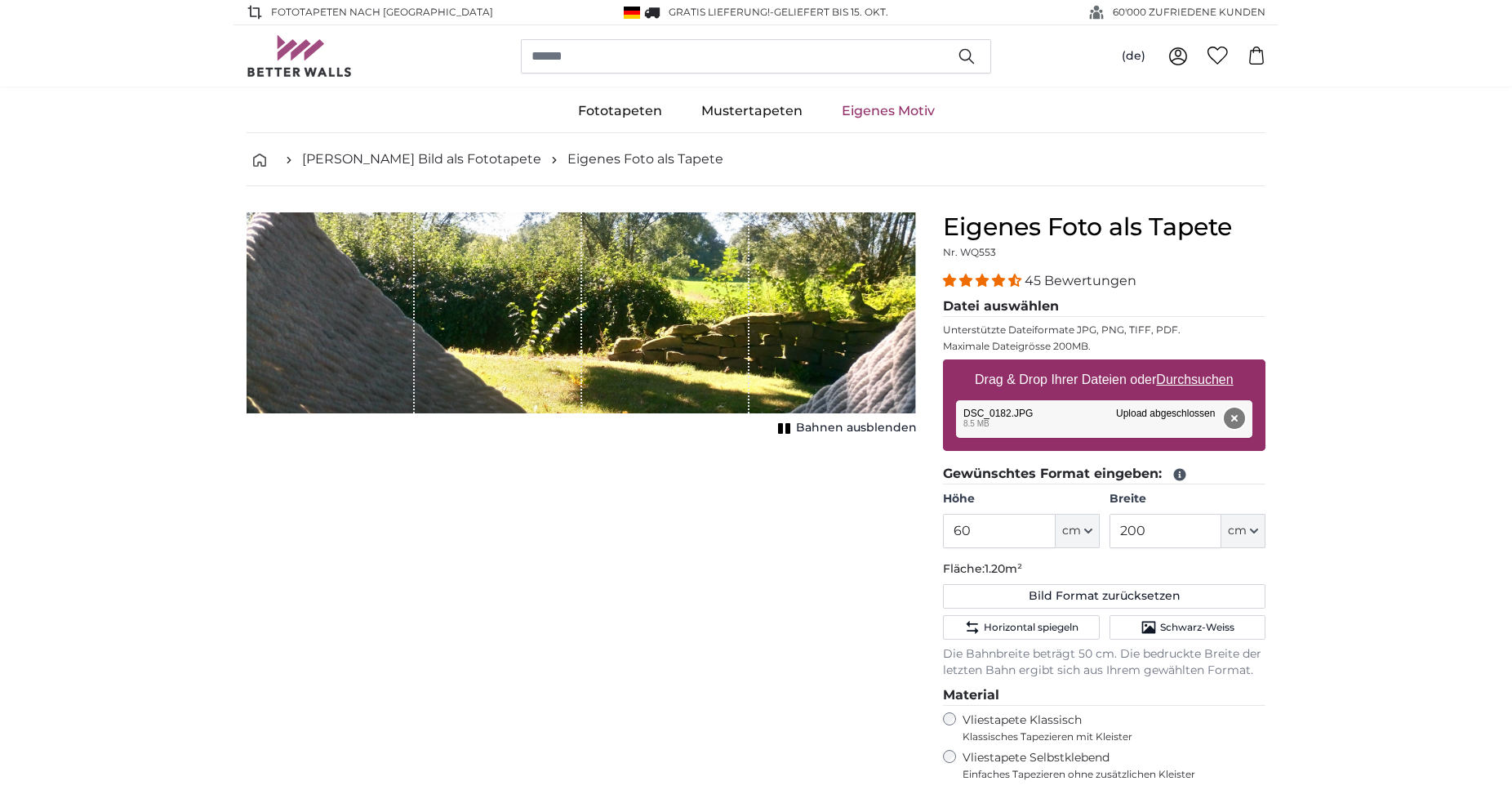
click at [1231, 414] on button "Entfernen" at bounding box center [1234, 418] width 22 height 22
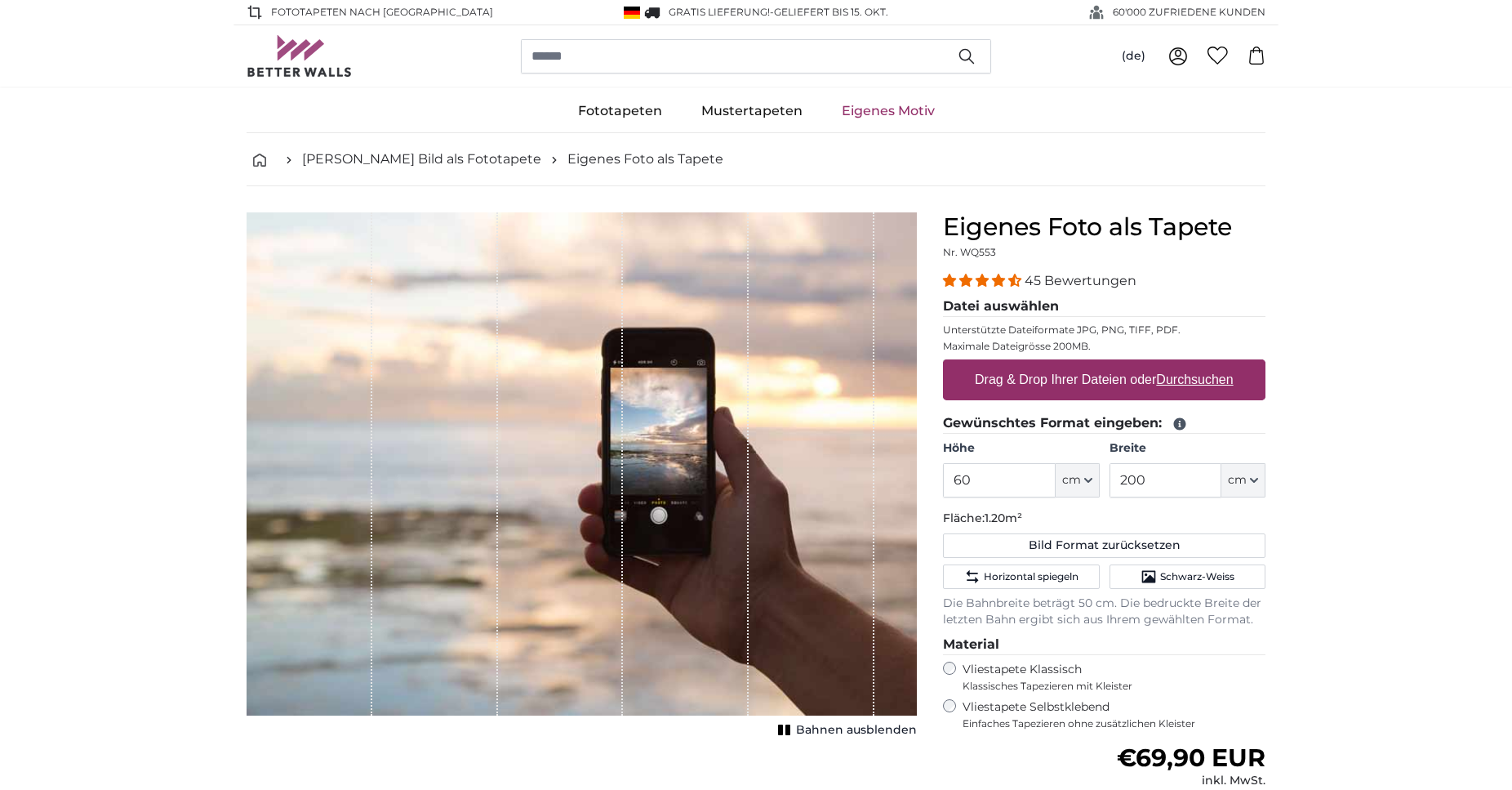
click at [1091, 373] on label "Drag & Drop Ihrer Dateien oder Durchsuchen" at bounding box center [1104, 379] width 272 height 32
click at [1091, 364] on input "Drag & Drop Ihrer Dateien oder Durchsuchen" at bounding box center [1105, 362] width 323 height 5
type input "**********"
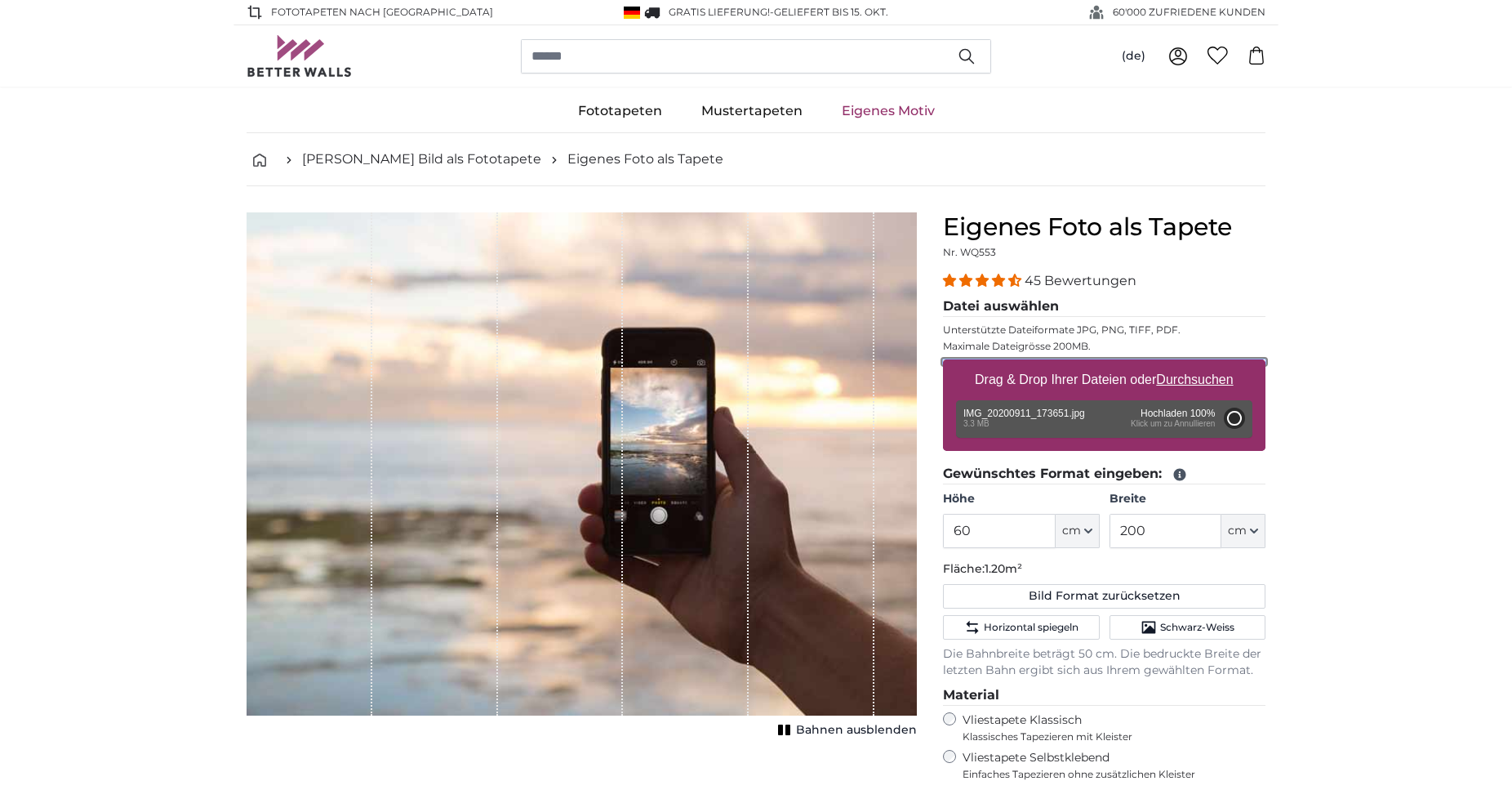
type input "200"
type input "150"
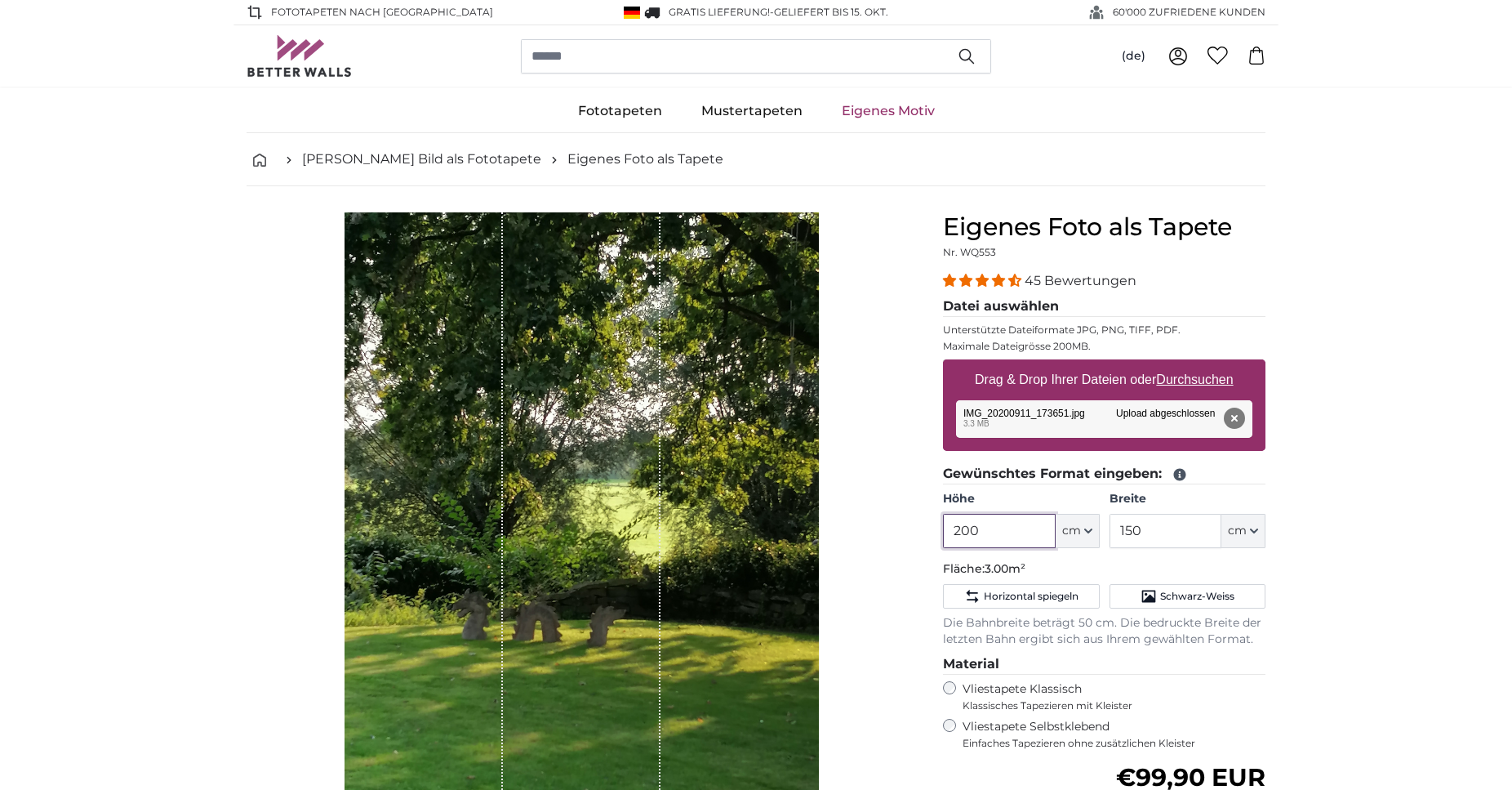
drag, startPoint x: 988, startPoint y: 528, endPoint x: 865, endPoint y: 528, distance: 123.0
click at [943, 526] on input "200" at bounding box center [999, 531] width 112 height 34
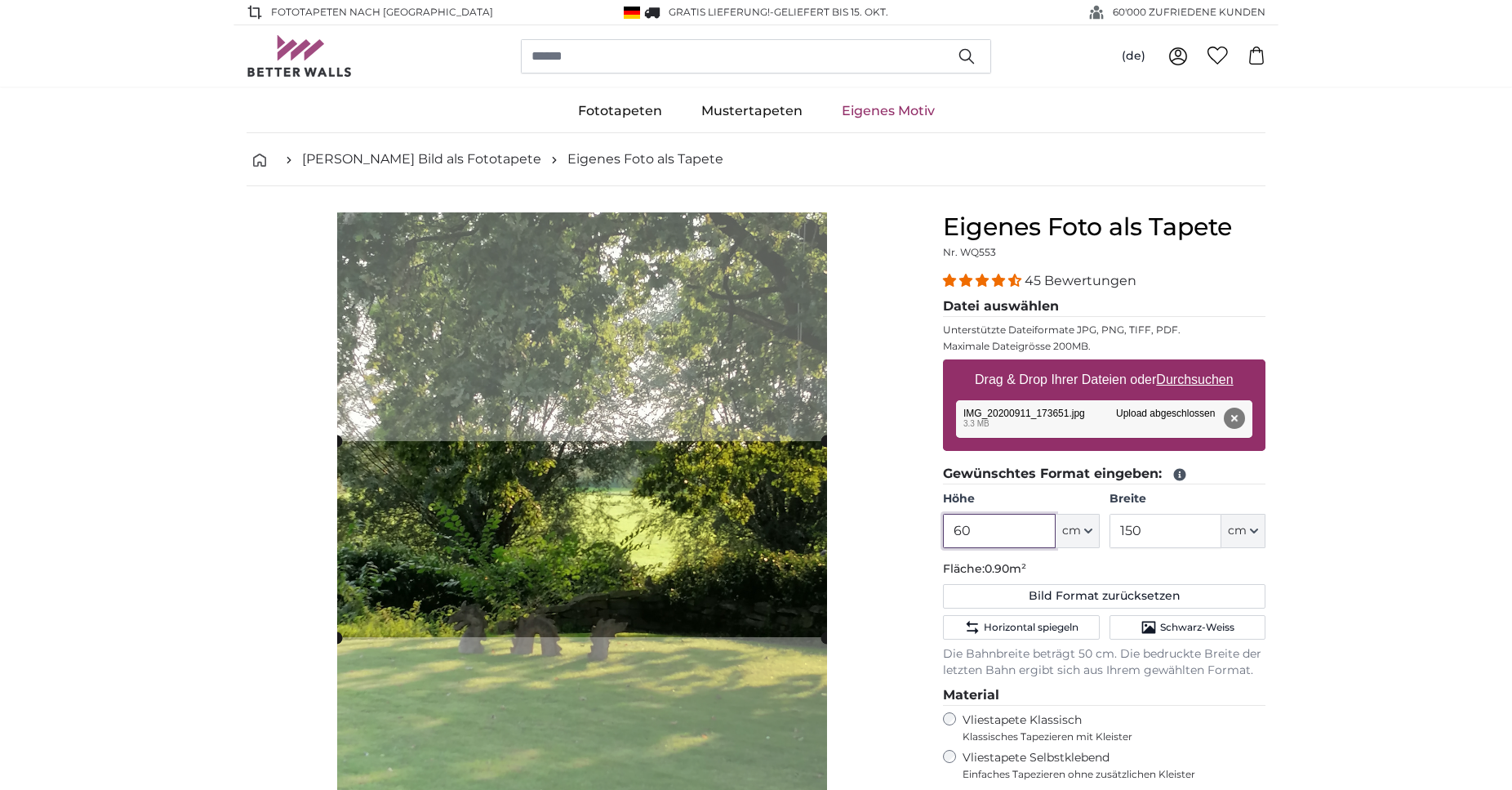
type input "60"
drag, startPoint x: 1180, startPoint y: 531, endPoint x: 1013, endPoint y: 551, distance: 168.2
click at [1110, 542] on input "150" at bounding box center [1165, 531] width 112 height 34
type input "200"
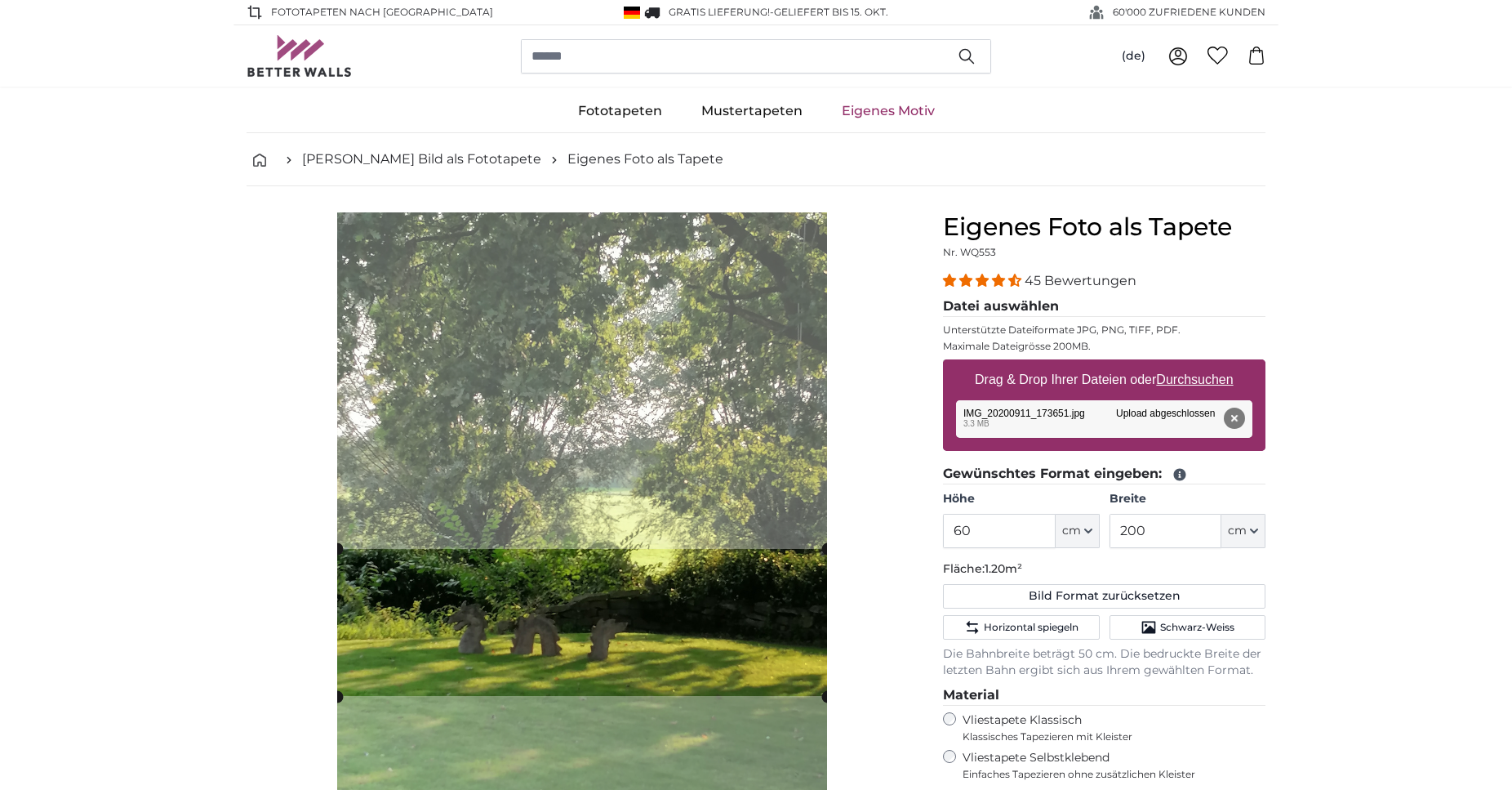
click at [758, 581] on cropper-handle at bounding box center [582, 622] width 490 height 147
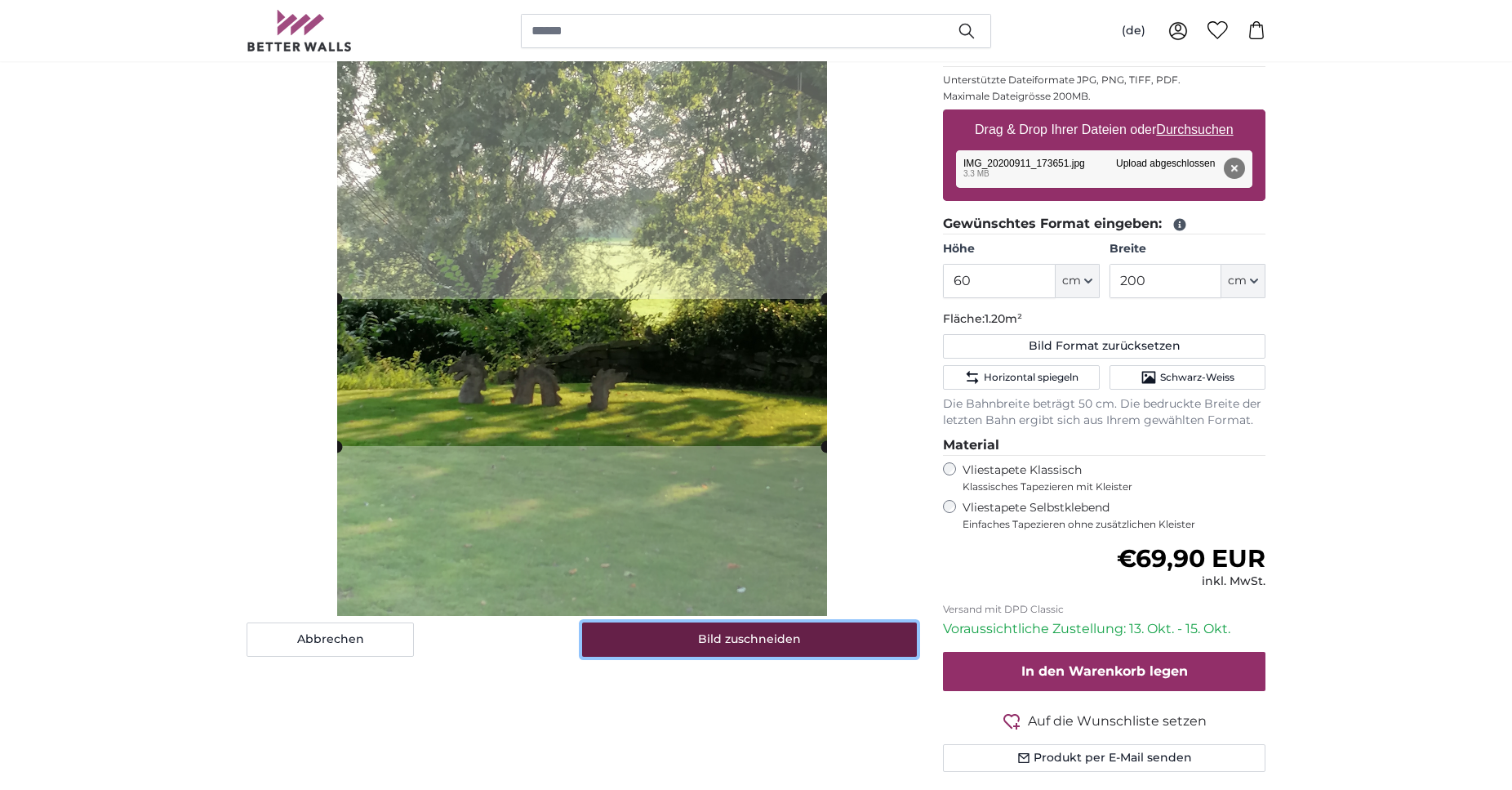
click at [754, 639] on button "Bild zuschneiden" at bounding box center [750, 639] width 336 height 34
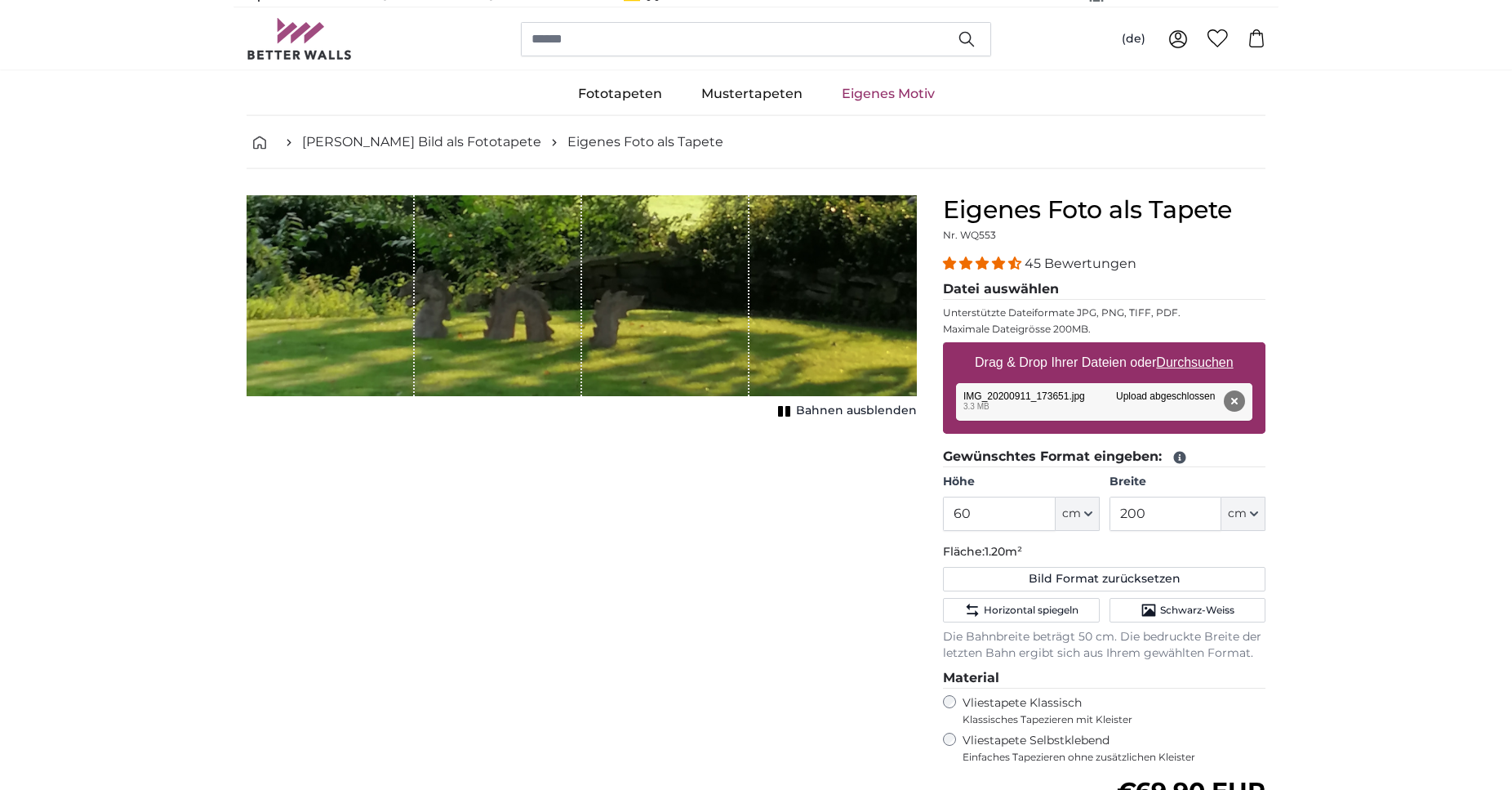
scroll to position [0, 0]
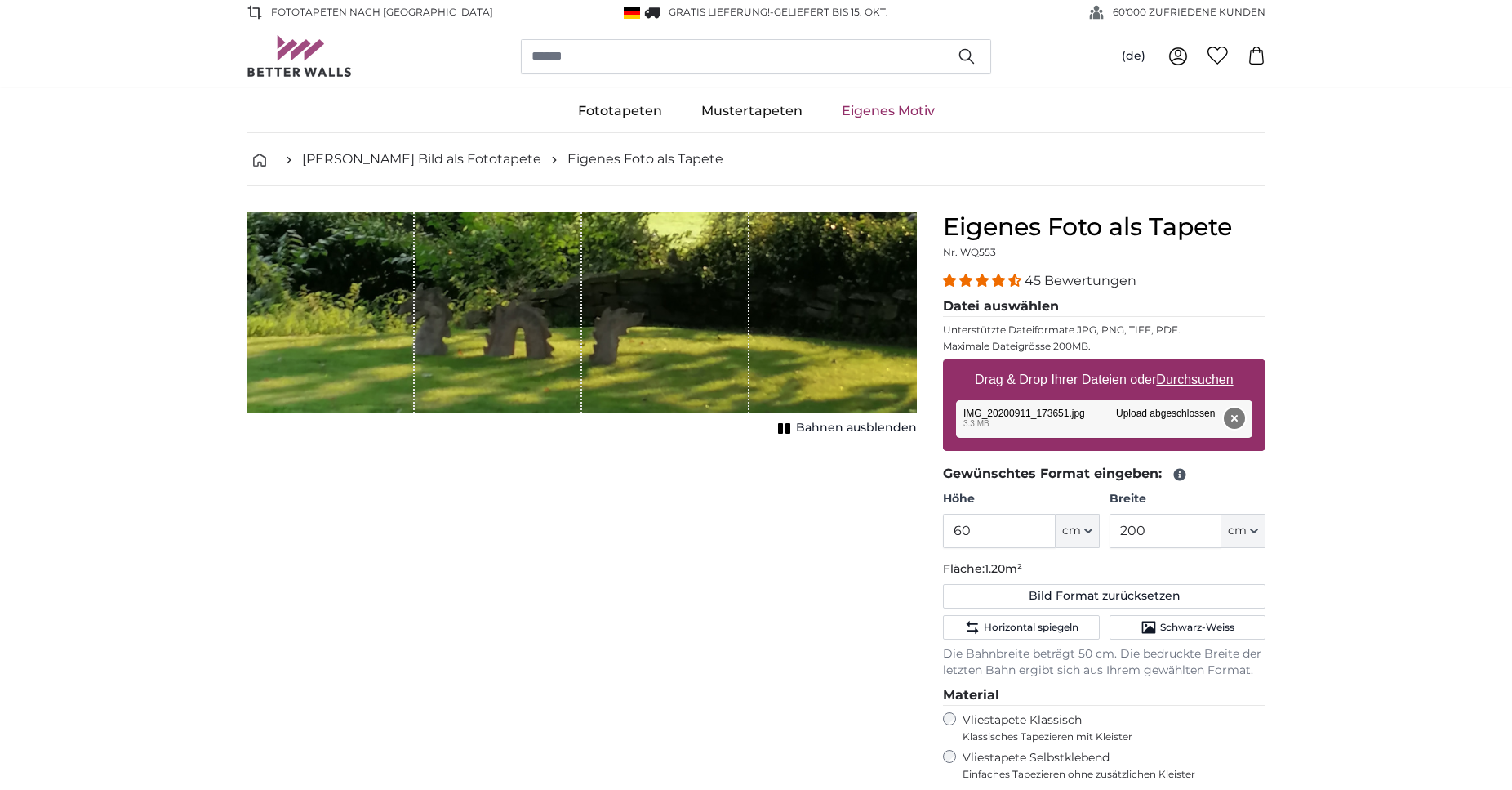
click at [1239, 411] on button "Entfernen" at bounding box center [1234, 418] width 22 height 22
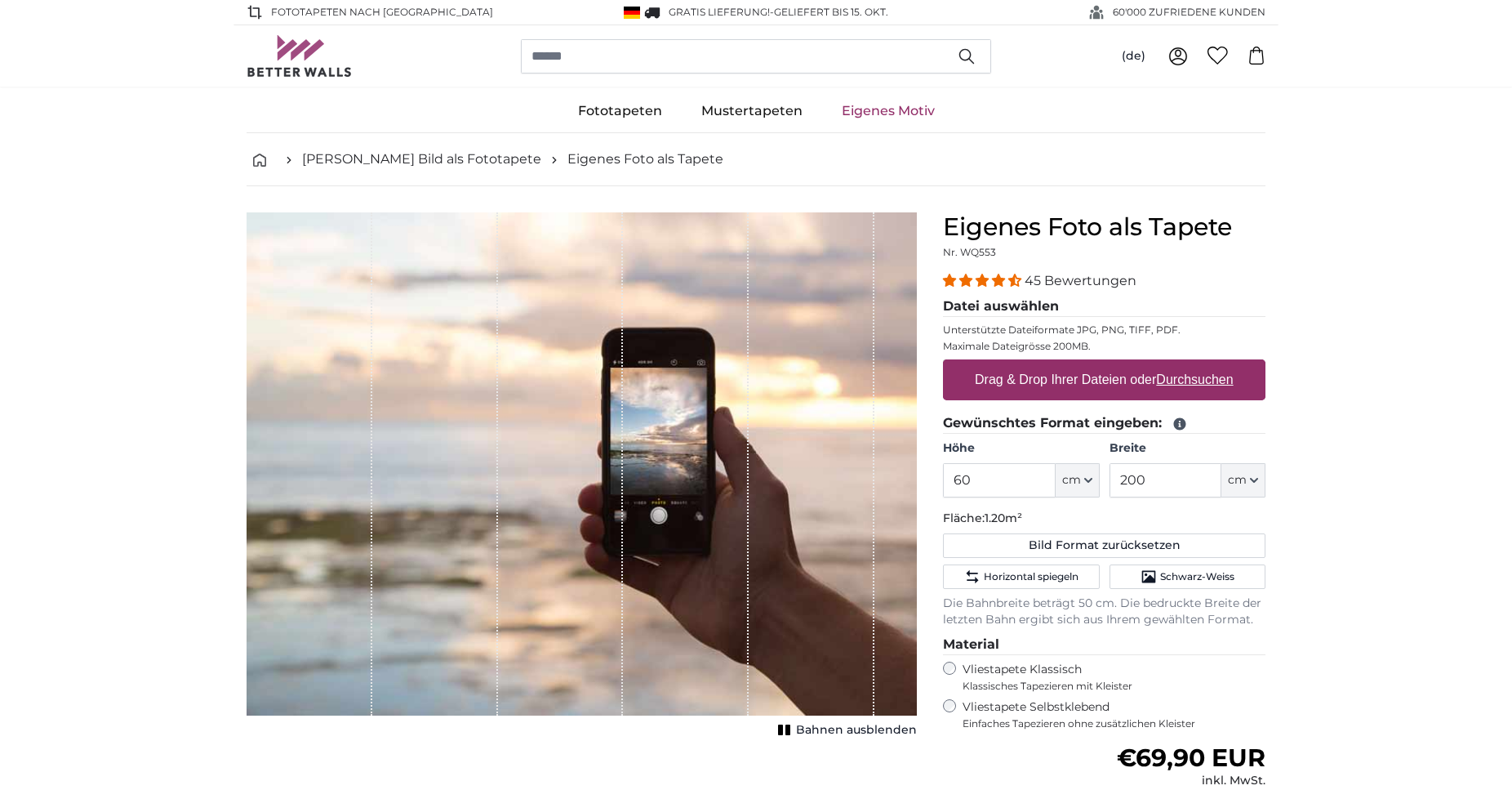
click at [1165, 377] on u "Durchsuchen" at bounding box center [1195, 379] width 76 height 14
click at [1165, 364] on input "Drag & Drop Ihrer Dateien oder Durchsuchen" at bounding box center [1105, 362] width 323 height 5
type input "**********"
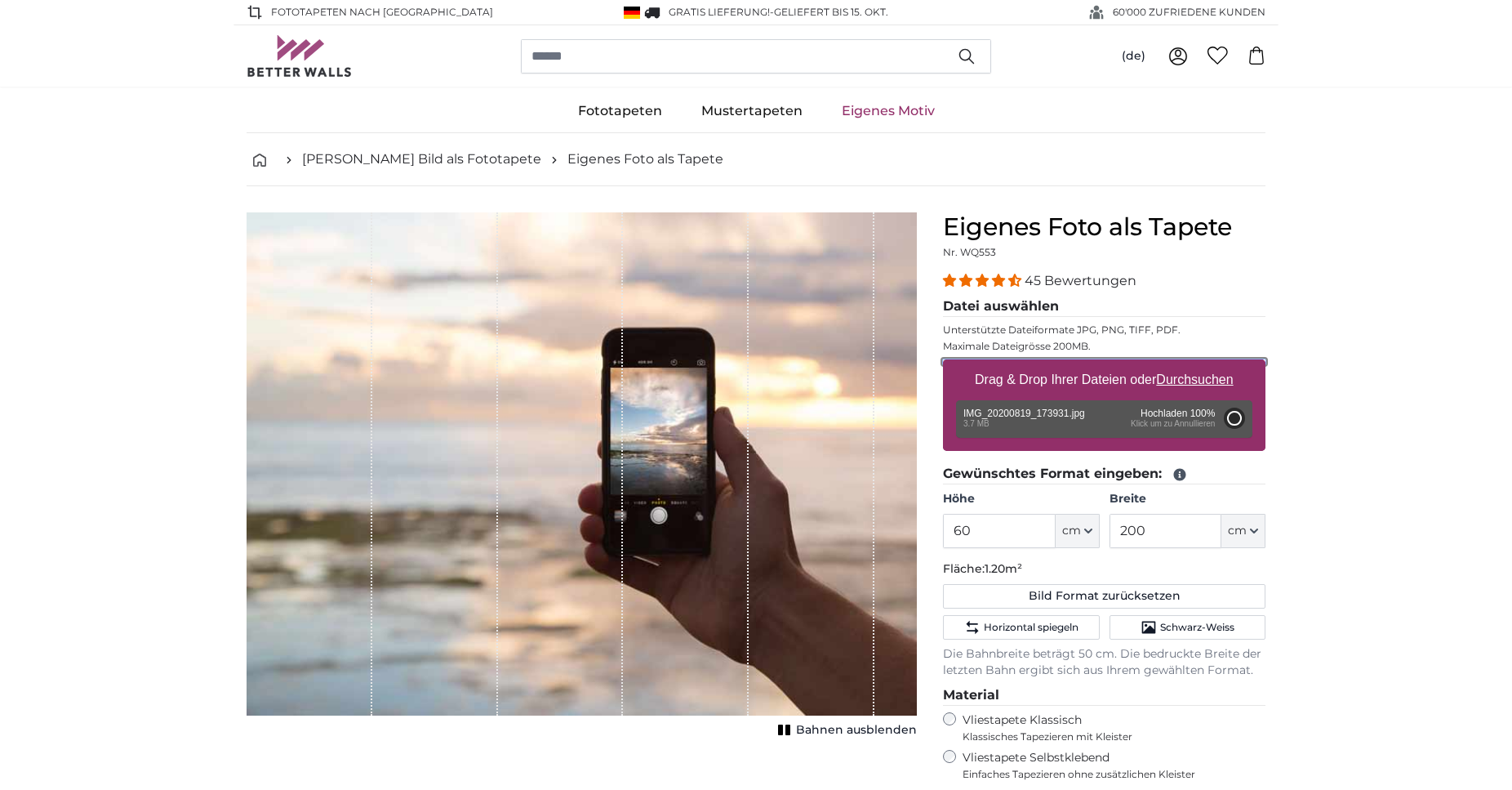
type input "200"
type input "150"
